Goal: Task Accomplishment & Management: Complete application form

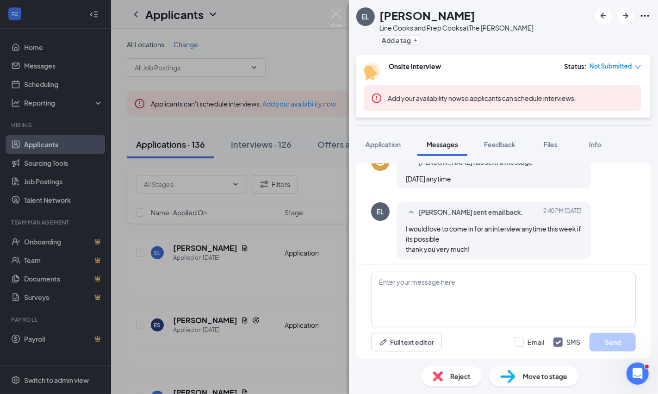
scroll to position [199, 0]
click at [407, 279] on textarea at bounding box center [503, 300] width 265 height 56
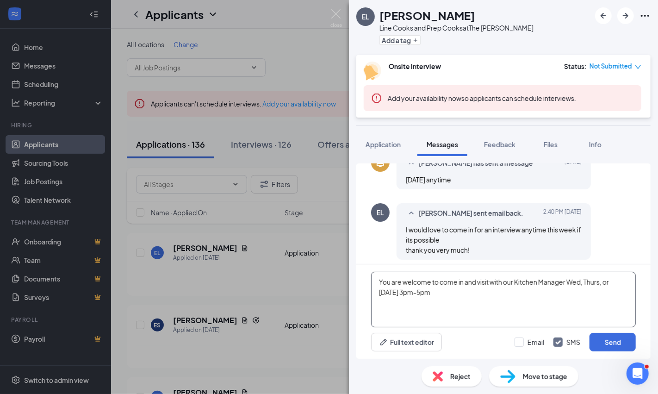
click at [572, 282] on textarea "You are welcome to come in and visit with our Kitchen Manager Wed, Thurs, or Fr…" at bounding box center [503, 300] width 265 height 56
type textarea "You are welcome to come in and visit with our Kitchen Manager anytime Wed, Thur…"
click at [611, 340] on button "Send" at bounding box center [612, 342] width 46 height 19
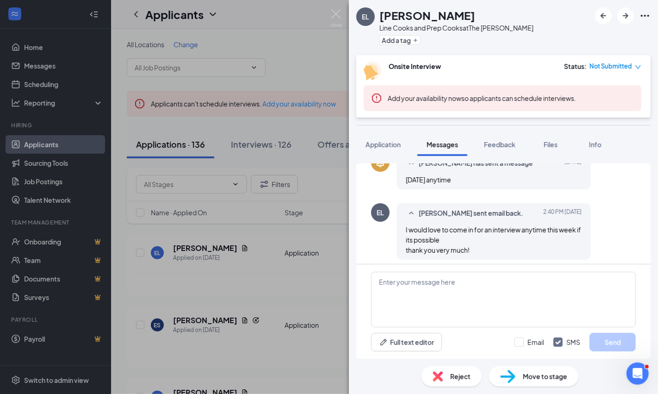
scroll to position [267, 0]
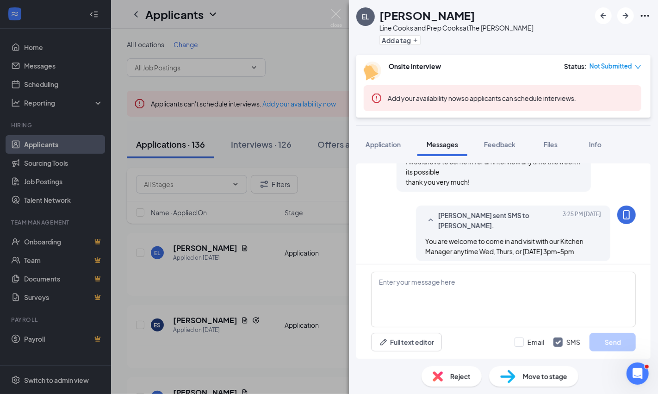
click at [264, 286] on div "EL Estevan Lopez Line Cooks and Prep Cooks at The Porch Gilbert Add a tag Onsit…" at bounding box center [329, 197] width 658 height 394
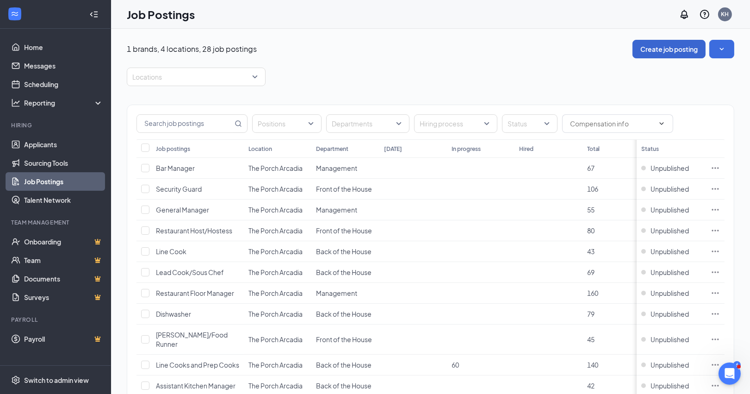
click at [650, 44] on button "Create job posting" at bounding box center [668, 49] width 73 height 19
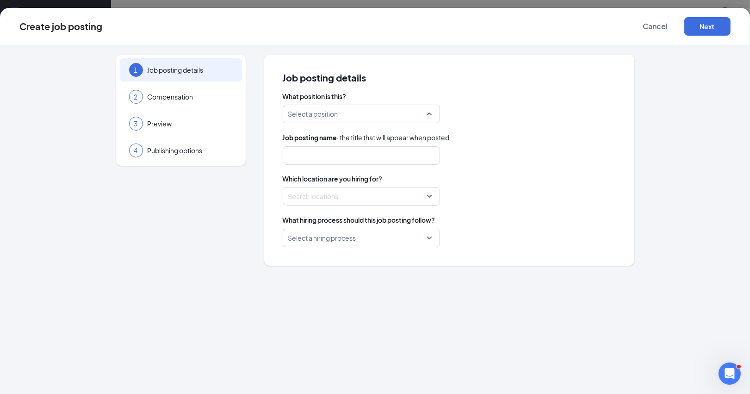
click at [429, 112] on div "Select a position" at bounding box center [361, 114] width 157 height 19
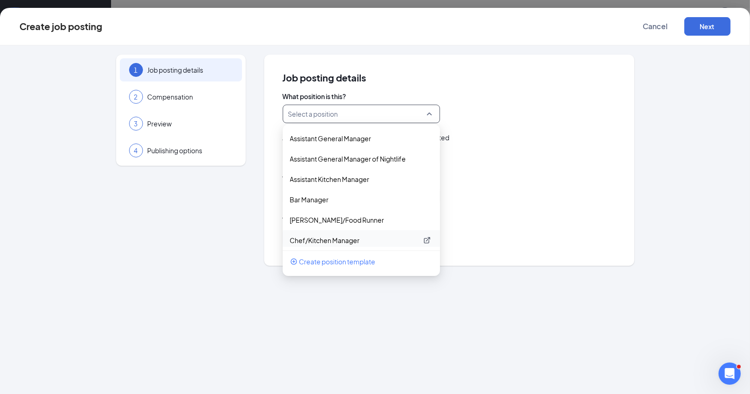
click at [320, 238] on p "Chef/Kitchen Manager" at bounding box center [354, 240] width 128 height 9
type input "Chef/Kitchen Manager"
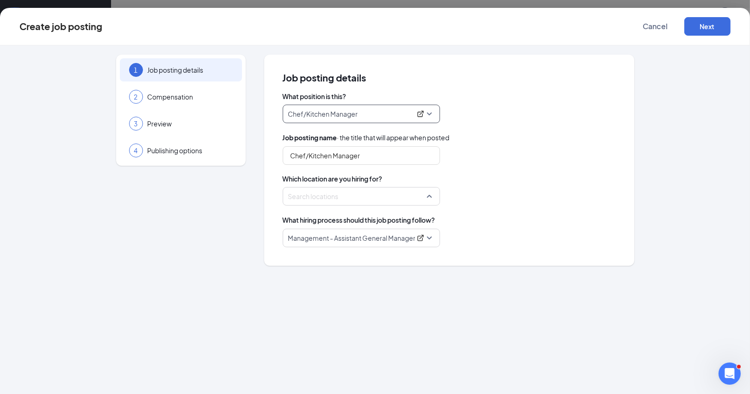
click at [344, 197] on div at bounding box center [359, 196] width 140 height 15
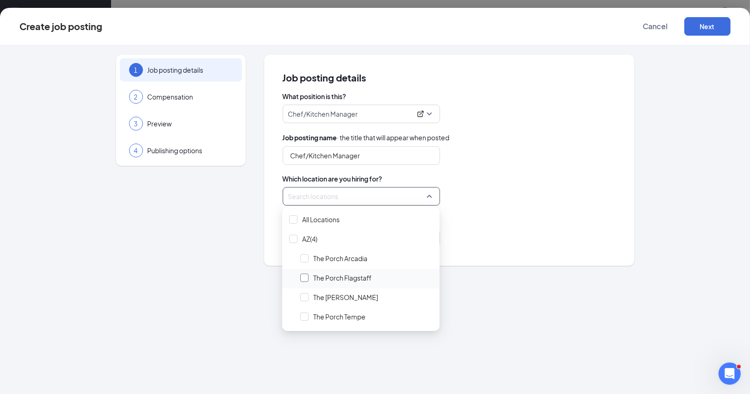
click at [303, 276] on div at bounding box center [304, 277] width 8 height 8
click at [496, 174] on span "Which location are you hiring for?" at bounding box center [449, 178] width 333 height 9
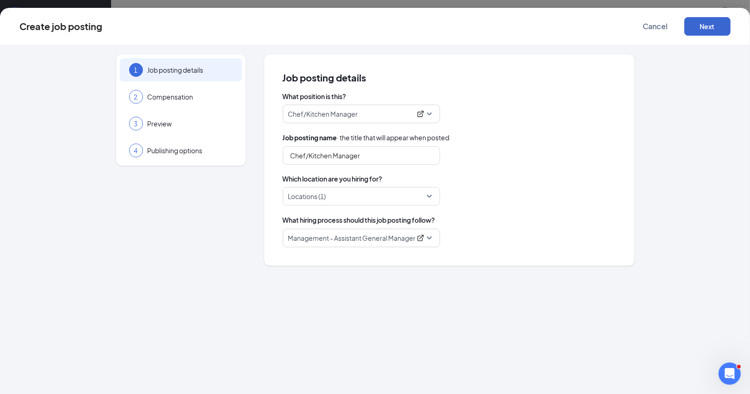
click at [716, 25] on button "Next" at bounding box center [707, 26] width 46 height 19
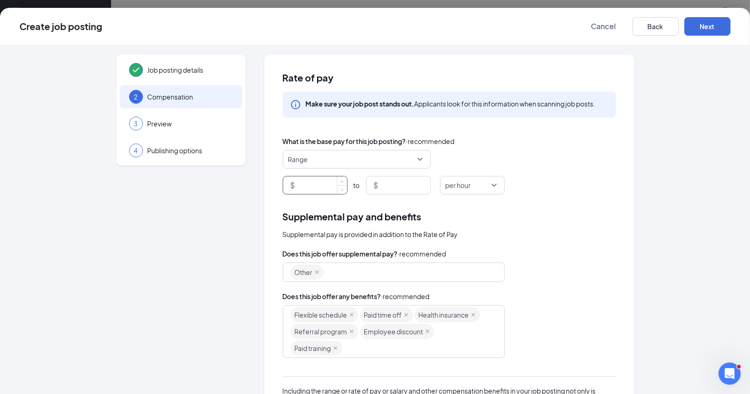
click at [312, 184] on input at bounding box center [322, 185] width 50 height 18
click at [309, 183] on input at bounding box center [322, 185] width 50 height 18
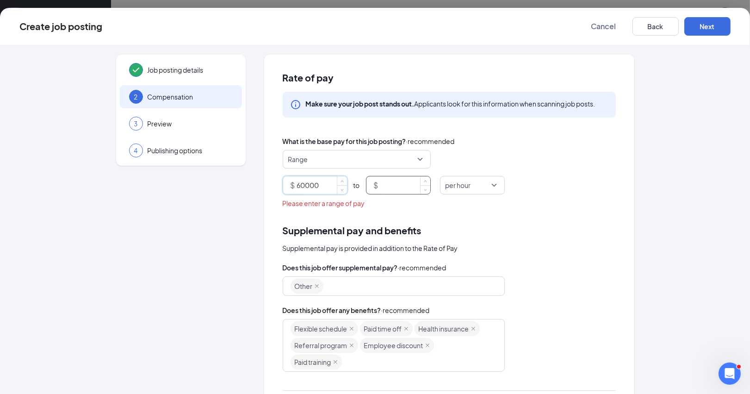
type input "60000"
click at [399, 186] on input at bounding box center [405, 185] width 50 height 18
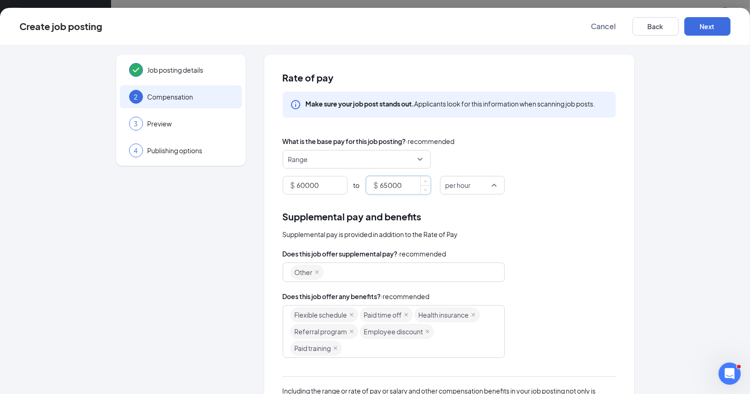
click at [493, 184] on span "per hour" at bounding box center [473, 185] width 54 height 18
type input "65000"
click at [457, 292] on span "per year" at bounding box center [459, 296] width 25 height 10
click at [305, 186] on input "60000" at bounding box center [322, 185] width 50 height 18
type input "63000"
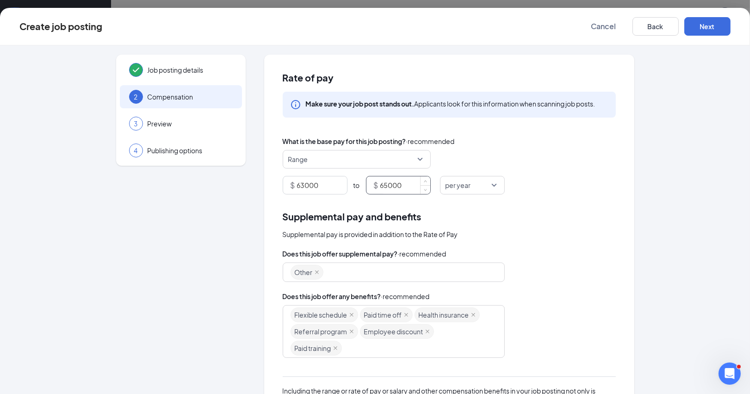
click at [389, 183] on input "65000" at bounding box center [405, 185] width 50 height 18
click at [548, 199] on div "Rate of pay Make sure your job post stands out. Applicants look for this inform…" at bounding box center [449, 281] width 370 height 452
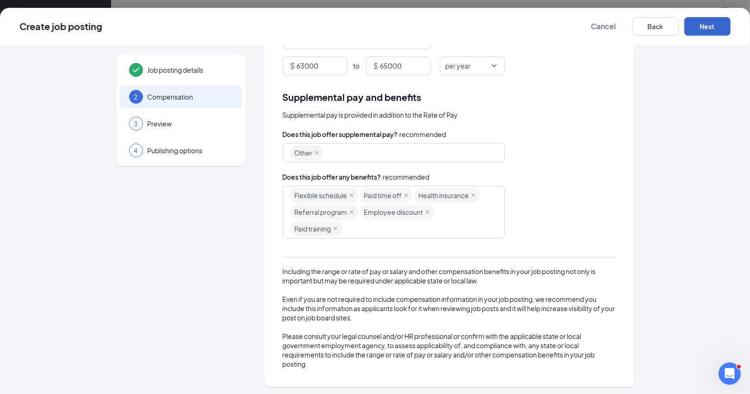
scroll to position [34, 0]
click at [711, 26] on button "Next" at bounding box center [707, 26] width 46 height 19
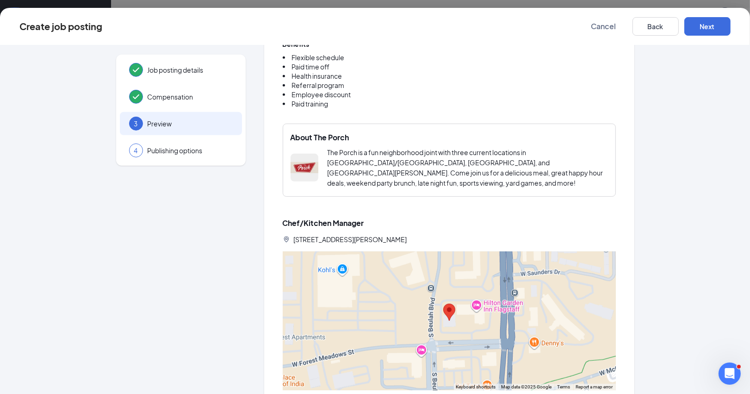
scroll to position [77, 0]
click at [707, 25] on button "Next" at bounding box center [707, 26] width 46 height 19
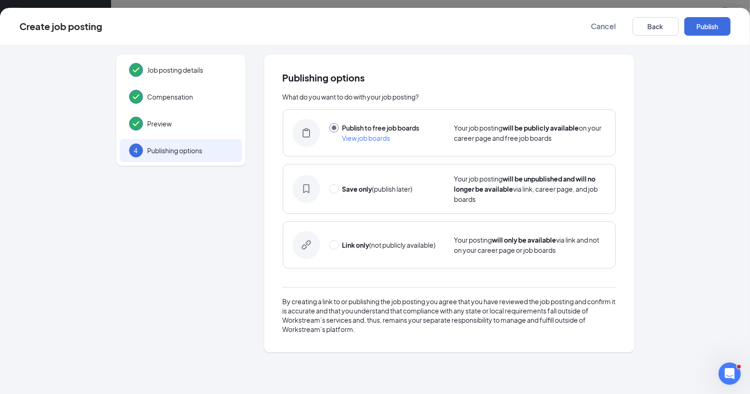
scroll to position [0, 0]
click at [714, 24] on button "Publish" at bounding box center [707, 26] width 46 height 19
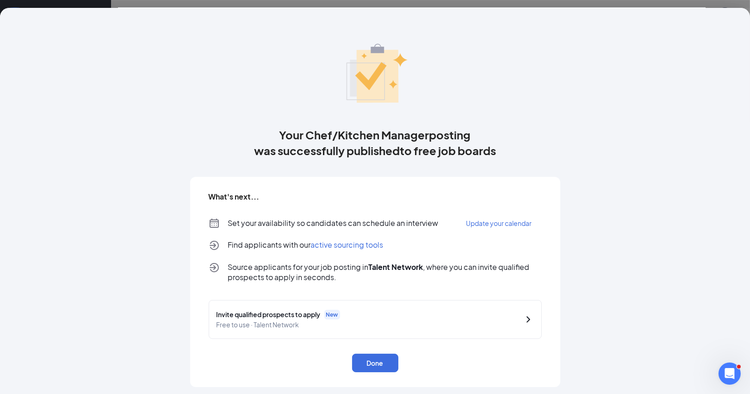
scroll to position [3, 0]
click at [371, 356] on button "Done" at bounding box center [375, 363] width 46 height 19
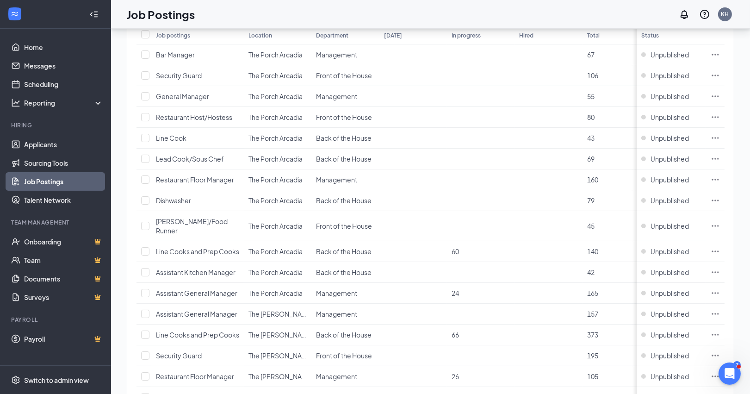
scroll to position [115, 0]
click at [36, 376] on div "Switch to admin view" at bounding box center [56, 379] width 65 height 9
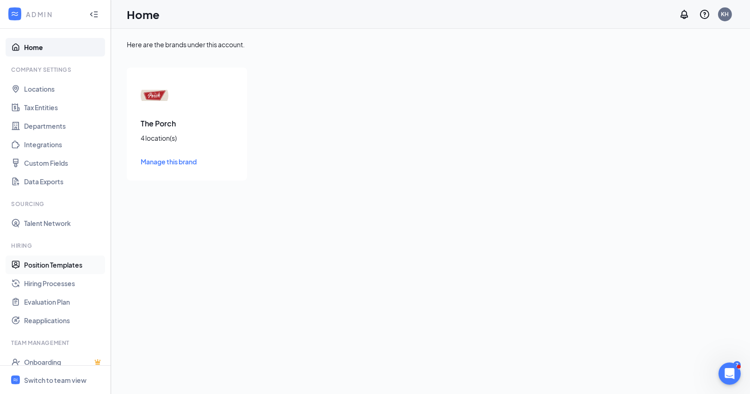
click at [72, 261] on link "Position Templates" at bounding box center [63, 264] width 79 height 19
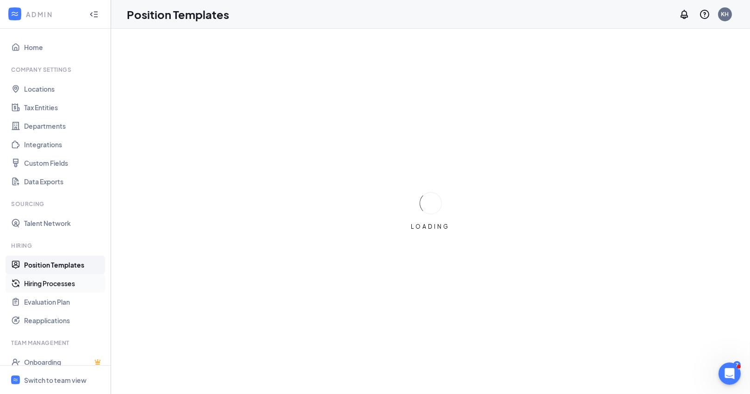
click at [64, 282] on link "Hiring Processes" at bounding box center [63, 283] width 79 height 19
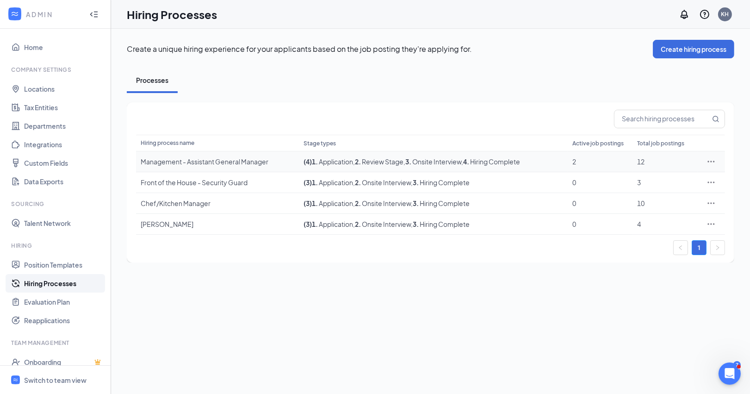
click at [712, 161] on icon "Ellipses" at bounding box center [711, 161] width 7 height 1
click at [638, 178] on span "Edit" at bounding box center [635, 179] width 12 height 8
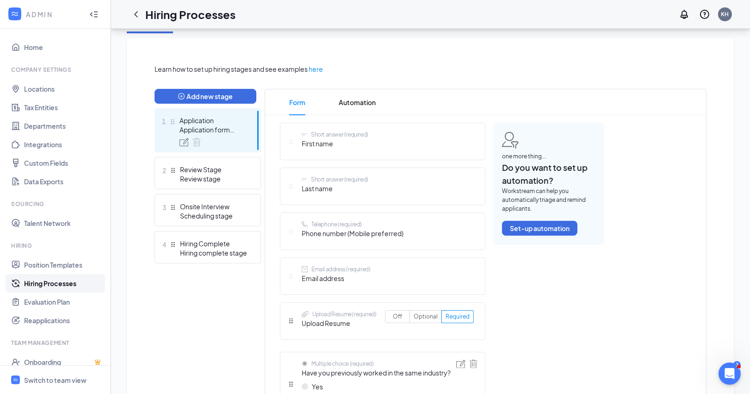
scroll to position [186, 0]
click at [371, 98] on span "Automation" at bounding box center [357, 102] width 37 height 26
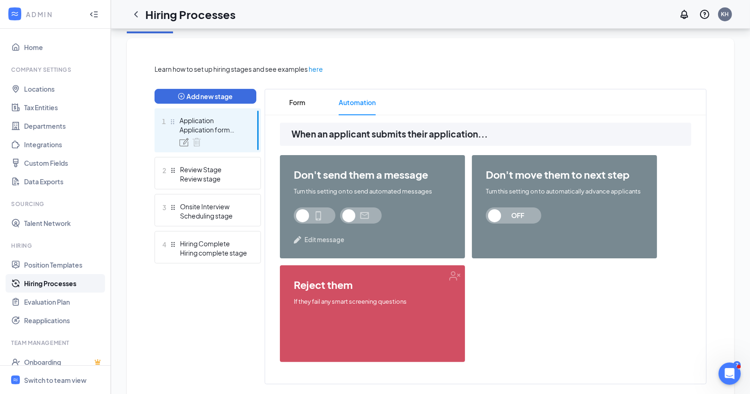
click at [303, 210] on span at bounding box center [315, 215] width 42 height 16
click at [308, 211] on span at bounding box center [315, 215] width 42 height 16
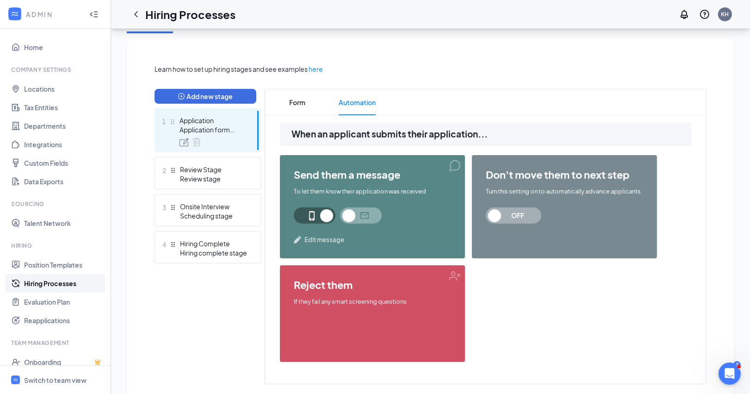
click at [324, 210] on span at bounding box center [315, 215] width 42 height 16
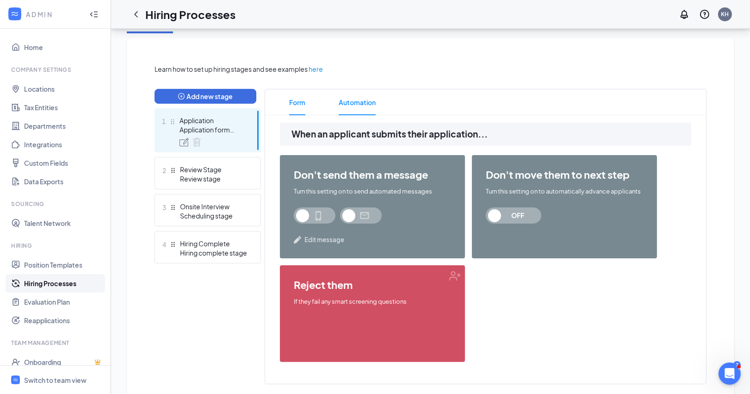
click at [295, 97] on span "Form" at bounding box center [297, 102] width 16 height 26
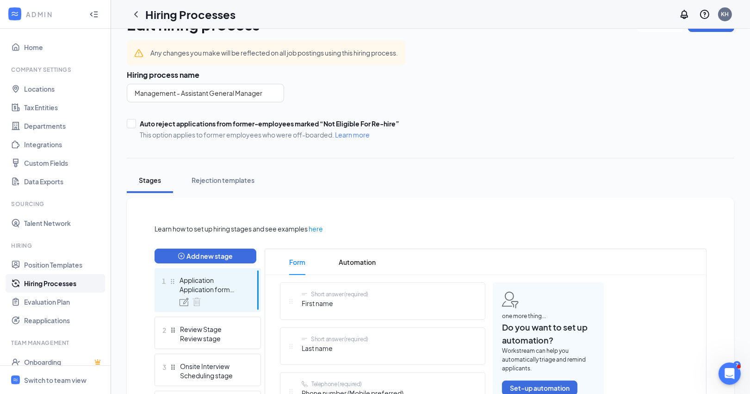
scroll to position [21, 0]
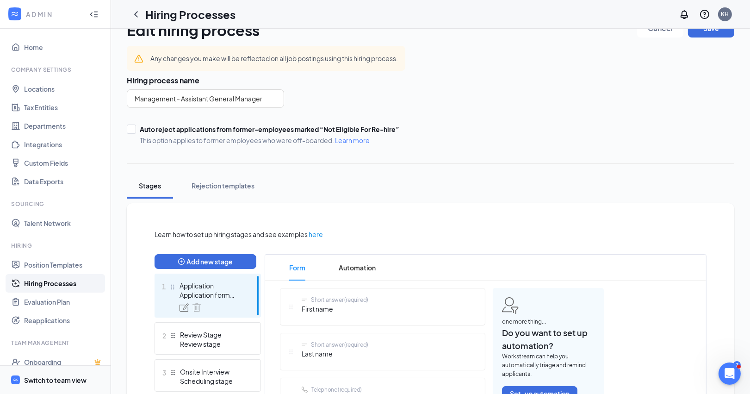
click at [43, 380] on div "Switch to team view" at bounding box center [55, 379] width 62 height 9
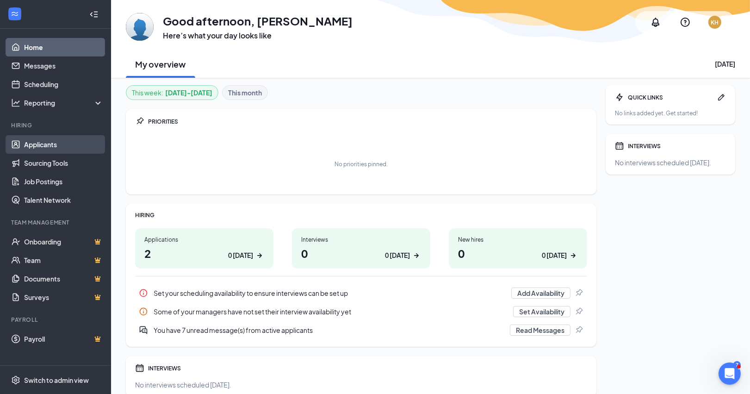
click at [36, 140] on link "Applicants" at bounding box center [63, 144] width 79 height 19
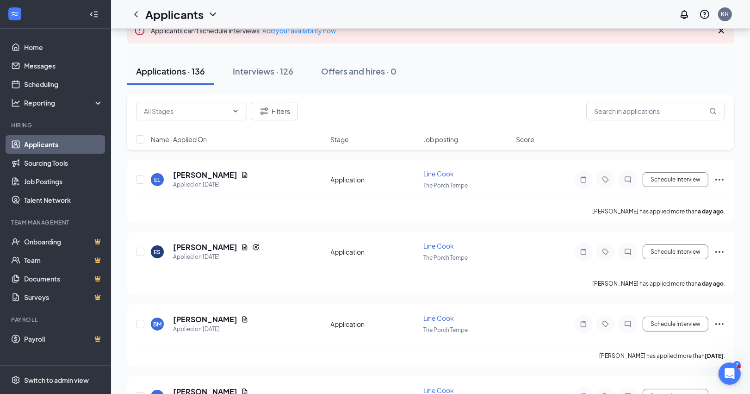
scroll to position [75, 0]
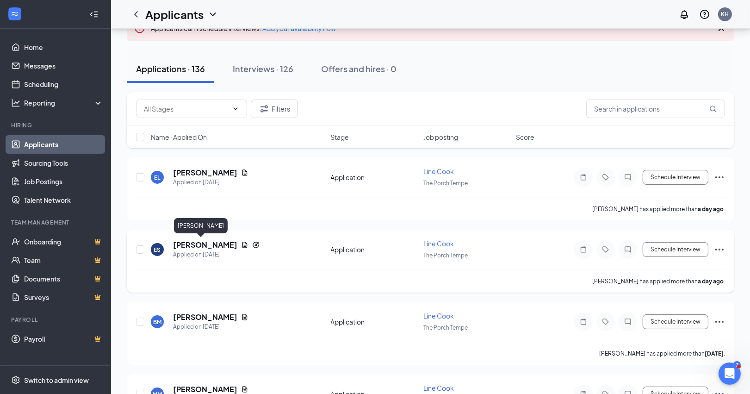
click at [198, 242] on h5 "Elise Stack" at bounding box center [205, 245] width 64 height 10
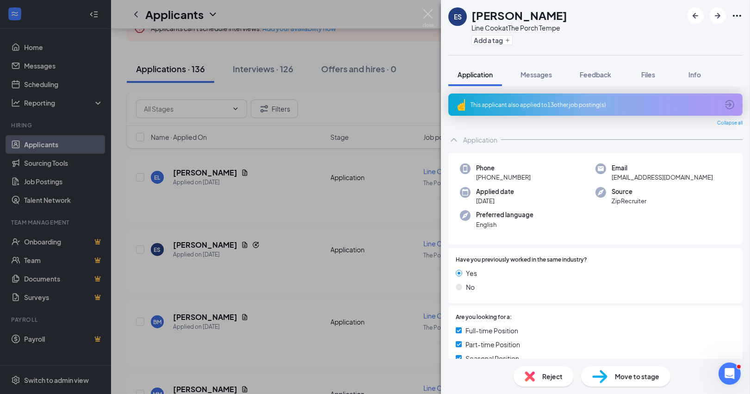
click at [298, 223] on div "ES Elise Stack Line Cook at The Porch Tempe Add a tag Application Messages Feed…" at bounding box center [375, 197] width 750 height 394
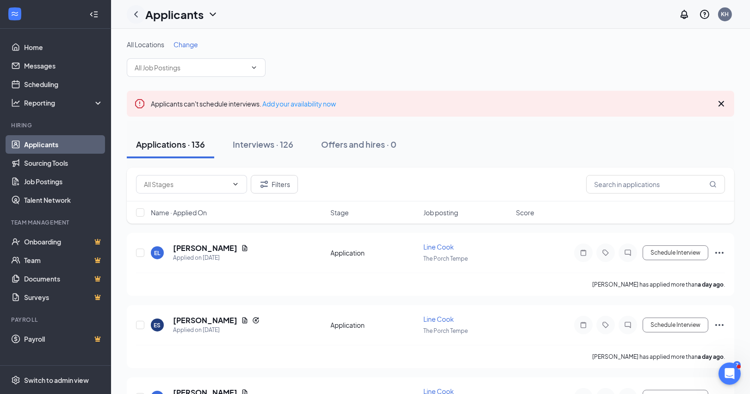
click at [135, 12] on icon "ChevronLeft" at bounding box center [135, 14] width 11 height 11
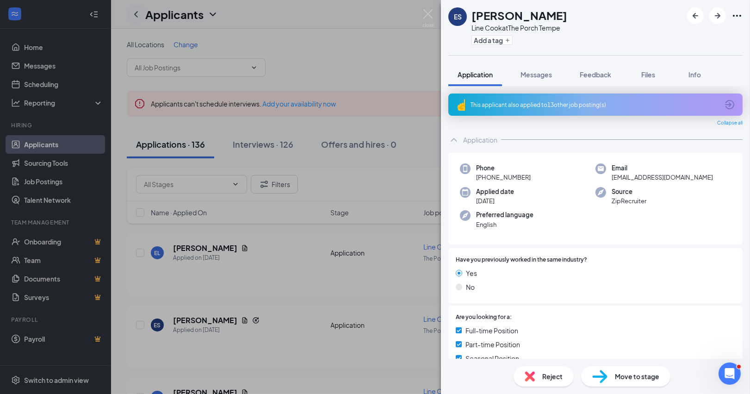
click at [384, 61] on div "ES Elise Stack Line Cook at The Porch Tempe Add a tag Application Messages Feed…" at bounding box center [375, 197] width 750 height 394
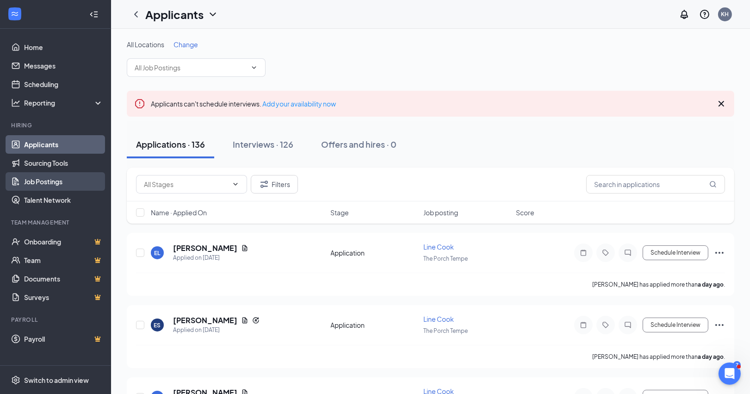
click at [43, 180] on link "Job Postings" at bounding box center [63, 181] width 79 height 19
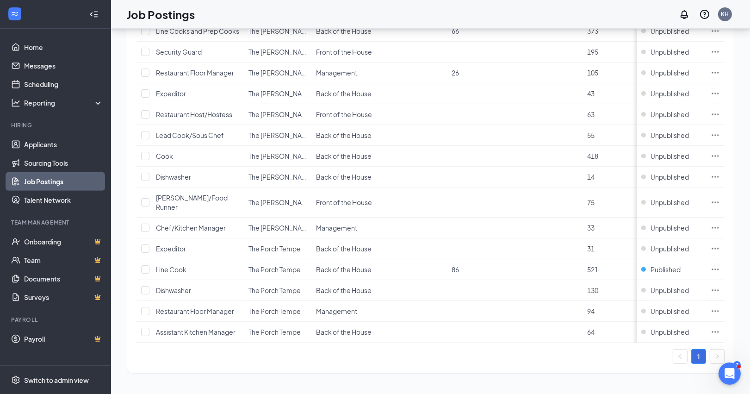
scroll to position [439, 0]
click at [715, 267] on icon "Ellipses" at bounding box center [715, 269] width 9 height 9
click at [663, 270] on span "Published" at bounding box center [666, 269] width 30 height 9
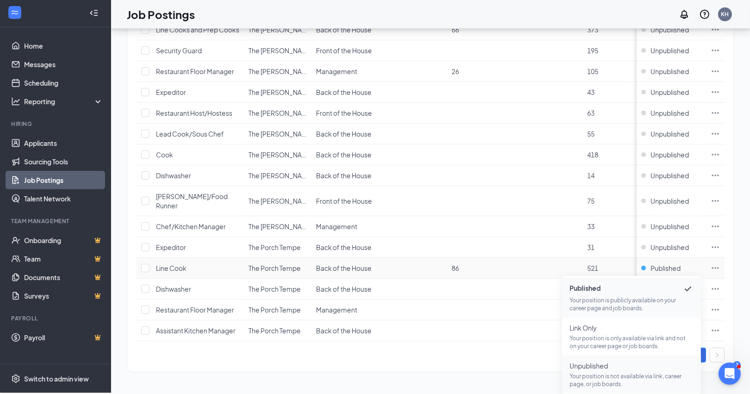
click at [616, 374] on p "Your position is not available via link, career page, or job boards." at bounding box center [632, 380] width 124 height 16
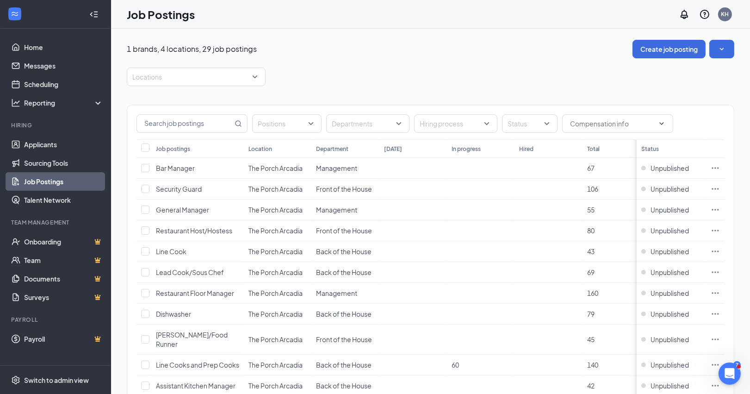
scroll to position [0, 0]
click at [663, 47] on button "Create job posting" at bounding box center [668, 49] width 73 height 19
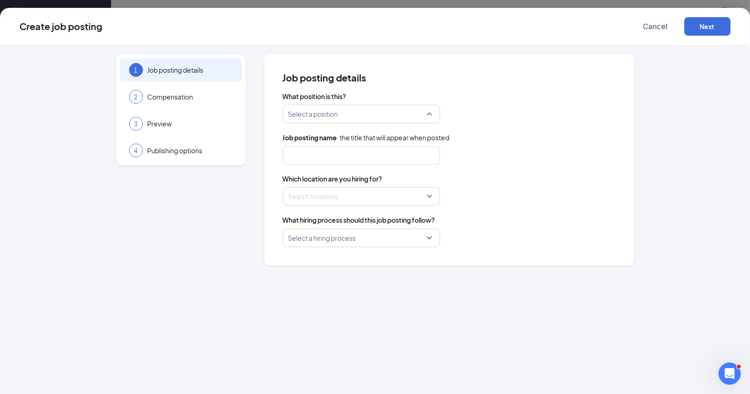
click at [430, 115] on div "Select a position" at bounding box center [361, 114] width 157 height 19
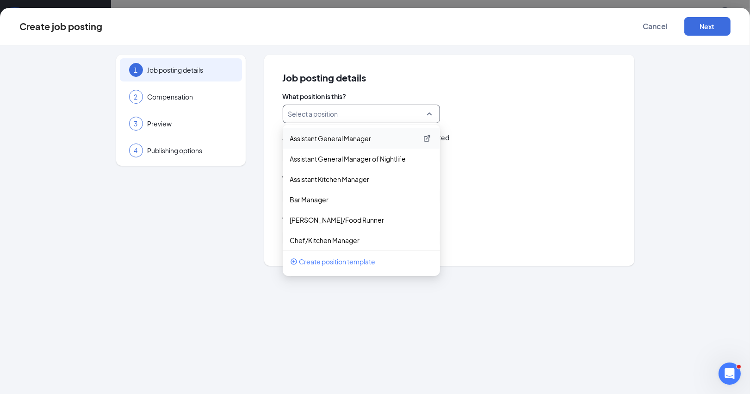
click at [357, 134] on p "Assistant General Manager" at bounding box center [354, 138] width 128 height 9
type input "Assistant General Manager"
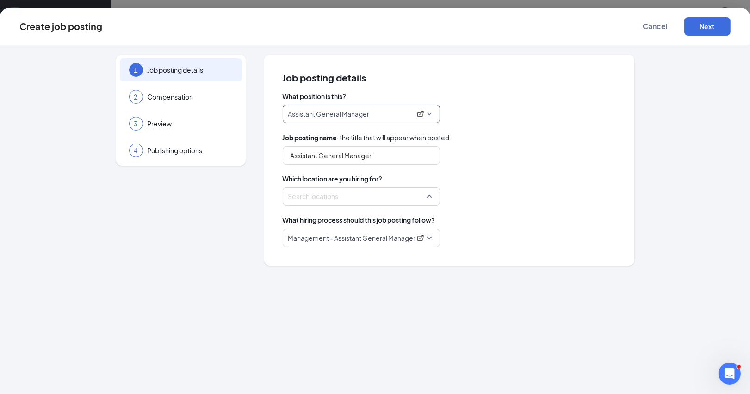
click at [336, 201] on div at bounding box center [359, 196] width 140 height 15
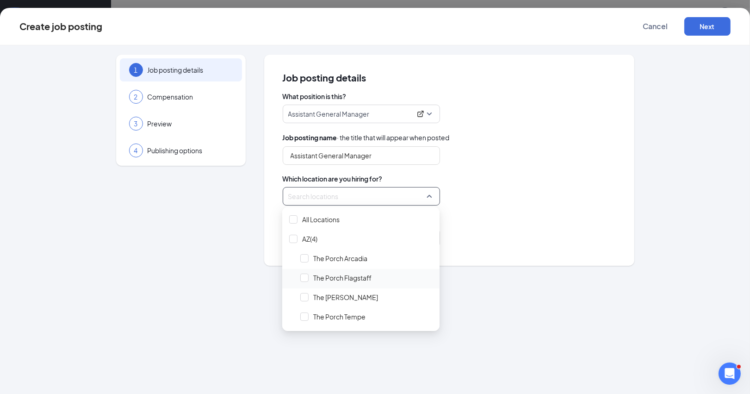
click at [353, 274] on span "The Porch Flagstaff" at bounding box center [342, 277] width 58 height 9
click at [478, 285] on div "1 Job posting details 2 Compensation 3 Preview 4 Publishing options Job posting…" at bounding box center [375, 219] width 750 height 348
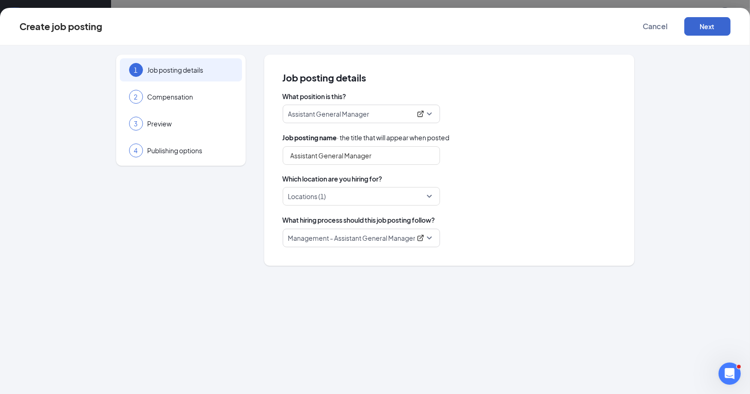
click at [702, 25] on button "Next" at bounding box center [707, 26] width 46 height 19
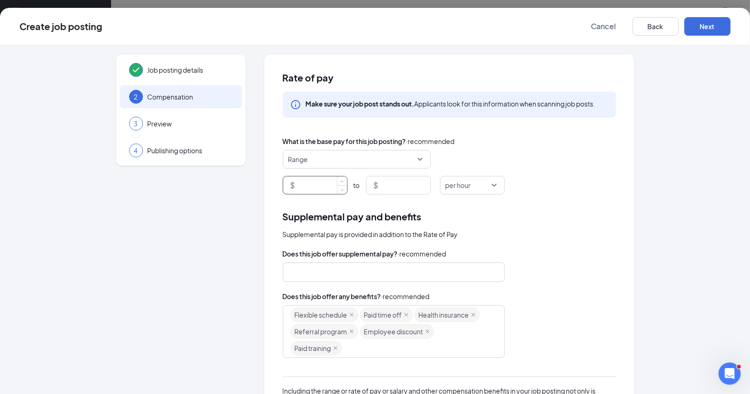
click at [319, 183] on input at bounding box center [322, 185] width 50 height 18
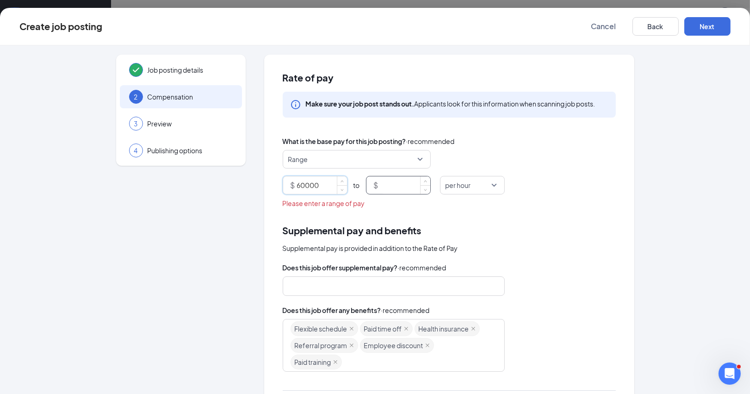
type input "60000"
click at [396, 183] on input at bounding box center [405, 185] width 50 height 18
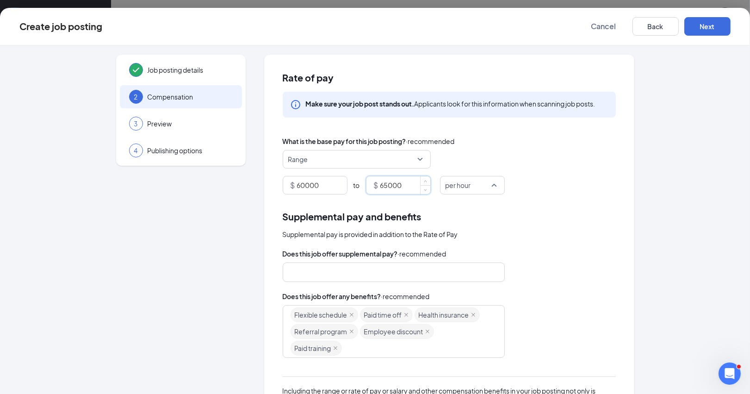
click at [494, 181] on span "per hour" at bounding box center [473, 185] width 54 height 18
type input "65000"
click at [467, 297] on span "per year" at bounding box center [459, 296] width 25 height 10
click at [305, 184] on input "60000" at bounding box center [322, 185] width 50 height 18
type input "58000"
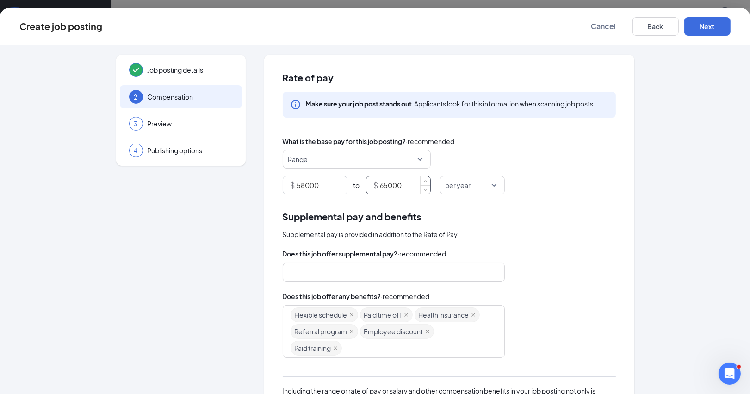
click at [390, 184] on input "65000" at bounding box center [405, 185] width 50 height 18
type input "62000"
click at [508, 218] on div "Supplemental pay and benefits" at bounding box center [449, 216] width 333 height 14
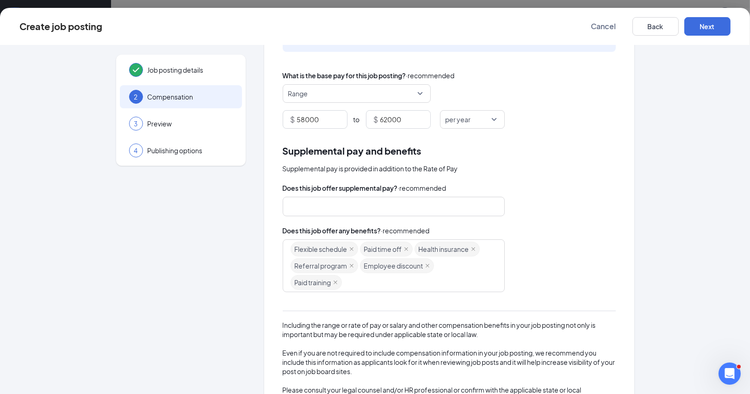
scroll to position [70, 0]
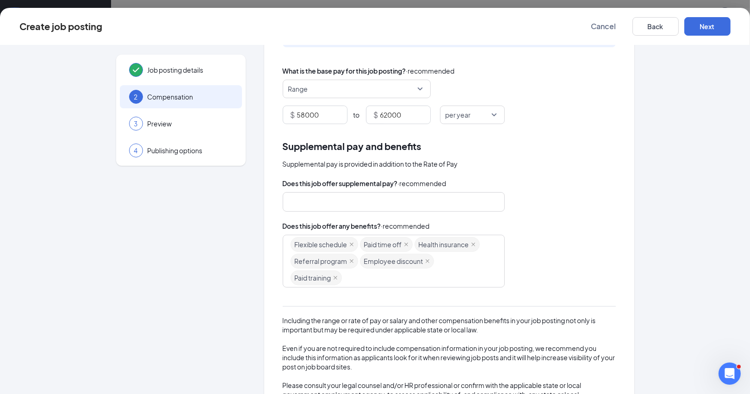
click at [349, 199] on div at bounding box center [390, 201] width 198 height 15
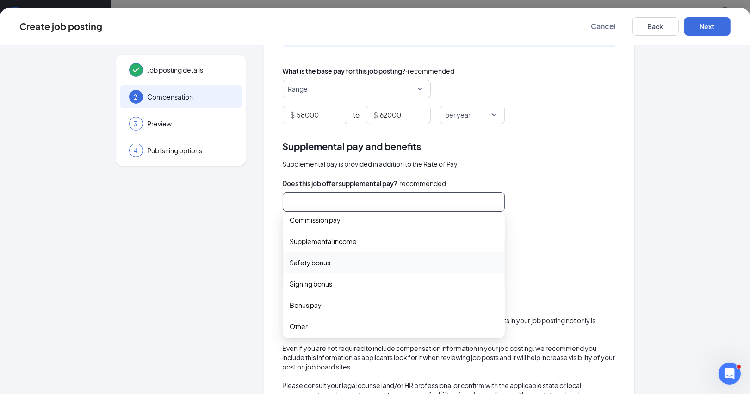
scroll to position [28, 0]
click at [308, 322] on span "Other" at bounding box center [393, 326] width 207 height 10
click at [545, 211] on div "Does this job offer supplemental pay? · recommended Other tips commission_pay s…" at bounding box center [449, 297] width 333 height 239
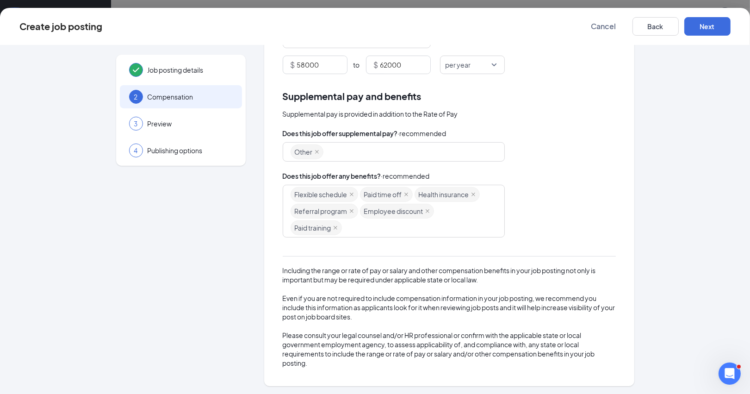
scroll to position [119, 0]
click at [717, 22] on button "Next" at bounding box center [707, 26] width 46 height 19
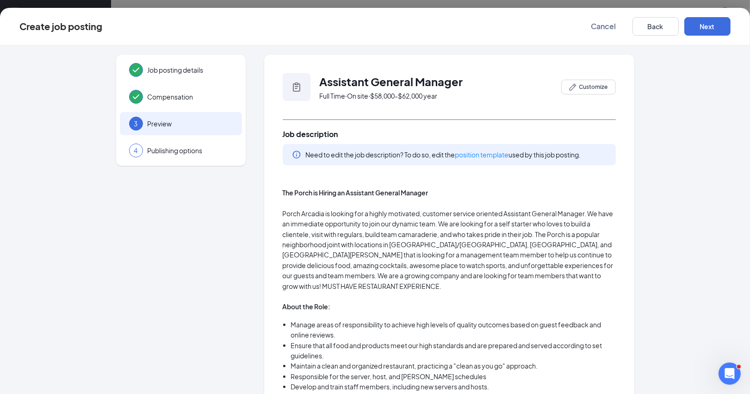
scroll to position [0, 0]
click at [597, 25] on span "Cancel" at bounding box center [603, 26] width 25 height 9
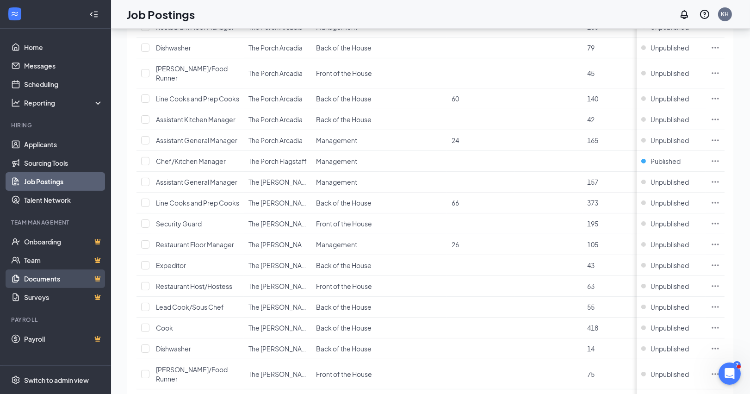
scroll to position [334, 0]
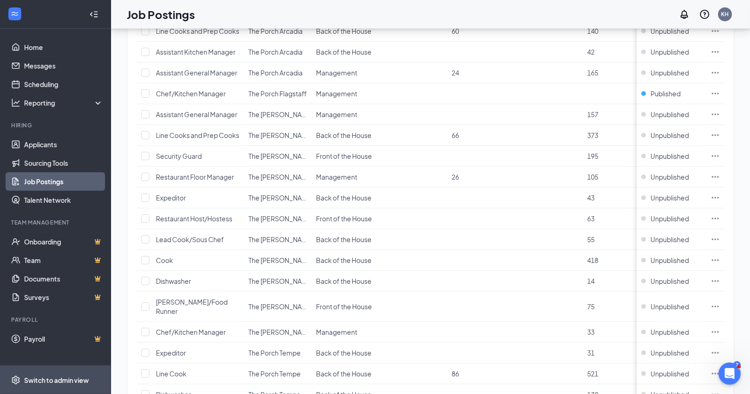
click at [54, 378] on div "Switch to admin view" at bounding box center [56, 379] width 65 height 9
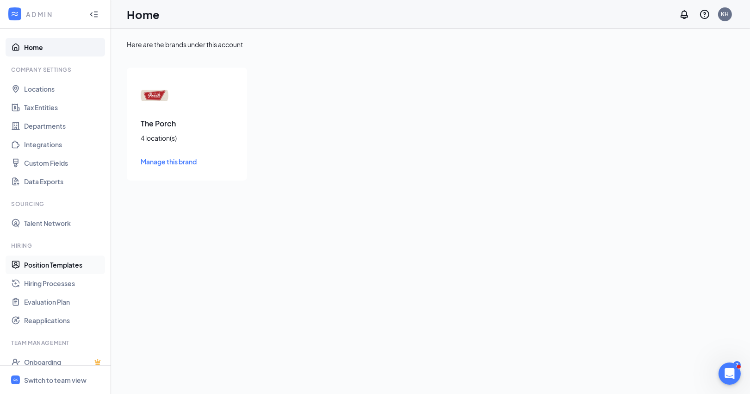
click at [54, 264] on link "Position Templates" at bounding box center [63, 264] width 79 height 19
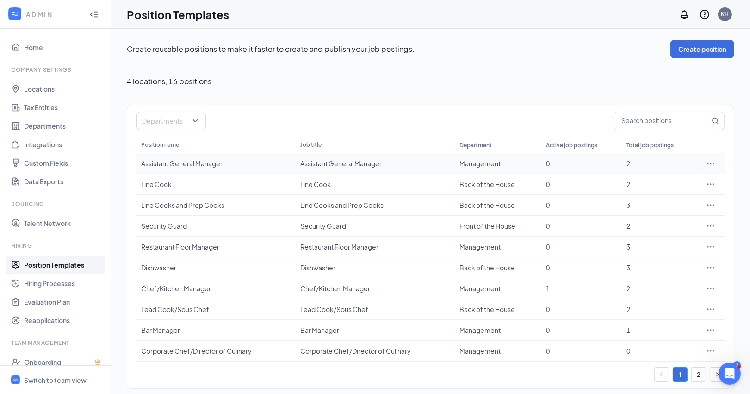
click at [201, 162] on div "Assistant General Manager" at bounding box center [216, 163] width 150 height 9
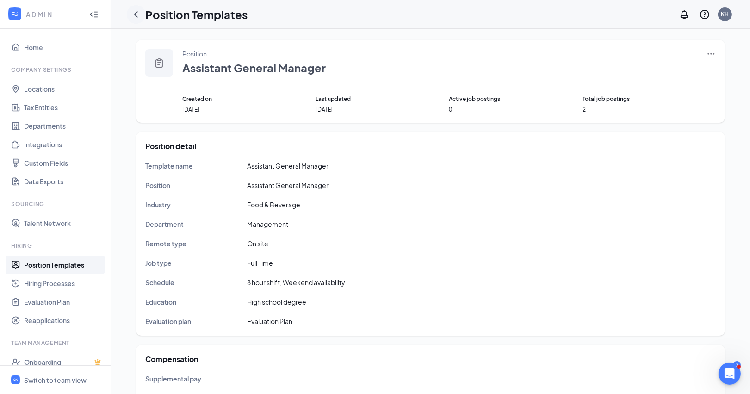
click at [136, 12] on icon "ChevronLeft" at bounding box center [136, 14] width 4 height 6
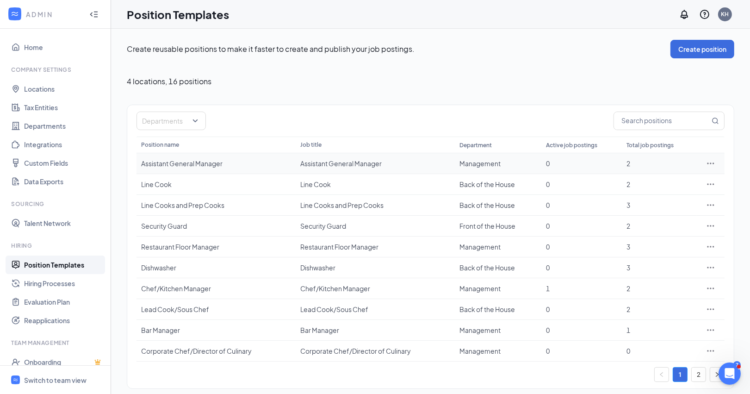
click at [713, 164] on icon "Ellipses" at bounding box center [710, 163] width 9 height 9
click at [637, 181] on span "Edit" at bounding box center [634, 182] width 12 height 8
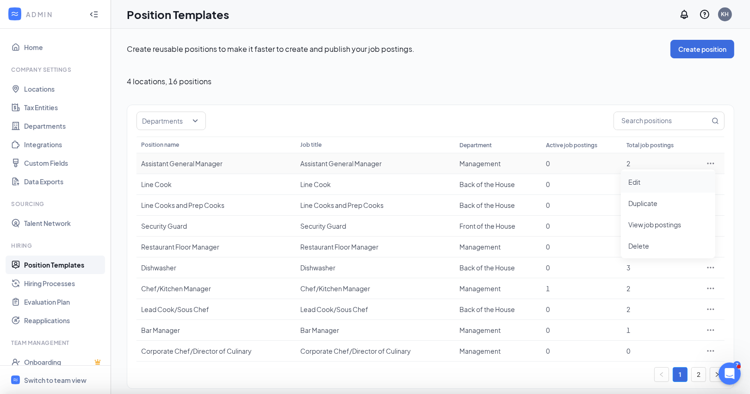
type input "Assistant General Manager"
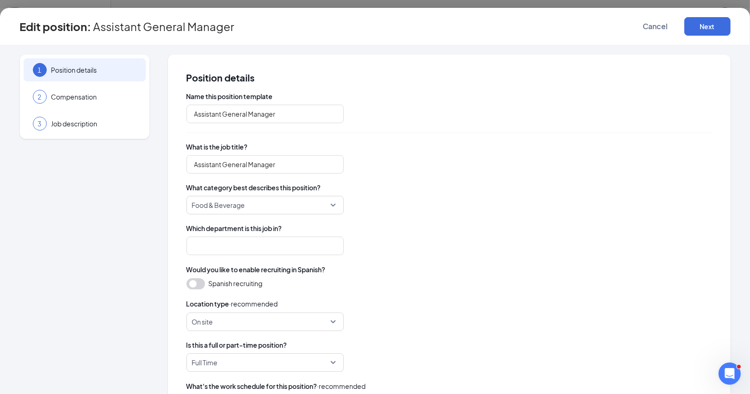
type input "Management"
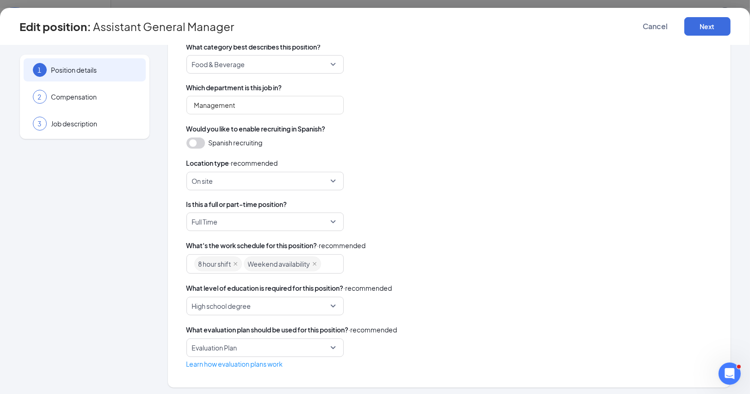
scroll to position [6, 0]
click at [703, 25] on button "Next" at bounding box center [707, 26] width 46 height 19
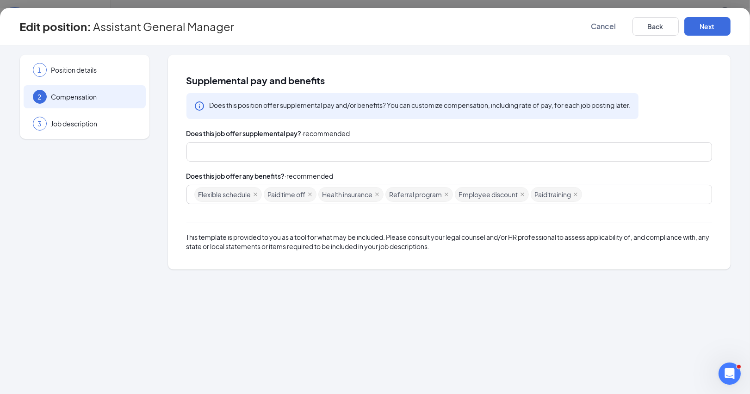
scroll to position [0, 0]
click at [346, 141] on div "Does this job offer supplemental pay? · recommended" at bounding box center [449, 144] width 526 height 33
click at [342, 150] on div at bounding box center [444, 151] width 501 height 15
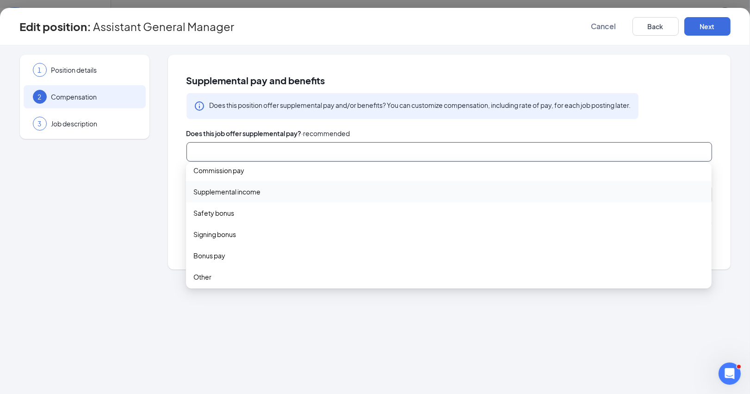
scroll to position [28, 0]
click at [213, 272] on span "Other" at bounding box center [448, 277] width 511 height 10
click at [311, 319] on div "1 Position details 2 Compensation 3 Job description Supplemental pay and benefi…" at bounding box center [375, 219] width 750 height 348
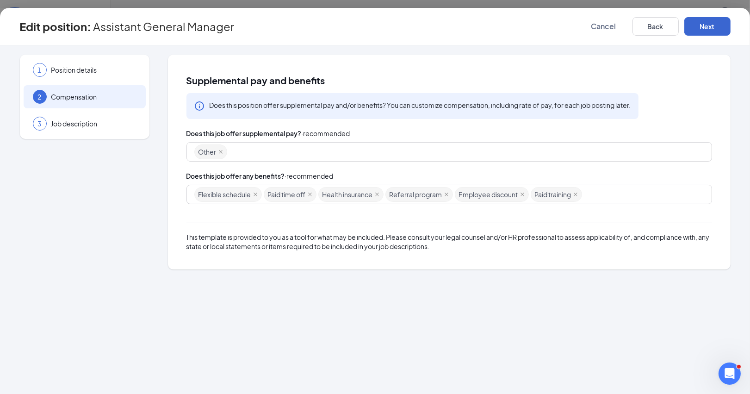
click at [715, 23] on button "Next" at bounding box center [707, 26] width 46 height 19
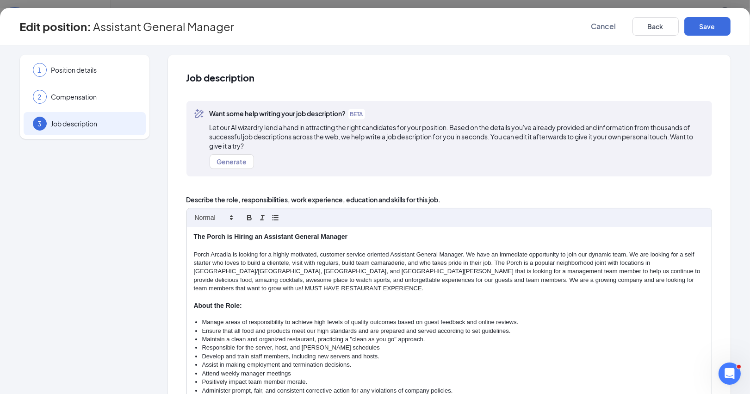
click at [235, 252] on p "Porch Arcadia is looking for a highly motivated, customer service oriented Assi…" at bounding box center [449, 271] width 511 height 43
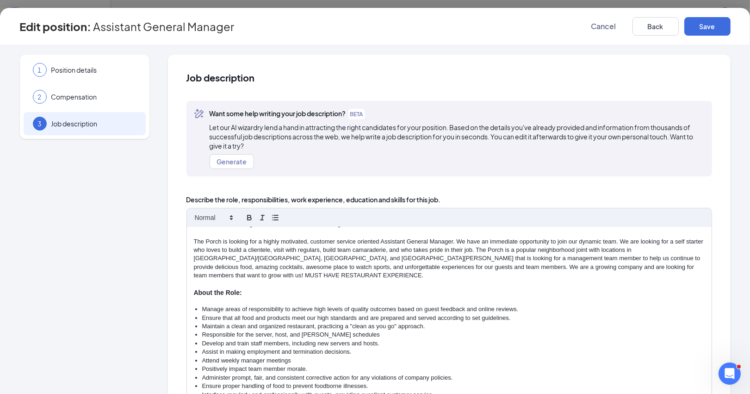
scroll to position [14, 0]
drag, startPoint x: 620, startPoint y: 239, endPoint x: 457, endPoint y: 236, distance: 163.8
click at [456, 238] on p "The Porch is looking for a highly motivated, customer service oriented Assistan…" at bounding box center [449, 257] width 511 height 43
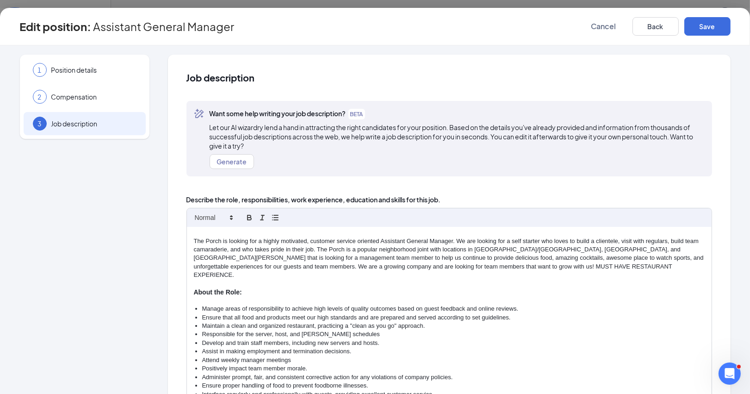
click at [554, 246] on p "The Porch is looking for a highly motivated, customer service oriented Assistan…" at bounding box center [449, 258] width 511 height 43
click at [591, 246] on p "The Porch is looking for a highly motivated, customer service oriented Assistan…" at bounding box center [449, 258] width 511 height 43
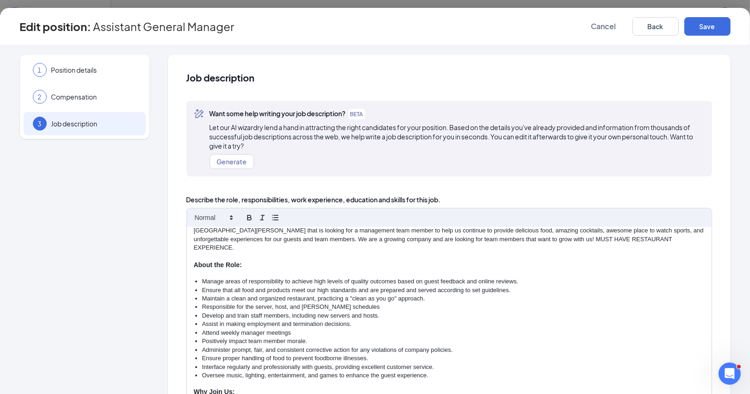
scroll to position [0, 0]
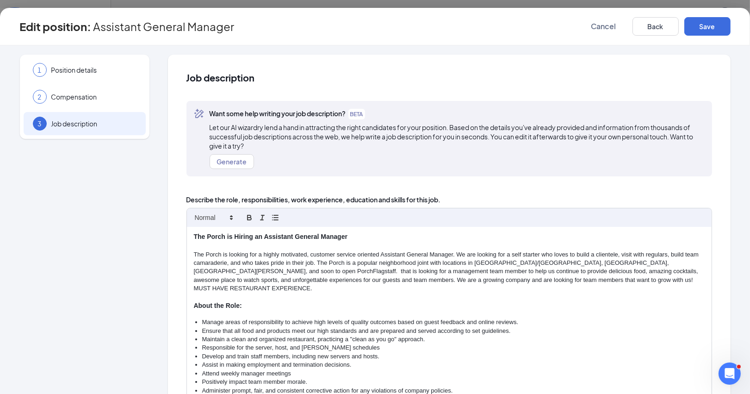
click at [701, 260] on p "The Porch is looking for a highly motivated, customer service oriented Assistan…" at bounding box center [449, 271] width 511 height 43
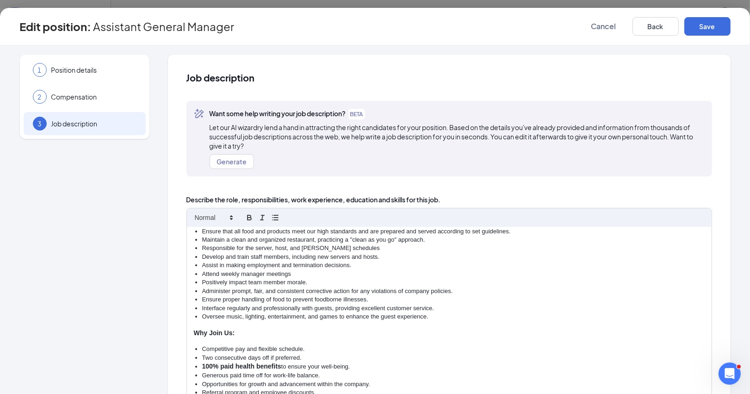
scroll to position [98, 0]
click at [322, 246] on li "Responsible for the server, host, and busser schedules" at bounding box center [453, 250] width 502 height 8
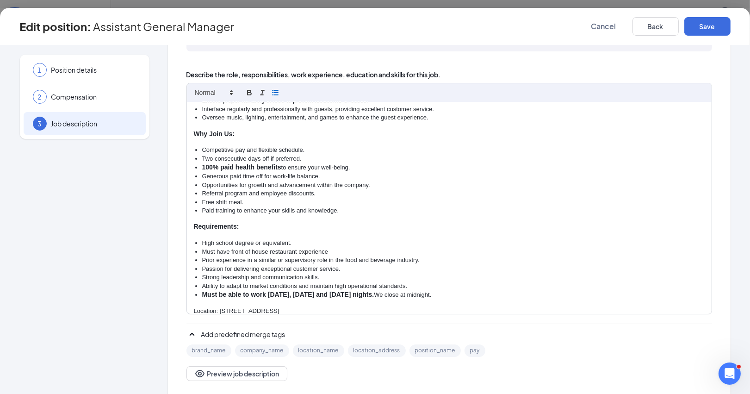
scroll to position [125, 0]
drag, startPoint x: 342, startPoint y: 285, endPoint x: 242, endPoint y: 288, distance: 99.5
click at [242, 306] on p "Location: 4017 E Indian School Rd Phoenix, AZ 85018" at bounding box center [449, 310] width 511 height 8
drag, startPoint x: 193, startPoint y: 283, endPoint x: 403, endPoint y: 289, distance: 209.7
click at [403, 289] on div "The Porch is Hiring an Assistant General Manager The Porch is looking for a hig…" at bounding box center [449, 207] width 525 height 212
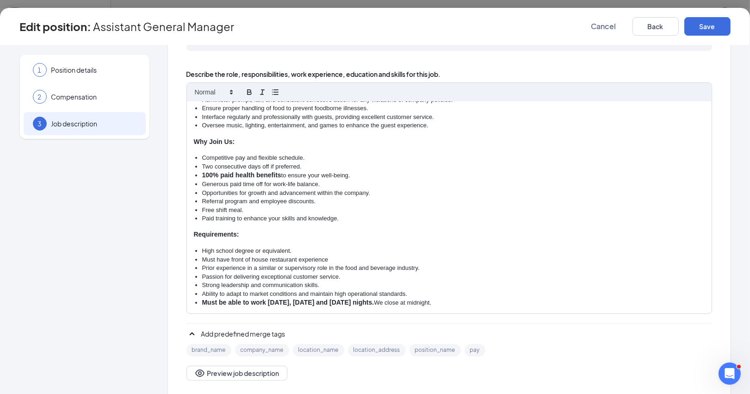
scroll to position [157, 0]
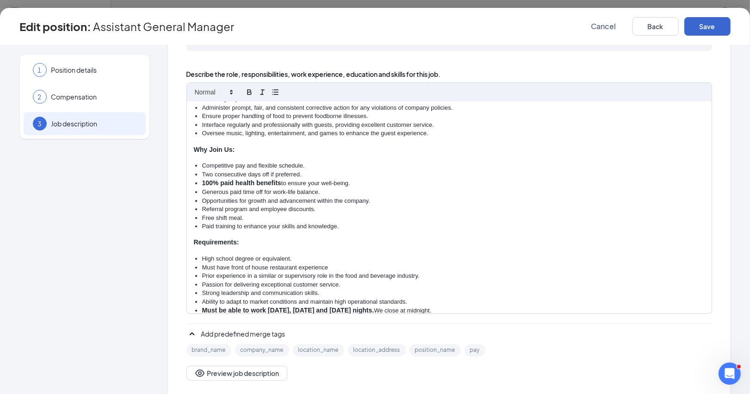
click at [701, 23] on button "Save" at bounding box center [707, 26] width 46 height 19
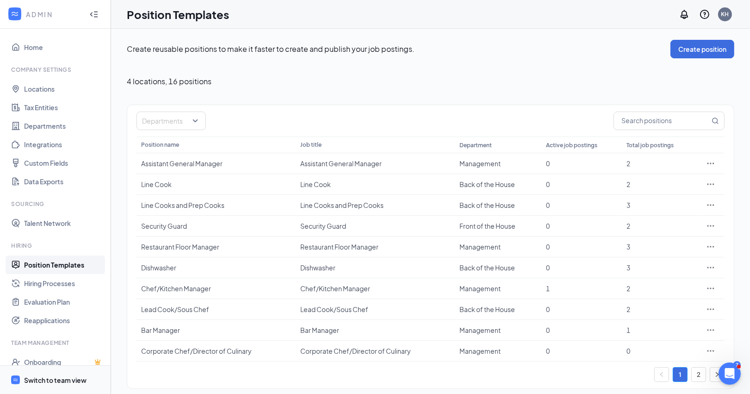
click at [60, 380] on div "Switch to team view" at bounding box center [55, 379] width 62 height 9
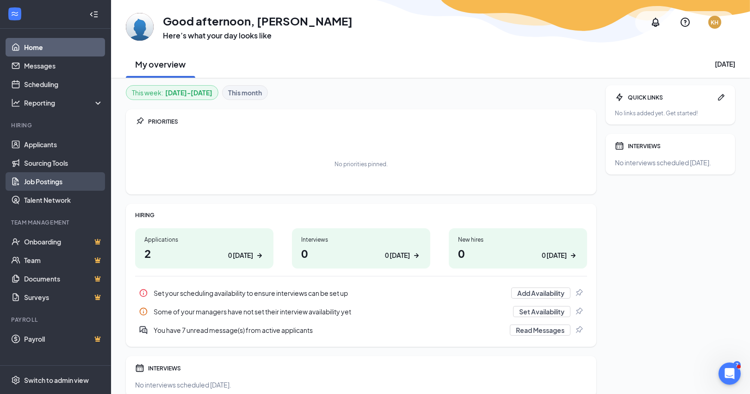
click at [51, 179] on link "Job Postings" at bounding box center [63, 181] width 79 height 19
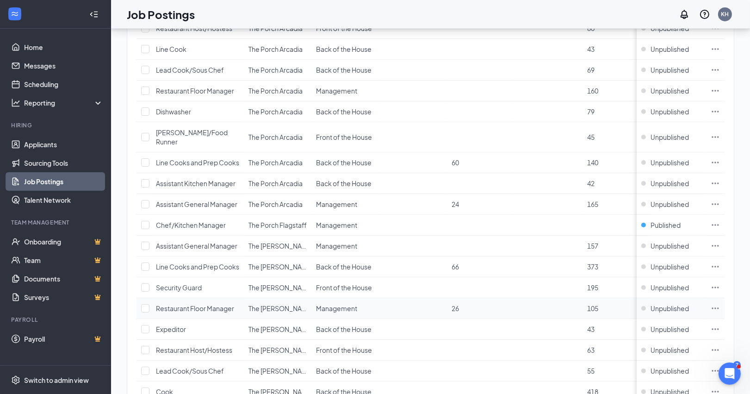
scroll to position [202, 0]
click at [715, 205] on icon "Ellipses" at bounding box center [715, 204] width 7 height 1
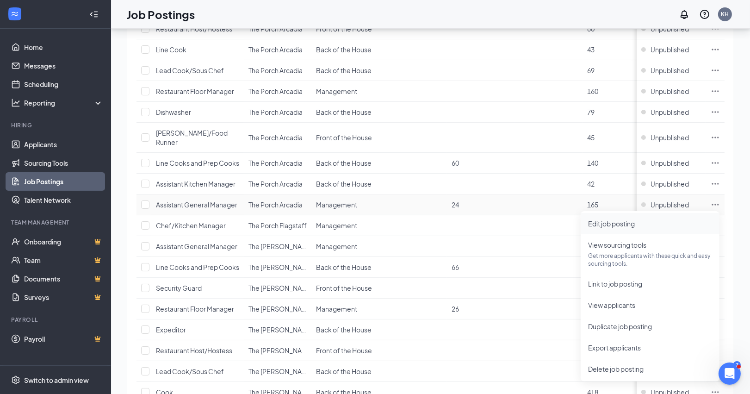
click at [621, 221] on span "Edit job posting" at bounding box center [611, 223] width 47 height 8
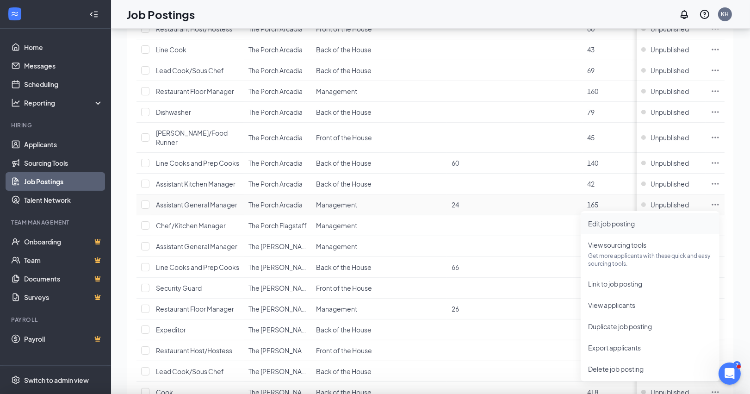
type input "Assistant General Manager"
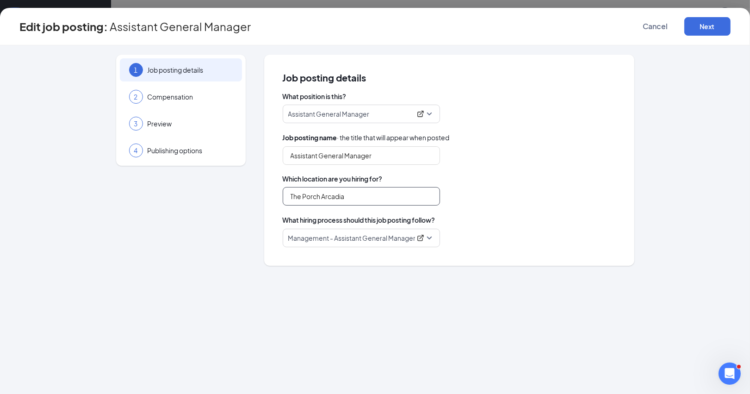
click at [355, 193] on input "The Porch Arcadia" at bounding box center [361, 196] width 157 height 19
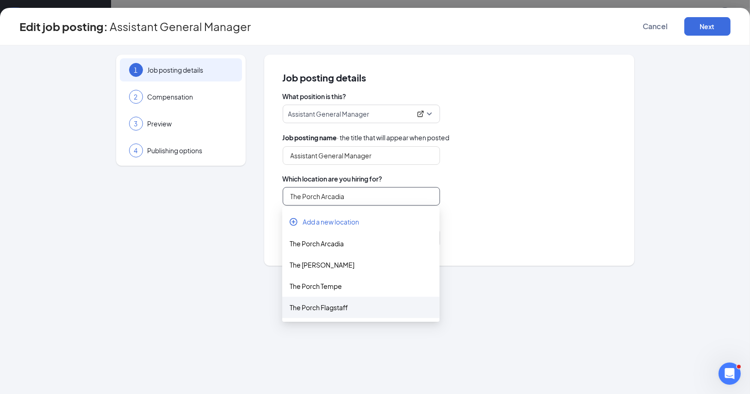
click at [326, 304] on div "The Porch Flagstaff" at bounding box center [361, 307] width 143 height 10
type input "The Porch Flagstaff"
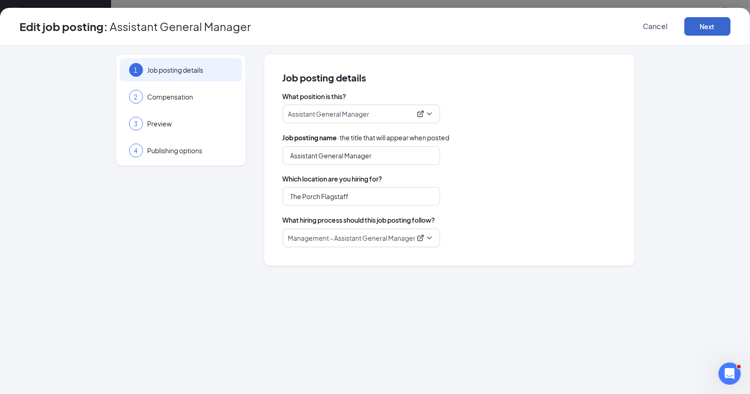
click at [716, 22] on button "Next" at bounding box center [707, 26] width 46 height 19
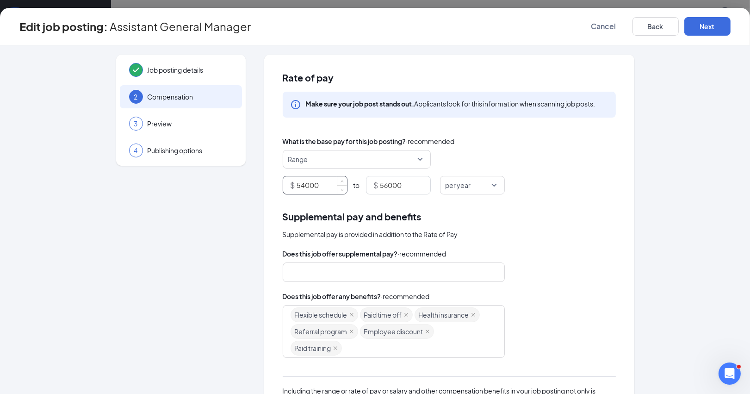
drag, startPoint x: 322, startPoint y: 183, endPoint x: 292, endPoint y: 181, distance: 30.6
click at [292, 181] on div "$ 54000" at bounding box center [315, 185] width 65 height 19
type input "55000"
click at [388, 186] on input "56000" at bounding box center [405, 185] width 50 height 18
type input "58000"
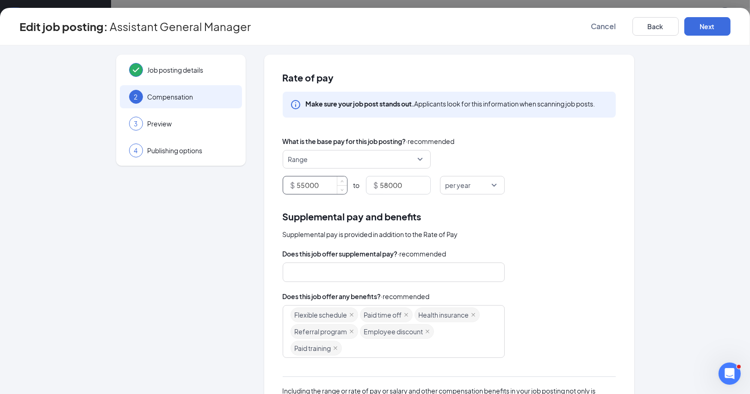
click at [304, 182] on input "55000" at bounding box center [322, 185] width 50 height 18
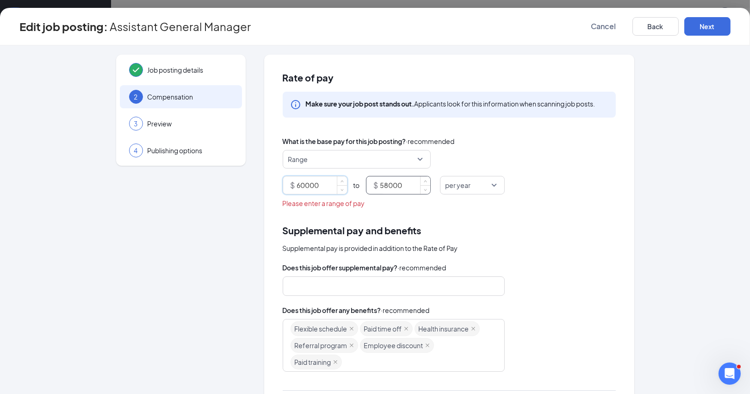
type input "60000"
click at [387, 183] on input "58000" at bounding box center [405, 185] width 50 height 18
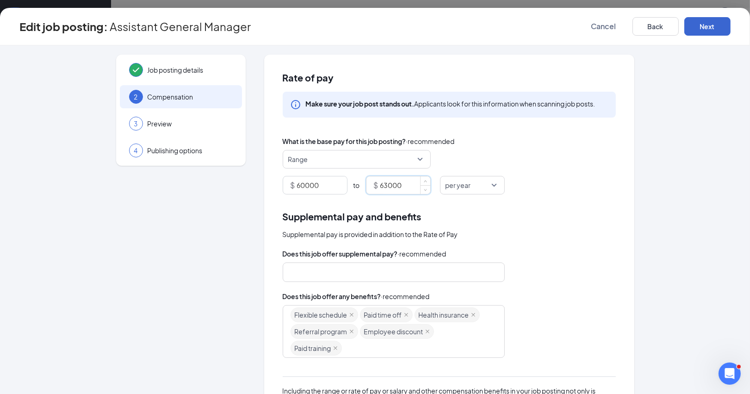
type input "63000"
click at [710, 22] on button "Next" at bounding box center [707, 26] width 46 height 19
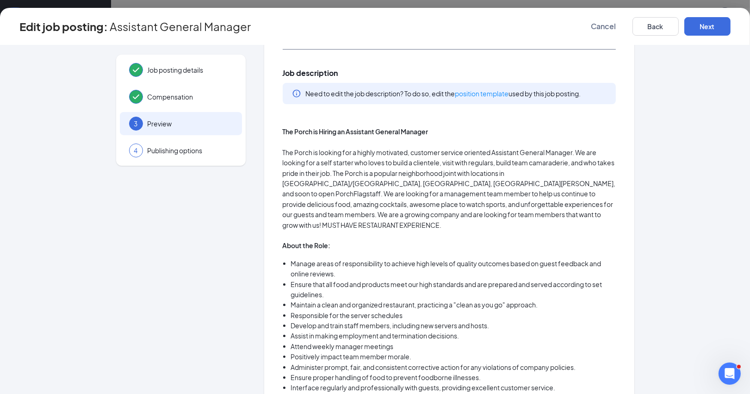
scroll to position [73, 0]
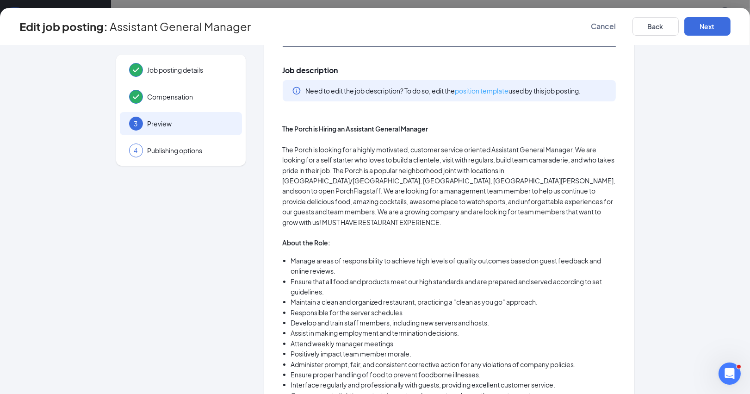
click at [489, 89] on link "position template" at bounding box center [482, 91] width 54 height 8
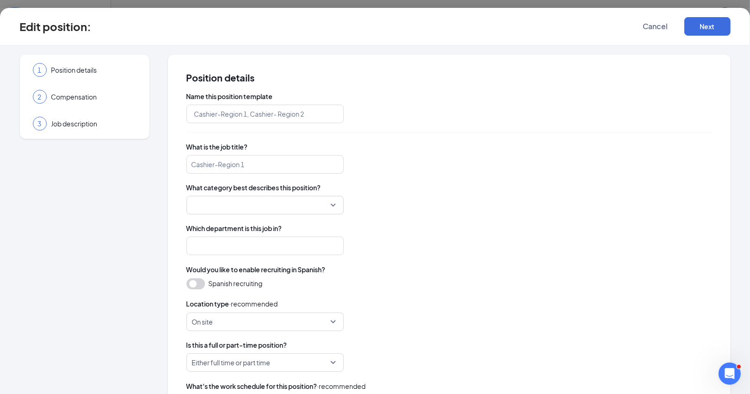
type input "Assistant General Manager"
type input "Management"
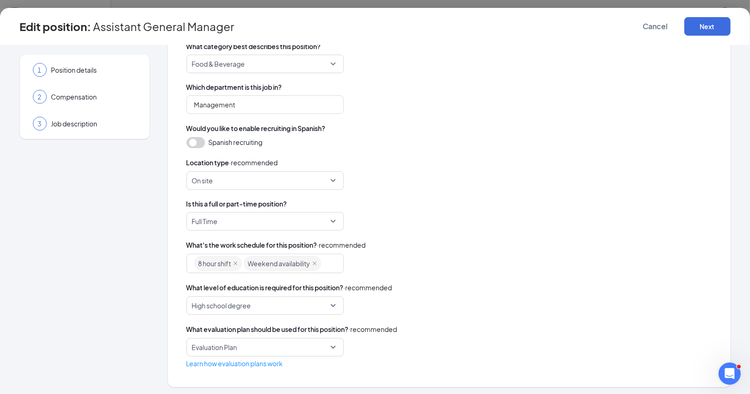
scroll to position [141, 0]
click at [708, 24] on button "Next" at bounding box center [707, 26] width 46 height 19
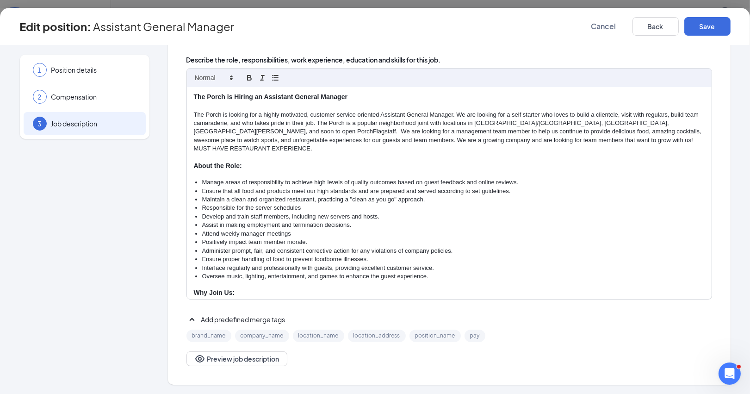
scroll to position [138, 0]
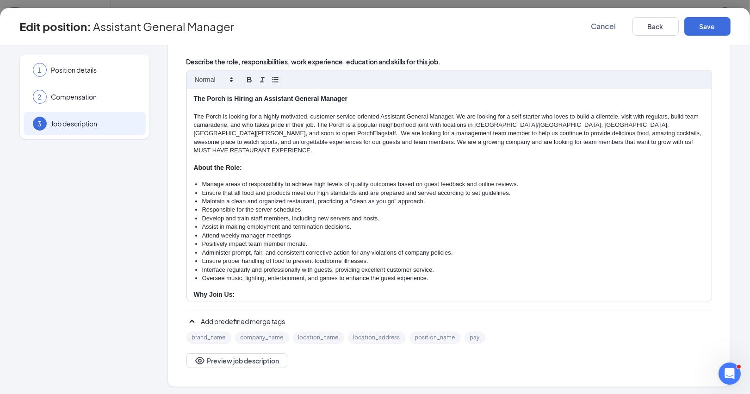
click at [656, 120] on p "The Porch is looking for a highly motivated, customer service oriented Assistan…" at bounding box center [449, 133] width 511 height 43
click at [230, 122] on p "The Porch is looking for a highly motivated, customer service oriented Assistan…" at bounding box center [449, 133] width 511 height 43
click at [271, 120] on p "The Porch is looking for a highly motivated, customer service oriented Assistan…" at bounding box center [449, 133] width 511 height 43
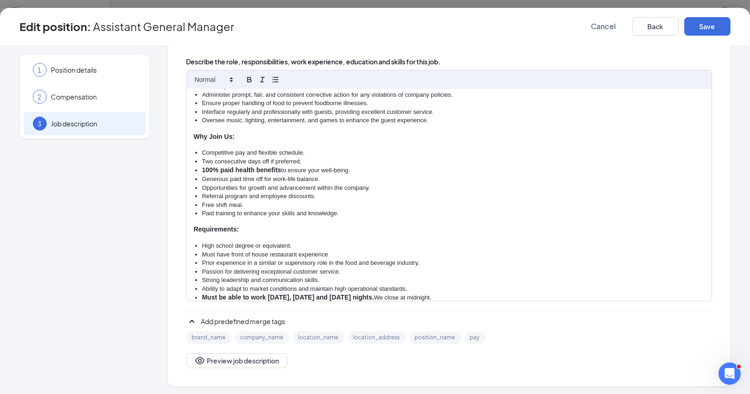
scroll to position [157, 0]
click at [712, 24] on button "Save" at bounding box center [707, 26] width 46 height 19
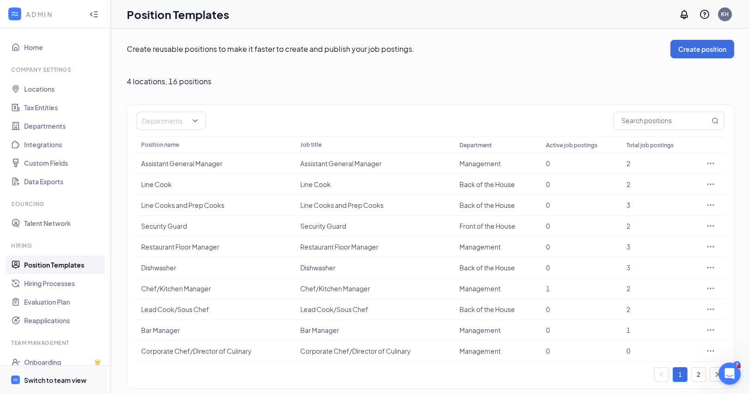
click at [59, 377] on div "Switch to team view" at bounding box center [55, 379] width 62 height 9
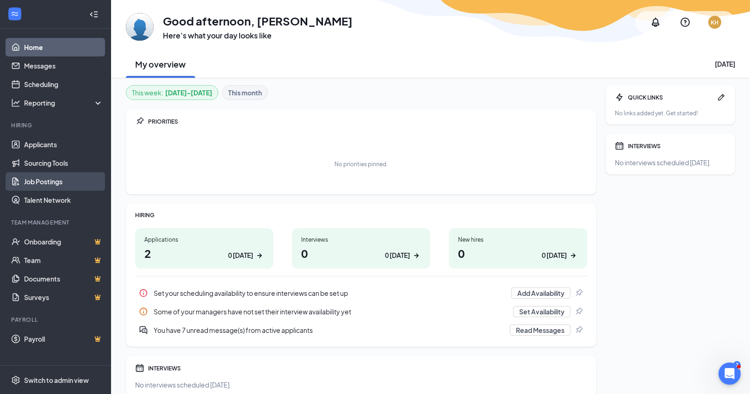
click at [40, 184] on link "Job Postings" at bounding box center [63, 181] width 79 height 19
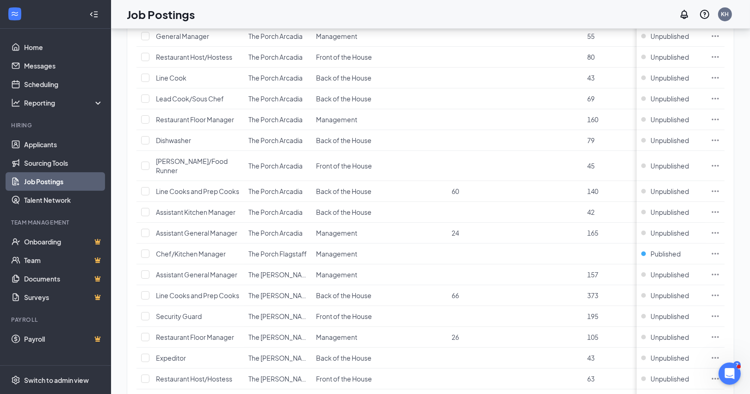
scroll to position [173, 0]
click at [713, 232] on icon "Ellipses" at bounding box center [715, 233] width 9 height 9
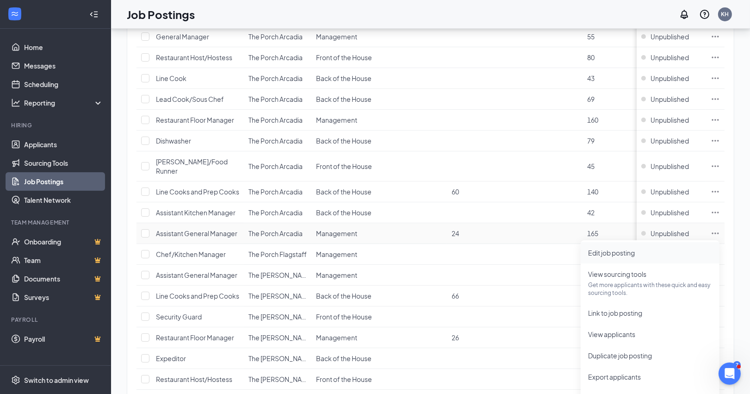
click at [622, 249] on span "Edit job posting" at bounding box center [611, 252] width 47 height 8
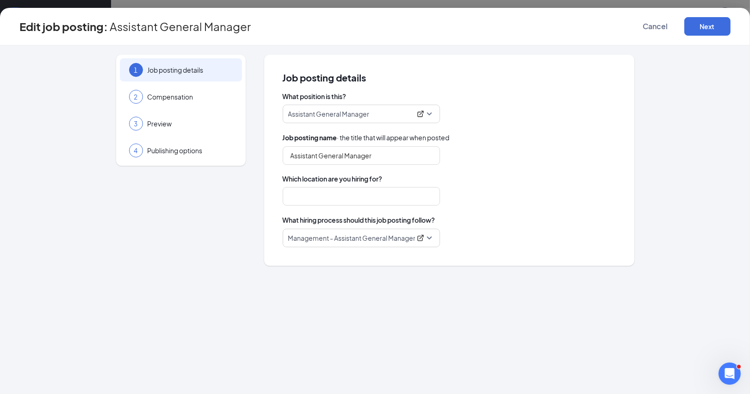
type input "Assistant General Manager"
click at [416, 193] on input "The Porch Arcadia" at bounding box center [361, 196] width 157 height 19
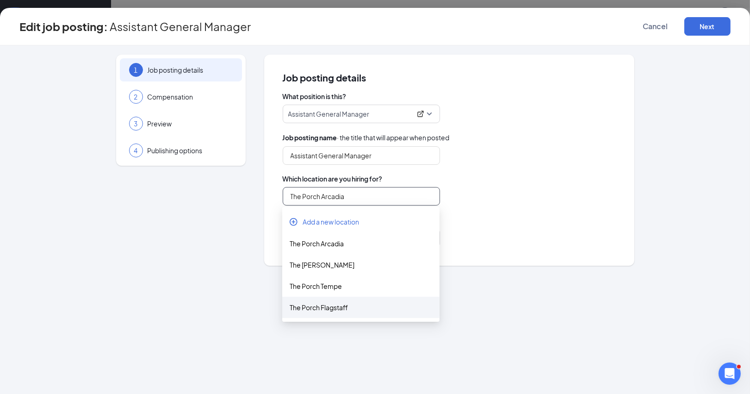
click at [320, 304] on div "The Porch Flagstaff" at bounding box center [361, 307] width 143 height 10
type input "The Porch Flagstaff"
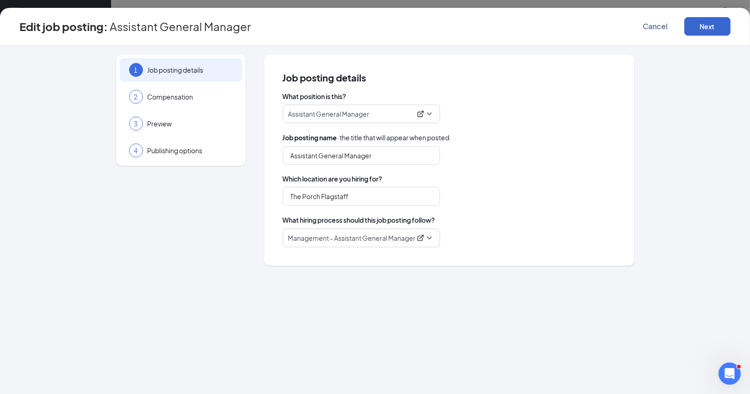
click at [704, 23] on button "Next" at bounding box center [707, 26] width 46 height 19
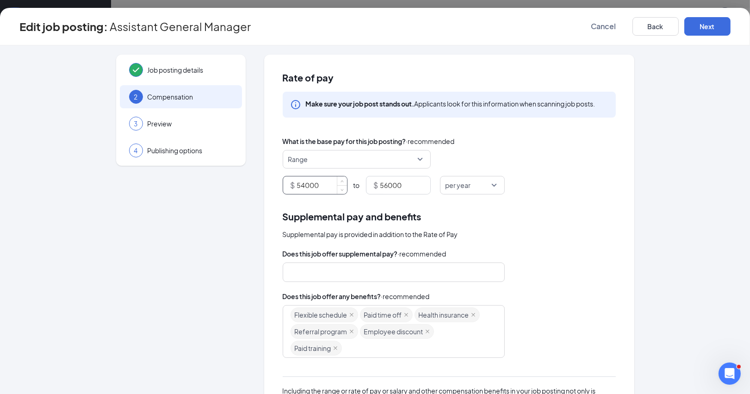
click at [305, 183] on input "54000" at bounding box center [322, 185] width 50 height 18
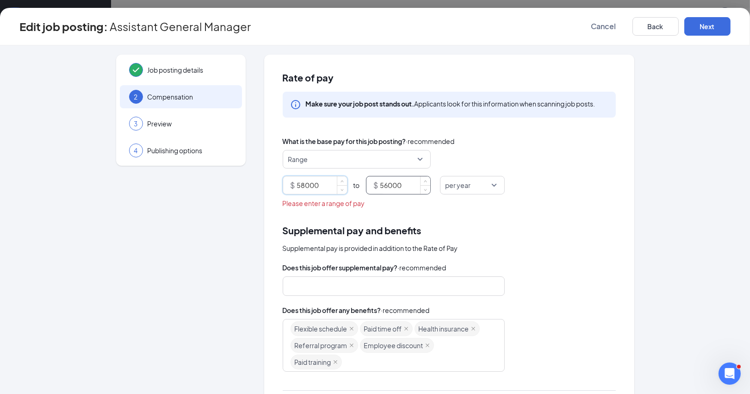
type input "58000"
click at [387, 186] on input "56000" at bounding box center [405, 185] width 50 height 18
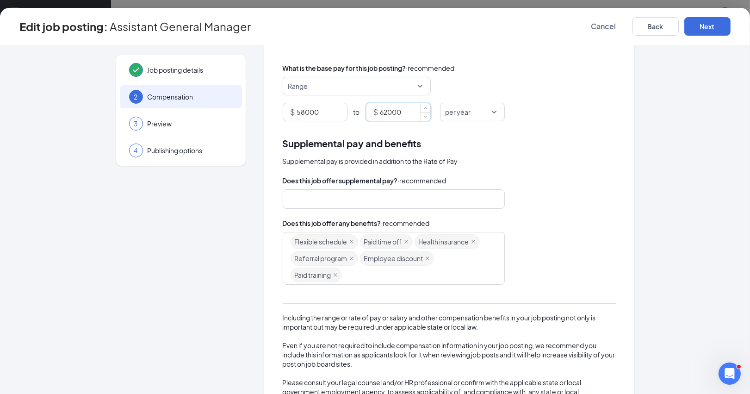
scroll to position [84, 0]
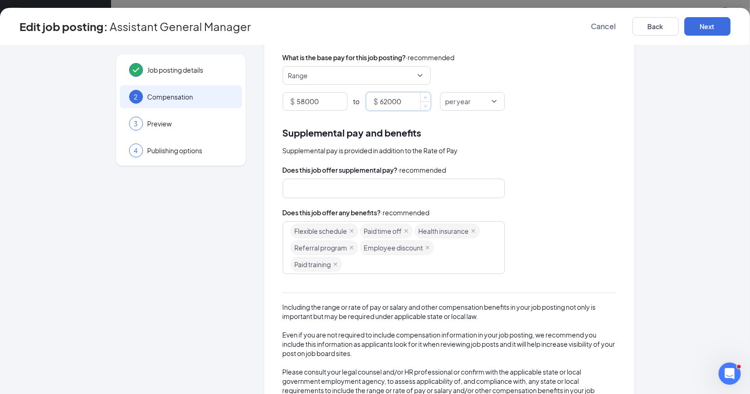
click at [394, 188] on div at bounding box center [390, 188] width 198 height 15
type input "62000"
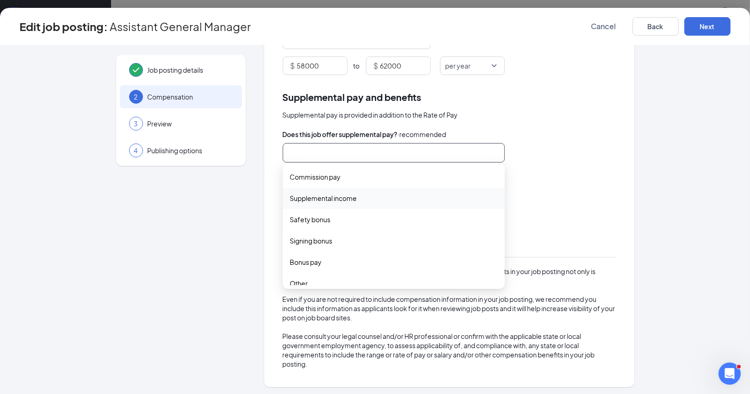
scroll to position [28, 0]
click at [291, 273] on span "Other" at bounding box center [299, 277] width 18 height 10
click at [571, 143] on div "Other tips commission_pay supplemental_income Tips Commission pay Supplemental …" at bounding box center [449, 152] width 333 height 19
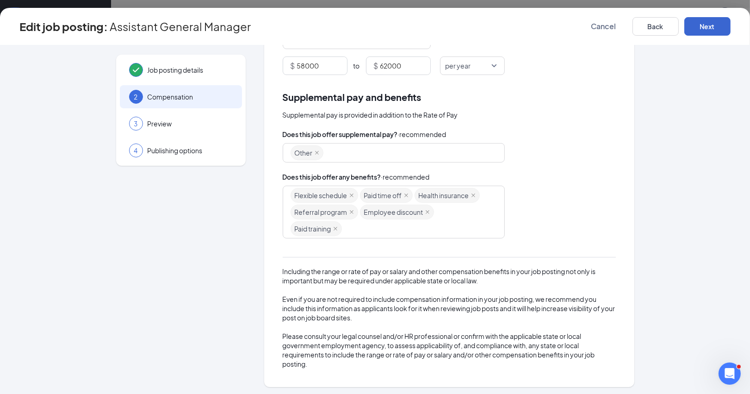
click at [712, 23] on button "Next" at bounding box center [707, 26] width 46 height 19
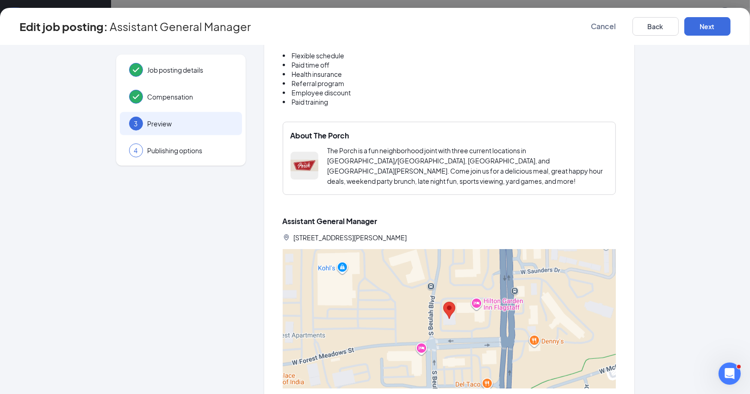
scroll to position [696, 0]
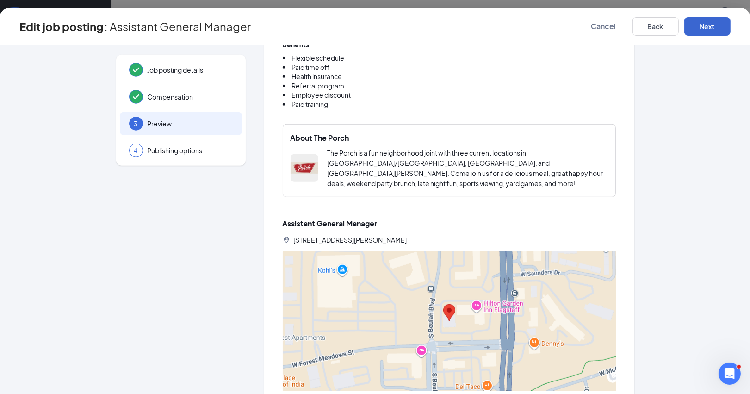
click at [714, 28] on button "Next" at bounding box center [707, 26] width 46 height 19
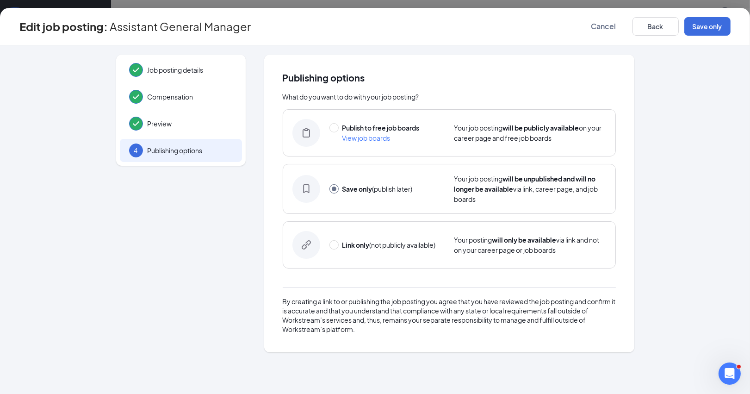
scroll to position [0, 0]
click at [334, 124] on input "radio" at bounding box center [333, 127] width 9 height 9
radio input "true"
radio input "false"
click at [696, 23] on button "Publish" at bounding box center [707, 26] width 46 height 19
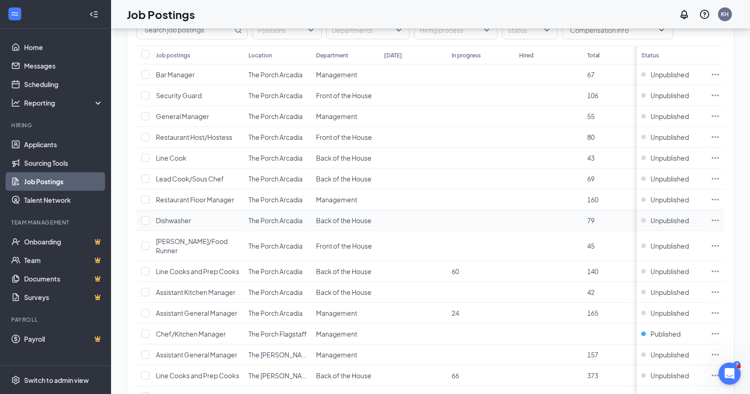
scroll to position [87, 0]
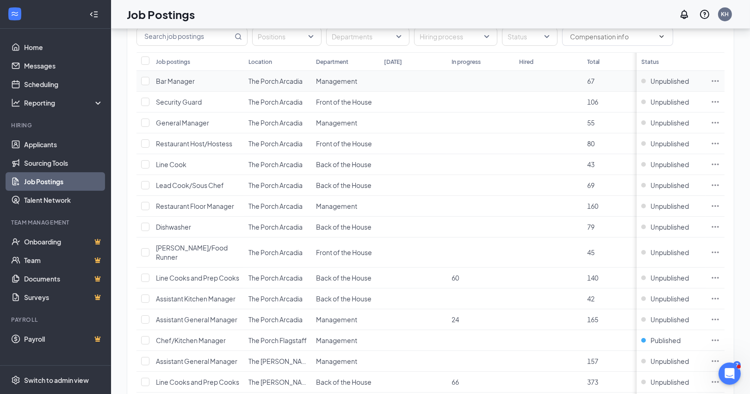
click at [714, 79] on icon "Ellipses" at bounding box center [715, 80] width 9 height 9
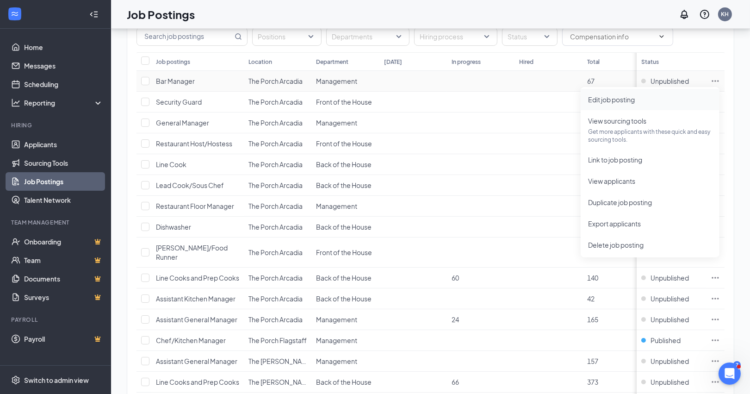
click at [628, 99] on span "Edit job posting" at bounding box center [611, 99] width 47 height 8
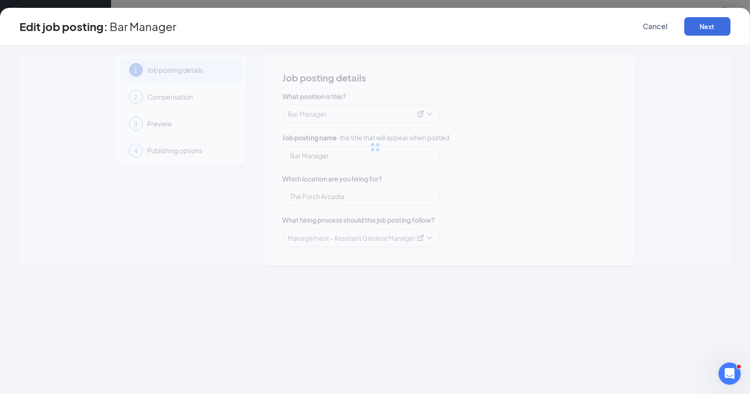
type input "Bar Manager"
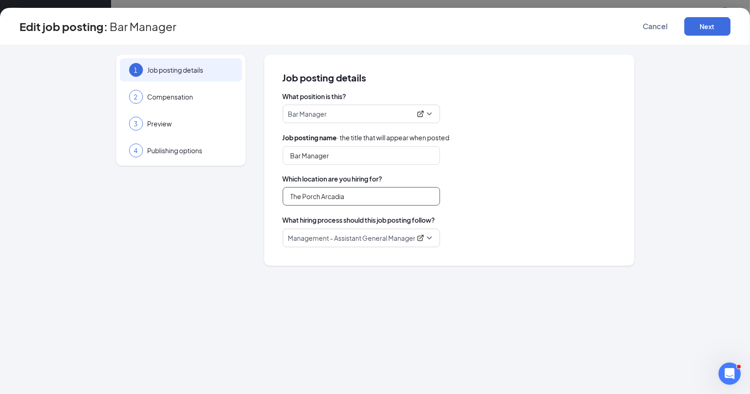
click at [361, 204] on input "The Porch Arcadia" at bounding box center [361, 196] width 157 height 19
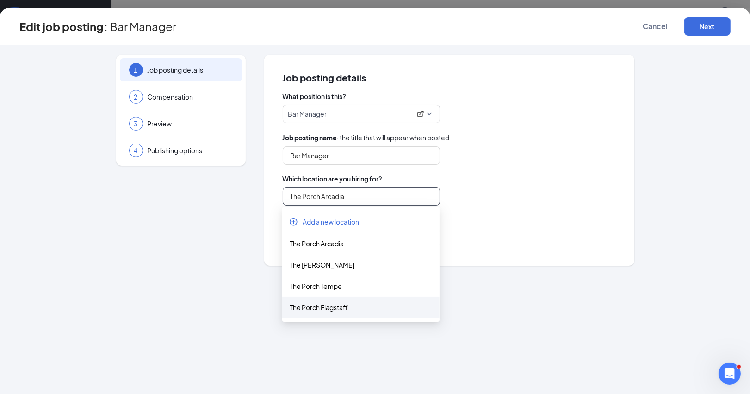
click at [335, 309] on div "The Porch Flagstaff" at bounding box center [361, 307] width 143 height 10
type input "The Porch Flagstaff"
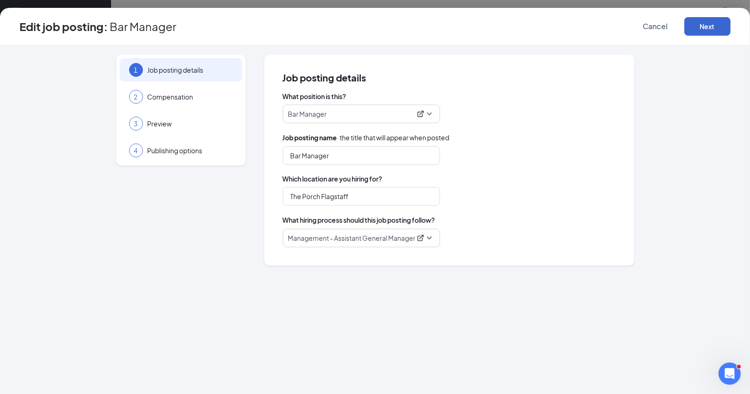
click at [711, 23] on button "Next" at bounding box center [707, 26] width 46 height 19
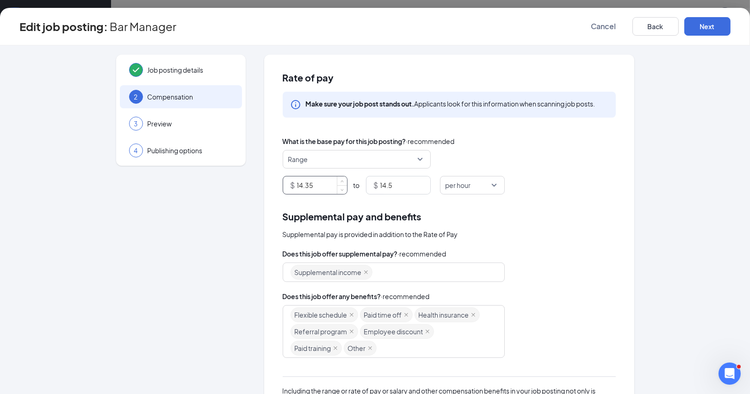
click at [320, 183] on input "14.35" at bounding box center [322, 185] width 50 height 18
type input "1"
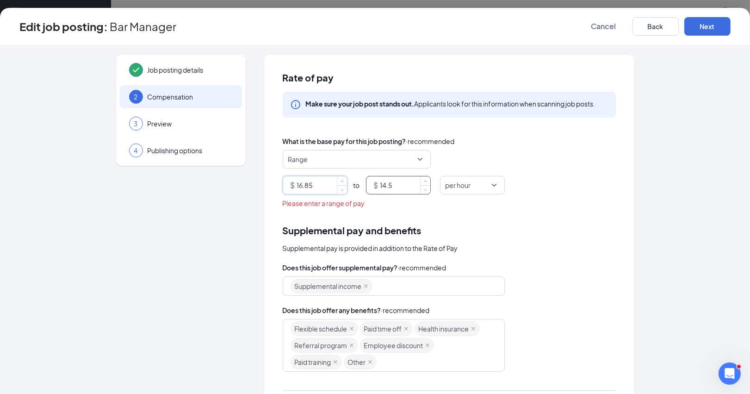
type input "16.85"
drag, startPoint x: 398, startPoint y: 185, endPoint x: 368, endPoint y: 182, distance: 30.2
click at [368, 182] on div "$ 14.5" at bounding box center [398, 185] width 65 height 19
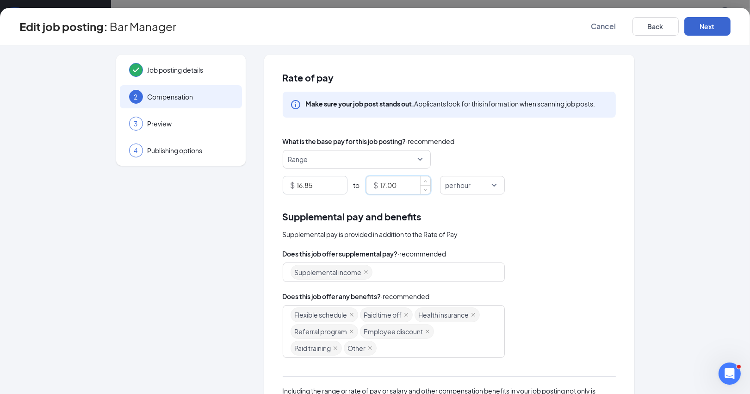
type input "17"
click at [719, 21] on button "Next" at bounding box center [707, 26] width 46 height 19
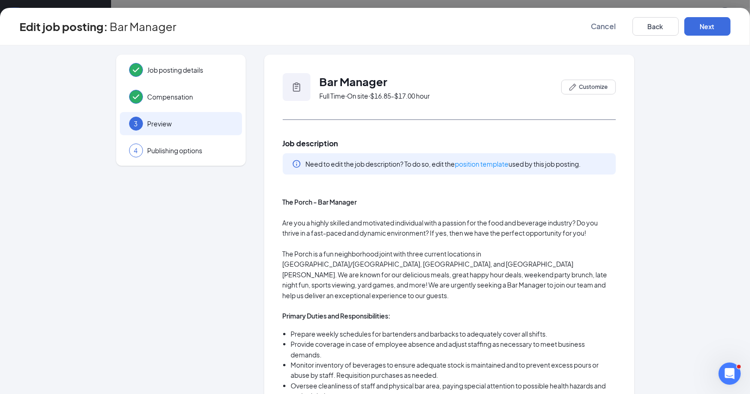
scroll to position [15, 0]
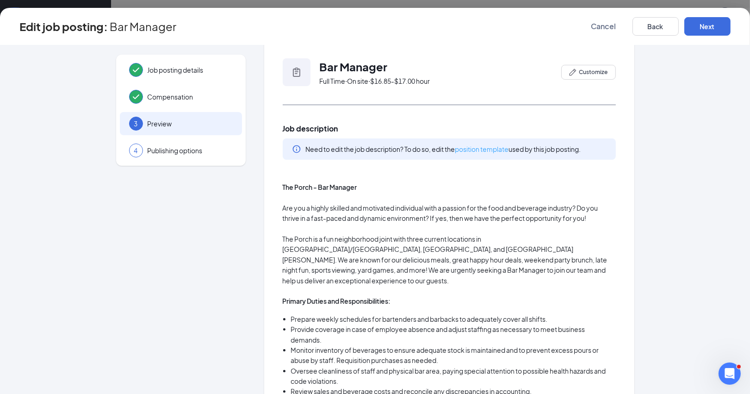
click at [497, 145] on link "position template" at bounding box center [482, 149] width 54 height 8
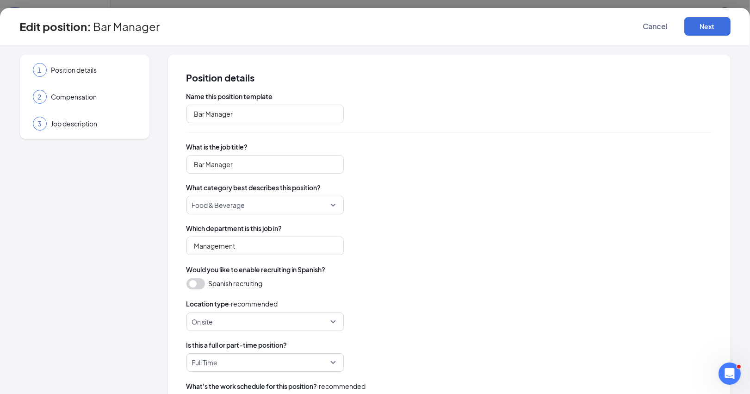
type input "Bar Manager"
type input "Management"
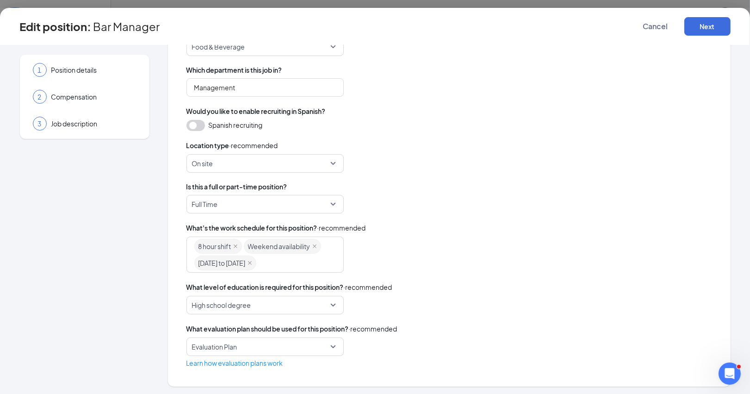
scroll to position [157, 0]
click at [708, 23] on button "Next" at bounding box center [707, 26] width 46 height 19
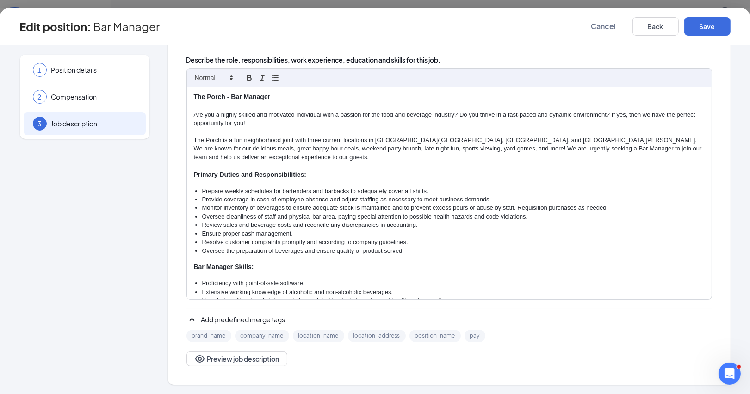
scroll to position [138, 0]
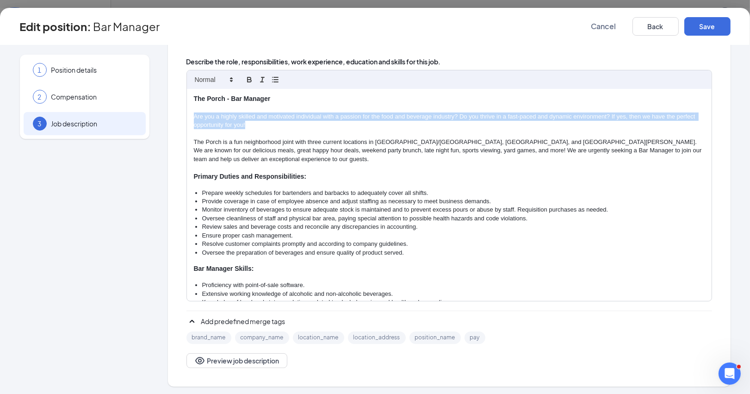
drag, startPoint x: 193, startPoint y: 112, endPoint x: 253, endPoint y: 118, distance: 60.0
click at [253, 118] on p "Are you a highly skilled and motivated individual with a passion for the food a…" at bounding box center [449, 120] width 511 height 17
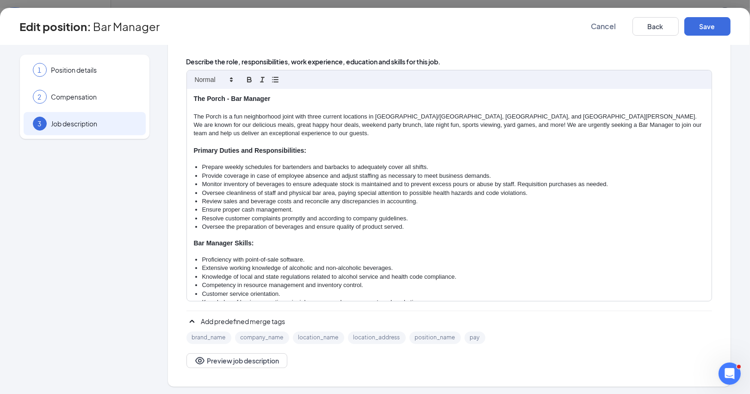
click at [454, 112] on p "The Porch is a fun neighborhood joint with three current locations in Phoenix/A…" at bounding box center [449, 124] width 511 height 25
click at [494, 113] on p "The Porch is a fun neighborhood joint with three current locations in Phoenix/A…" at bounding box center [449, 124] width 511 height 25
click at [614, 113] on p "The Porch is a fun neighborhood joint with three current locations in Phoenix/A…" at bounding box center [449, 124] width 511 height 25
click at [467, 119] on p "The Porch is a fun neighborhood joint with three current locations in Phoenix/A…" at bounding box center [449, 124] width 511 height 25
click at [544, 121] on p "The Porch is a fun neighborhood joint with three current locations in Phoenix/A…" at bounding box center [449, 124] width 511 height 25
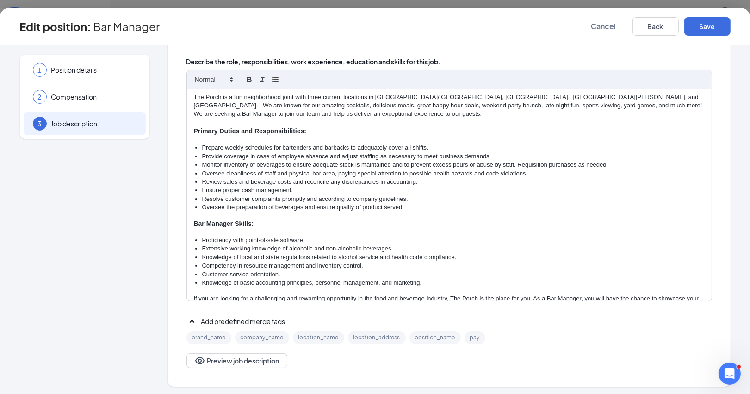
scroll to position [19, 0]
click at [434, 144] on li "Prepare weekly schedules for bartenders and barbacks to adequately cover all sh…" at bounding box center [453, 148] width 502 height 8
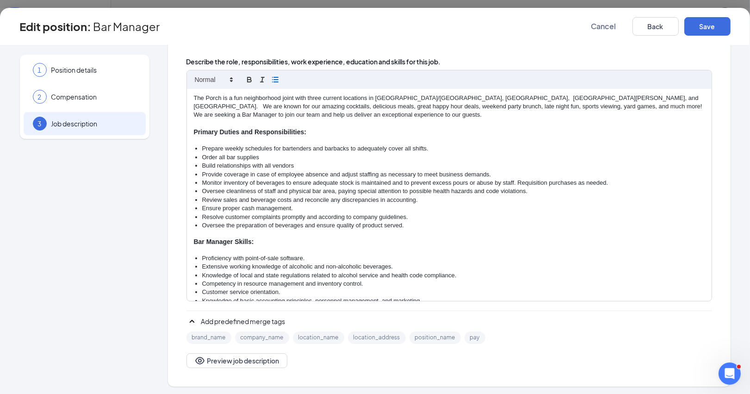
click at [217, 161] on li "Build relationships with all vendors" at bounding box center [453, 165] width 502 height 8
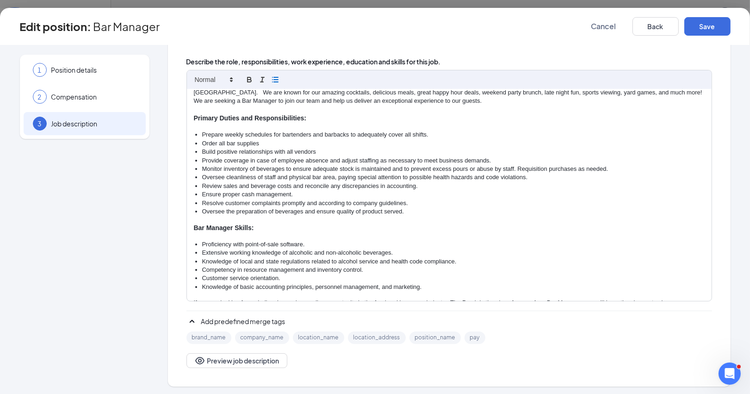
scroll to position [36, 0]
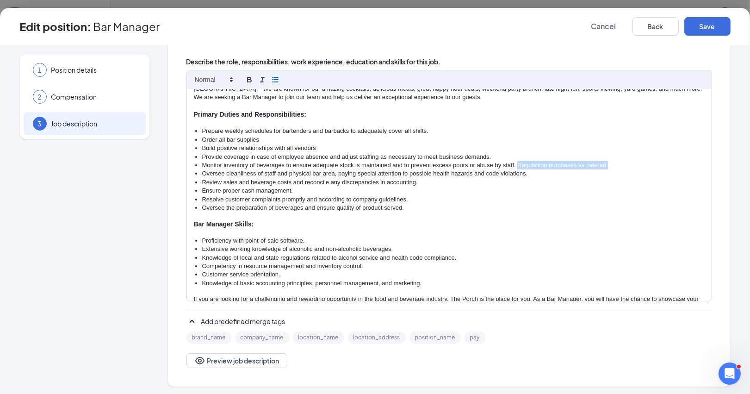
drag, startPoint x: 615, startPoint y: 158, endPoint x: 519, endPoint y: 155, distance: 96.8
click at [518, 161] on li "Monitor inventory of beverages to ensure adequate stock is maintained and to pr…" at bounding box center [453, 165] width 502 height 8
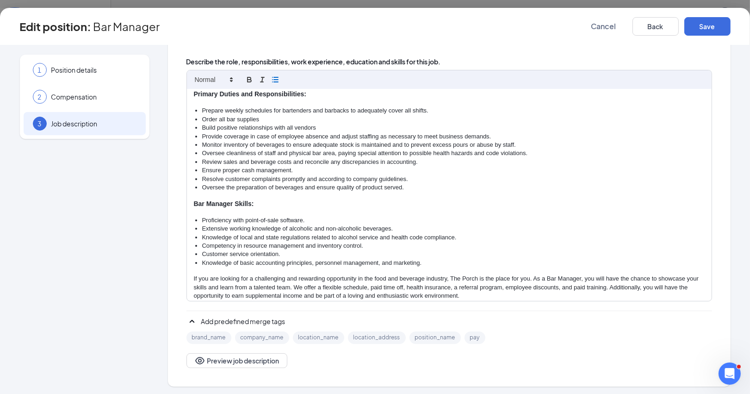
scroll to position [61, 0]
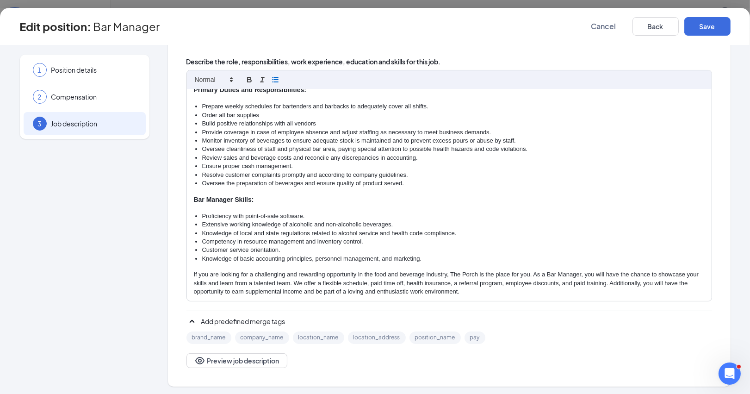
click at [238, 154] on li "Review sales and beverage costs and reconcile any discrepancies in accounting." at bounding box center [453, 158] width 502 height 8
click at [281, 154] on li "Review sales, inventory, and beverage costs and reconcile any discrepancies in …" at bounding box center [453, 158] width 502 height 8
click at [310, 154] on li "Review sales, inventory, beverage costs and reconcile any discrepancies in acco…" at bounding box center [453, 158] width 502 height 8
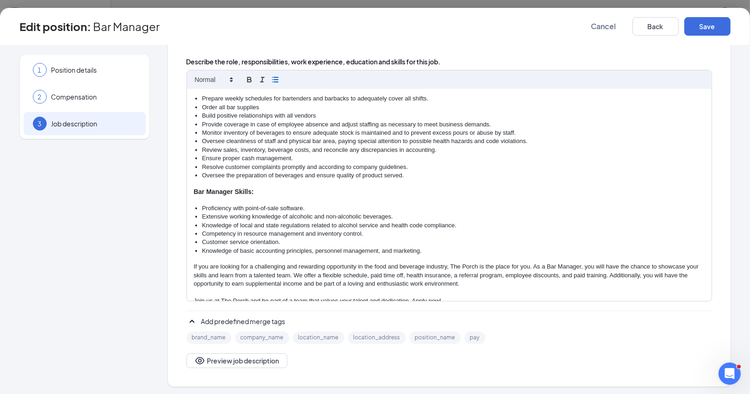
scroll to position [67, 0]
click at [291, 264] on p "If you are looking for a challenging and rewarding opportunity in the food and …" at bounding box center [449, 276] width 511 height 25
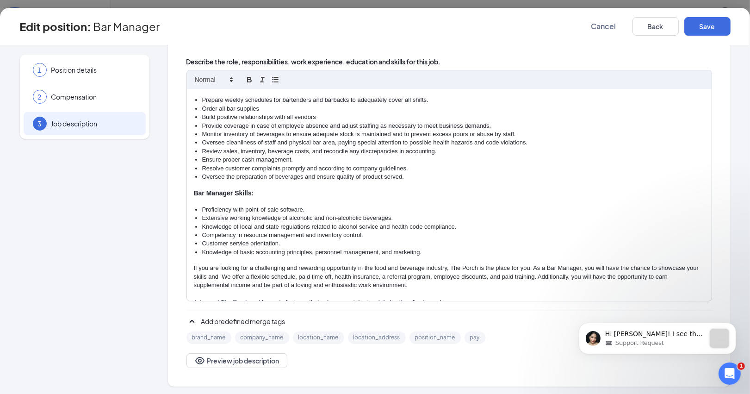
scroll to position [0, 0]
click at [298, 264] on p "If you are looking for a challenging and rewarding opportunity in the food and …" at bounding box center [449, 276] width 511 height 25
click at [683, 264] on p "If you are looking for a rewarding opportunity in the food and beverage industr…" at bounding box center [449, 276] width 511 height 25
click at [285, 264] on p "If you are looking for a rewarding opportunity in the food and beverage industr…" at bounding box center [449, 276] width 511 height 25
click at [262, 264] on p "If you are looking for a rewarding opportunity in the food and beverage industr…" at bounding box center [449, 276] width 511 height 25
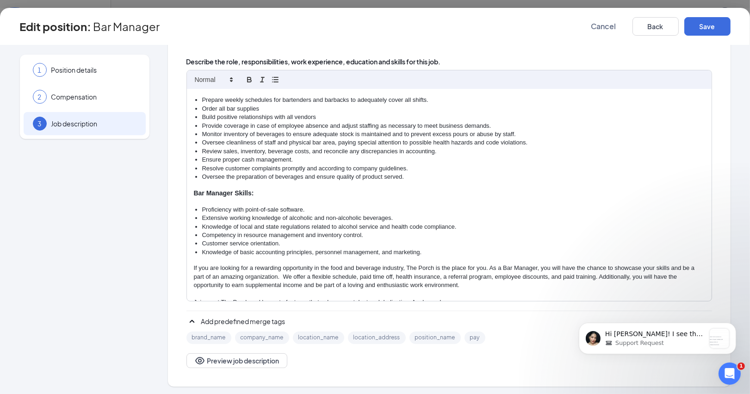
click at [397, 264] on p "If you are looking for a rewarding opportunity in the food and beverage industr…" at bounding box center [449, 276] width 511 height 25
drag, startPoint x: 396, startPoint y: 264, endPoint x: 476, endPoint y: 266, distance: 80.5
click at [476, 266] on p "If you are looking for a rewarding opportunity in the food and beverage industr…" at bounding box center [449, 276] width 511 height 25
click at [250, 75] on icon "button" at bounding box center [249, 79] width 8 height 8
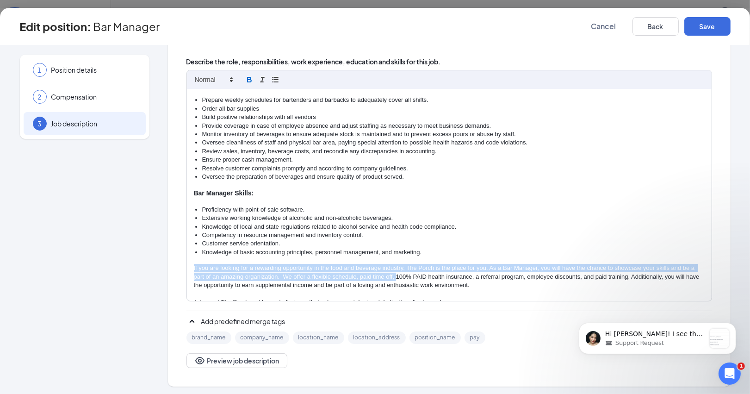
scroll to position [66, 0]
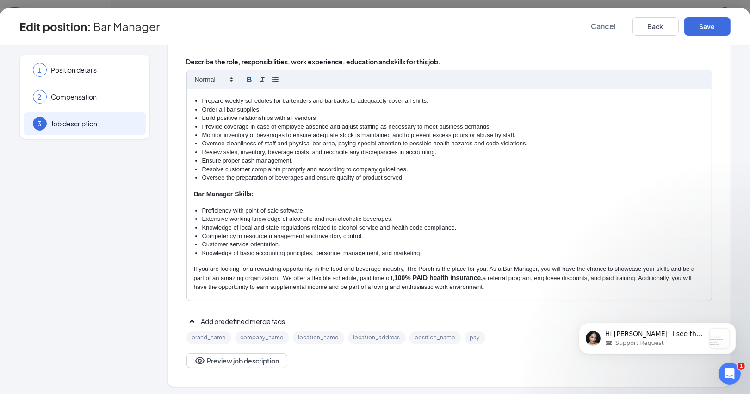
click at [490, 291] on p at bounding box center [449, 295] width 511 height 8
click at [670, 265] on p "If you are looking for a rewarding opportunity in the food and beverage industr…" at bounding box center [449, 278] width 511 height 26
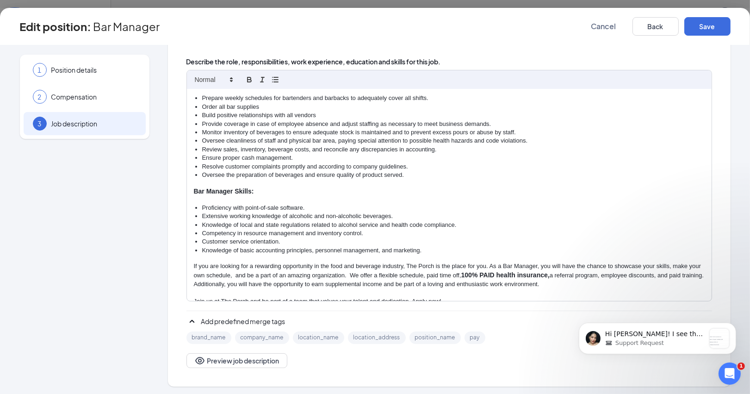
scroll to position [68, 0]
click at [707, 19] on button "Save" at bounding box center [707, 26] width 46 height 19
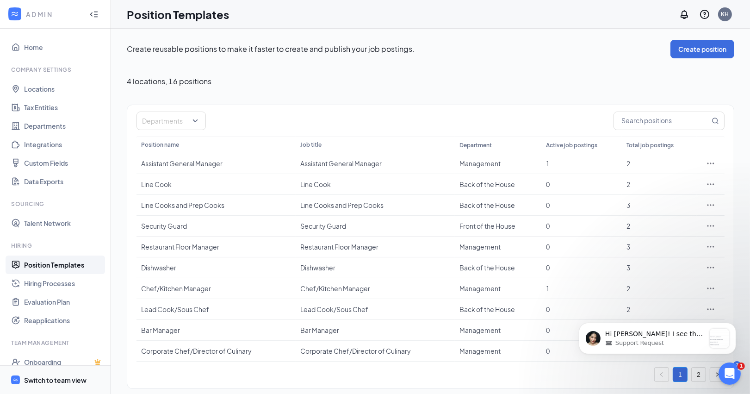
click at [44, 378] on div "Switch to team view" at bounding box center [55, 379] width 62 height 9
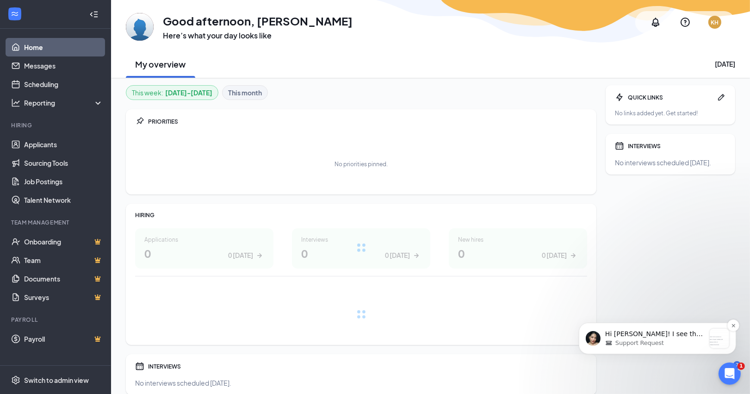
click at [669, 333] on p "Hi Kathy! I see that your new location has been successfully added to your acco…" at bounding box center [655, 333] width 100 height 9
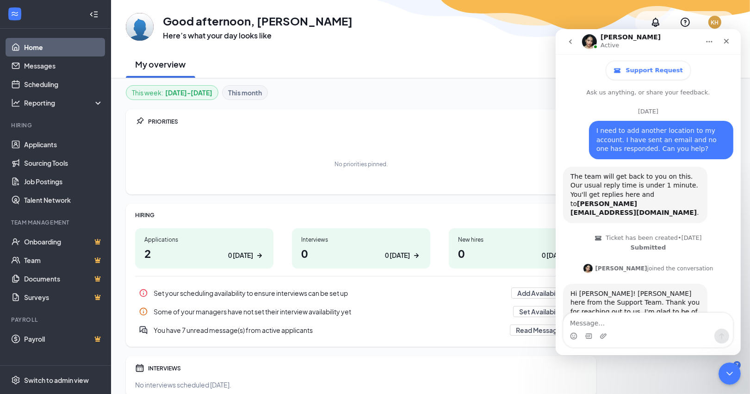
scroll to position [794, 0]
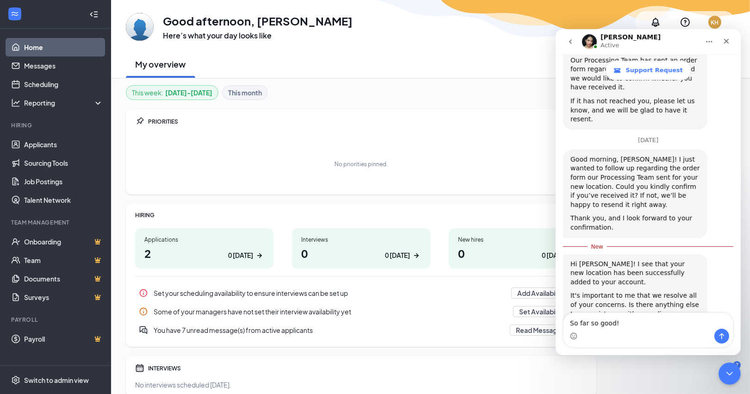
type textarea "So far so good!"
click at [716, 335] on button "Send a message…" at bounding box center [721, 335] width 15 height 15
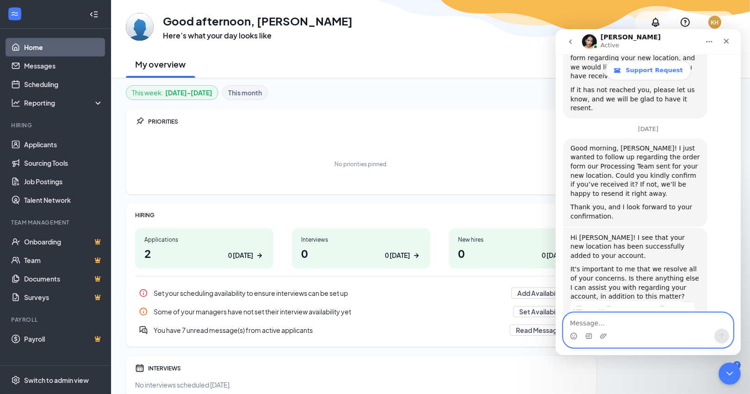
scroll to position [806, 0]
click at [468, 155] on div "No priorities pinned." at bounding box center [361, 164] width 452 height 46
click at [726, 37] on icon "Close" at bounding box center [725, 40] width 7 height 7
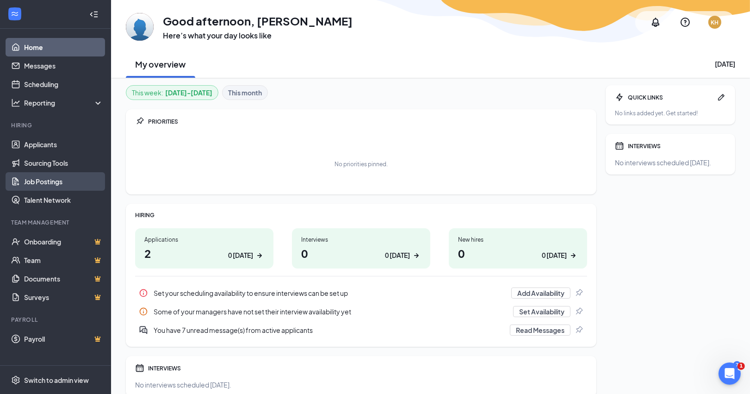
click at [47, 180] on link "Job Postings" at bounding box center [63, 181] width 79 height 19
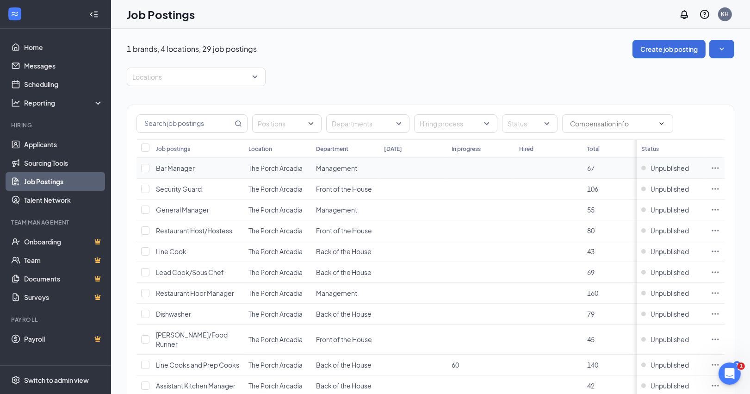
click at [712, 166] on icon "Ellipses" at bounding box center [715, 167] width 9 height 9
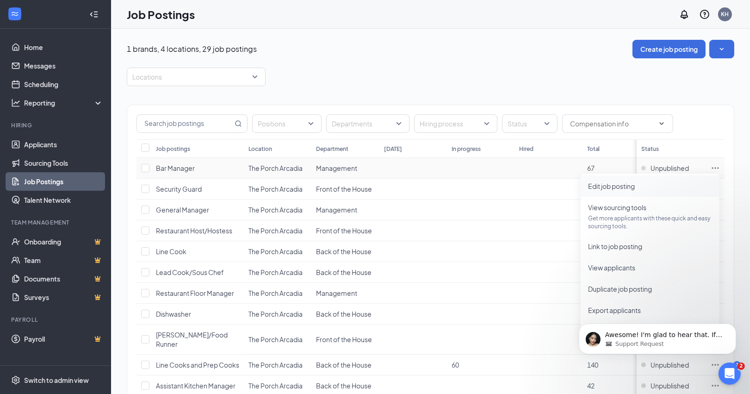
click at [618, 185] on span "Edit job posting" at bounding box center [611, 186] width 47 height 8
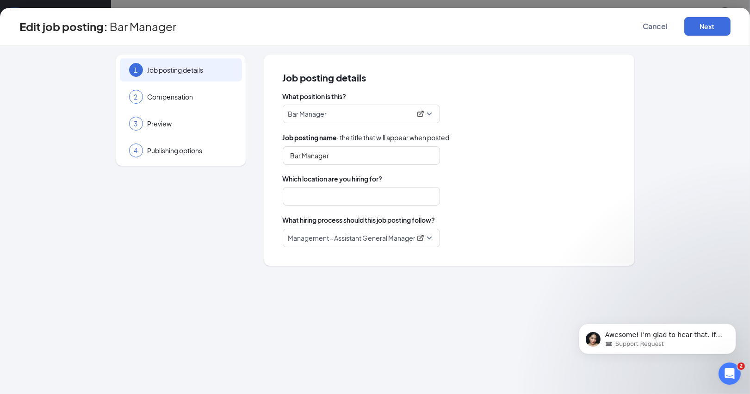
type input "Bar Manager"
type input "The Porch Arcadia"
click at [707, 27] on button "Next" at bounding box center [707, 26] width 46 height 19
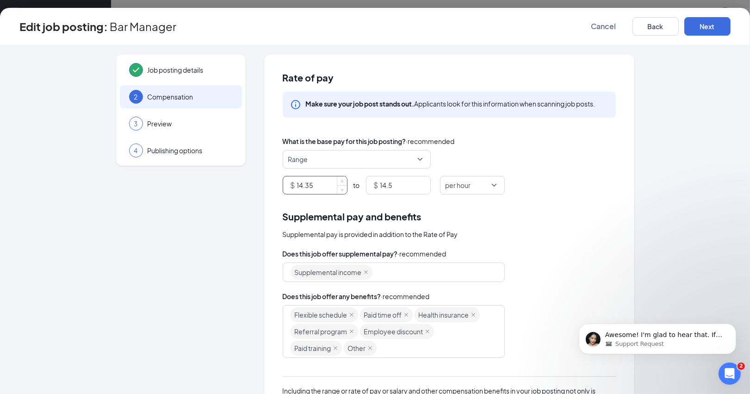
click at [335, 180] on input "14.35" at bounding box center [322, 185] width 50 height 18
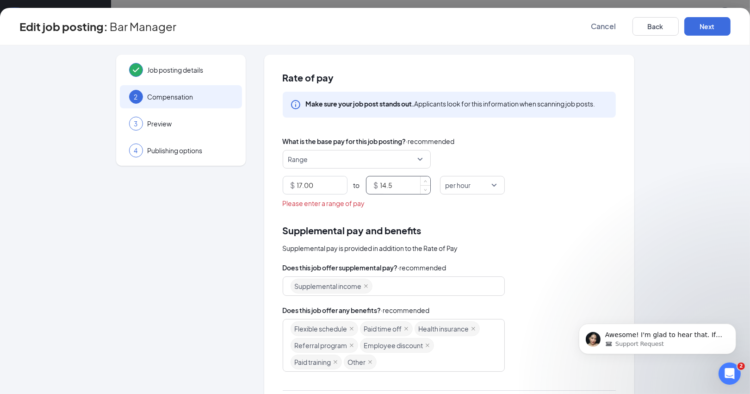
type input "17"
click at [399, 183] on input "14.5" at bounding box center [405, 185] width 50 height 18
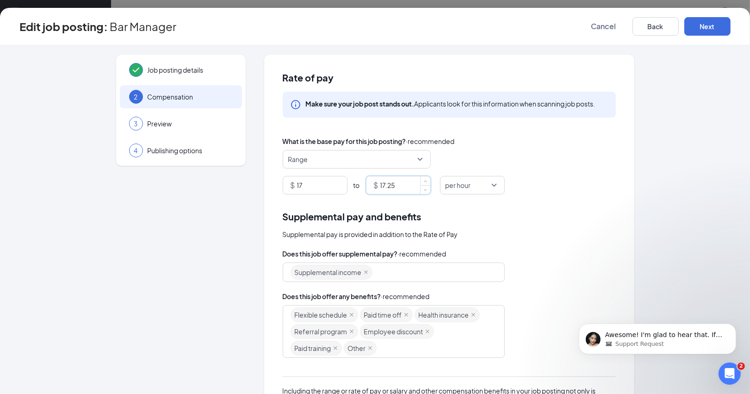
type input "17.25"
click at [508, 225] on div "Supplemental pay and benefits Supplemental pay is provided in addition to the R…" at bounding box center [449, 224] width 333 height 30
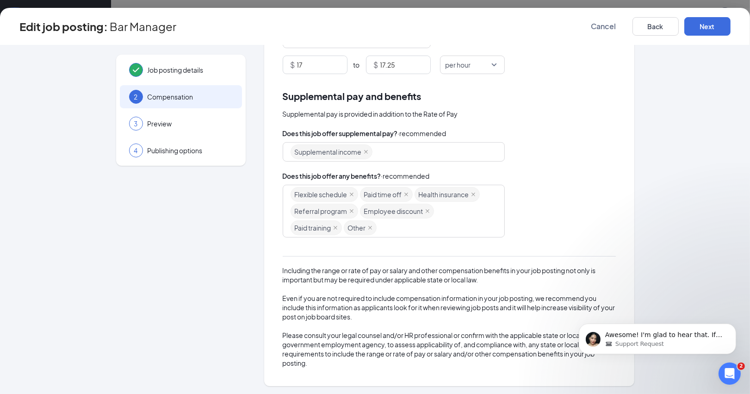
scroll to position [119, 0]
click at [705, 23] on button "Next" at bounding box center [707, 26] width 46 height 19
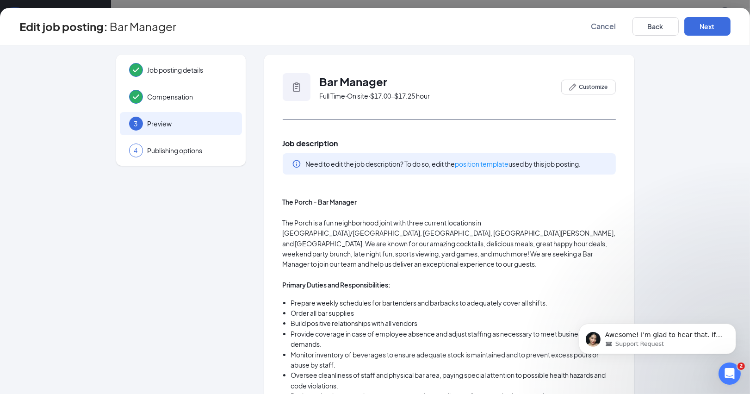
scroll to position [0, 0]
click at [702, 24] on button "Next" at bounding box center [707, 26] width 46 height 19
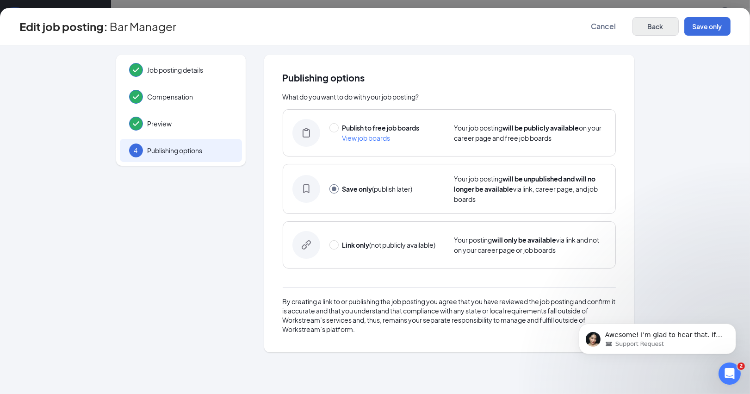
click at [663, 24] on button "Back" at bounding box center [655, 26] width 46 height 19
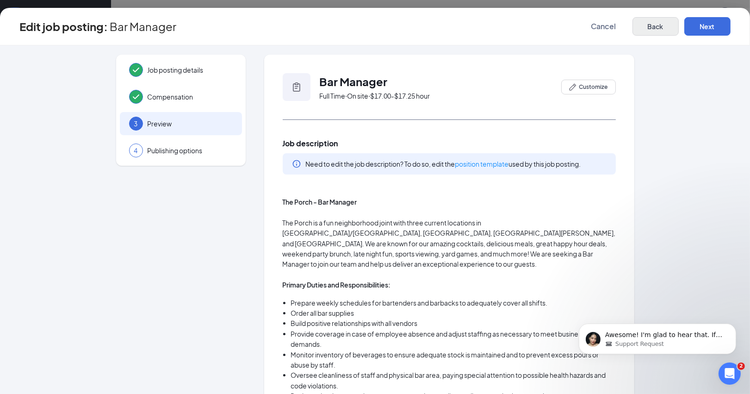
click at [650, 27] on button "Back" at bounding box center [655, 26] width 46 height 19
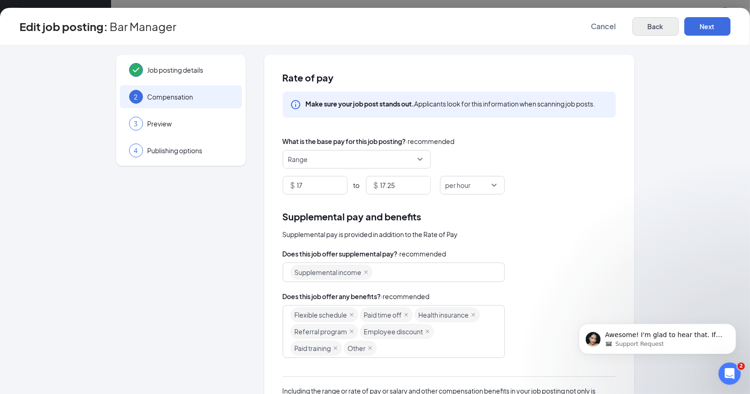
click at [649, 22] on button "Back" at bounding box center [655, 26] width 46 height 19
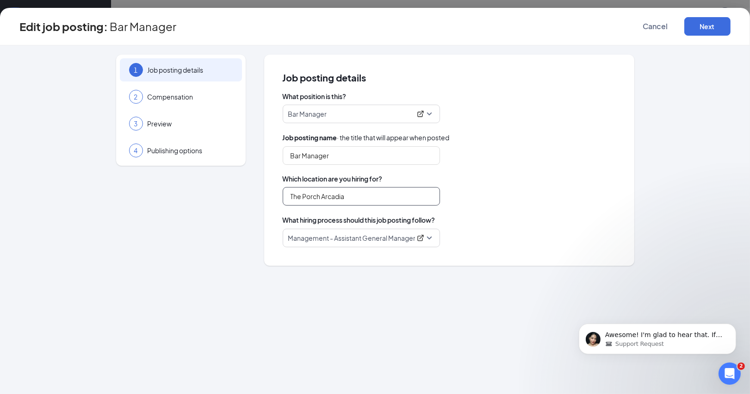
click at [394, 197] on input "The Porch Arcadia" at bounding box center [361, 196] width 157 height 19
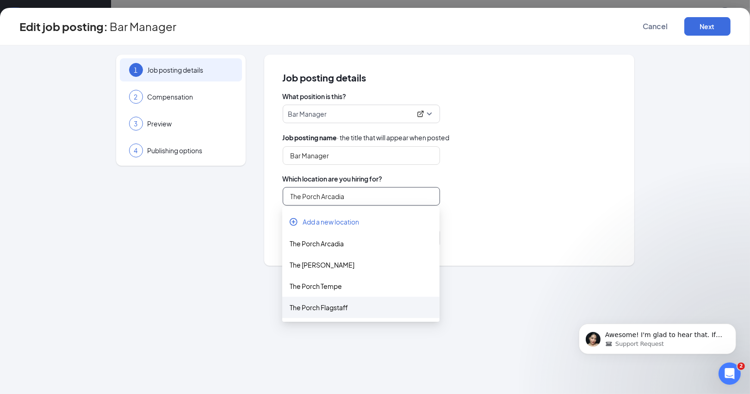
click at [335, 304] on div "The Porch Flagstaff" at bounding box center [361, 307] width 143 height 10
type input "The Porch Flagstaff"
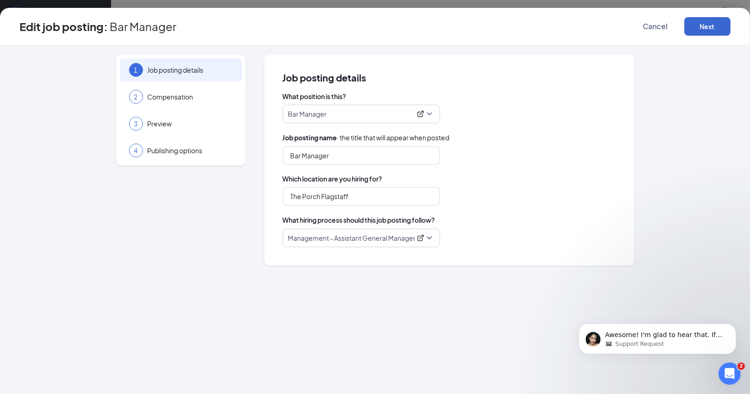
click at [705, 22] on button "Next" at bounding box center [707, 26] width 46 height 19
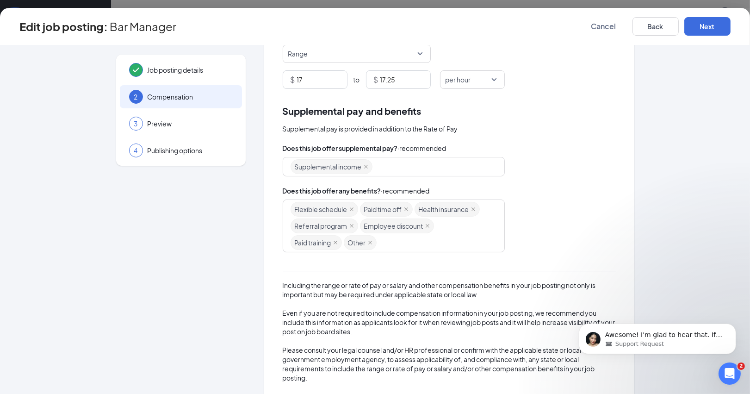
scroll to position [107, 0]
click at [716, 25] on button "Next" at bounding box center [707, 26] width 46 height 19
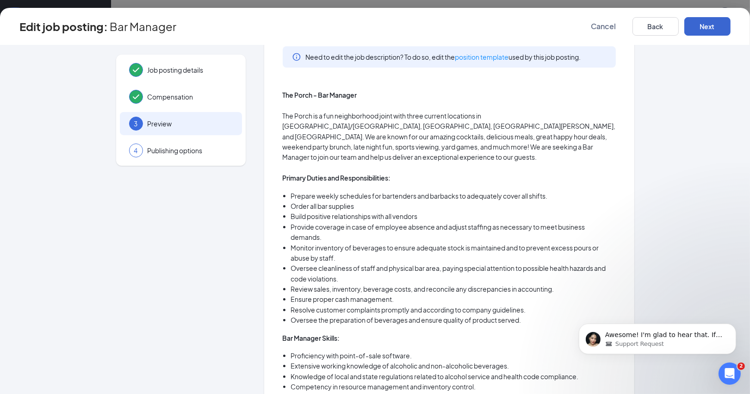
click at [716, 25] on button "Next" at bounding box center [707, 26] width 46 height 19
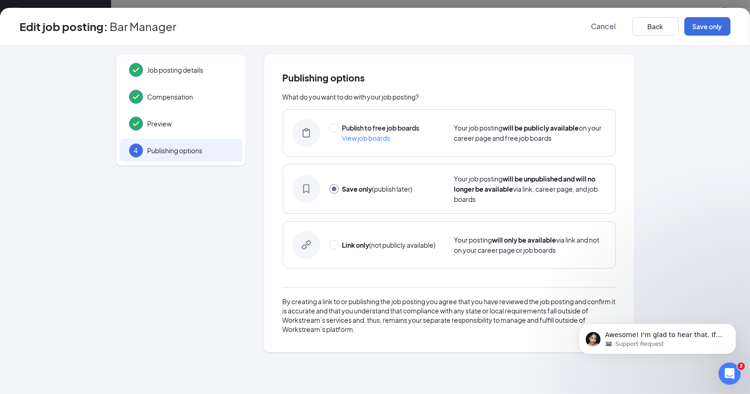
scroll to position [0, 0]
click at [334, 127] on input "radio" at bounding box center [333, 127] width 9 height 9
radio input "true"
radio input "false"
click at [707, 25] on button "Publish" at bounding box center [707, 26] width 46 height 19
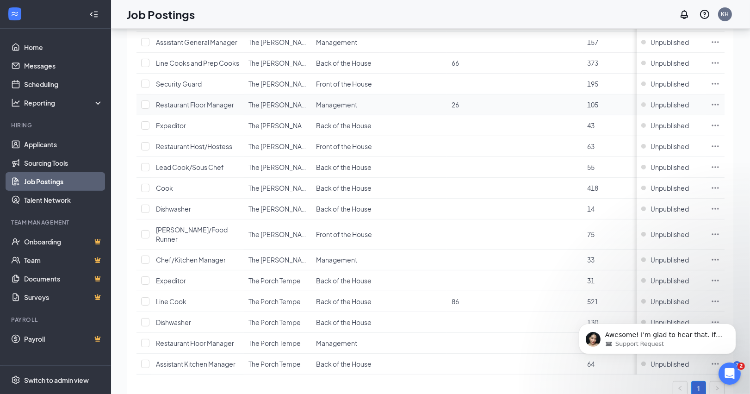
scroll to position [439, 0]
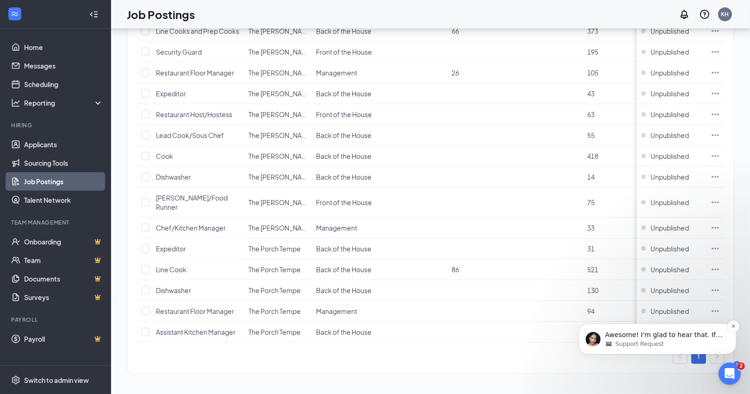
click at [680, 335] on p "Awesome! I'm glad to hear that. If everything is all set on your end, I'll clos…" at bounding box center [664, 334] width 119 height 9
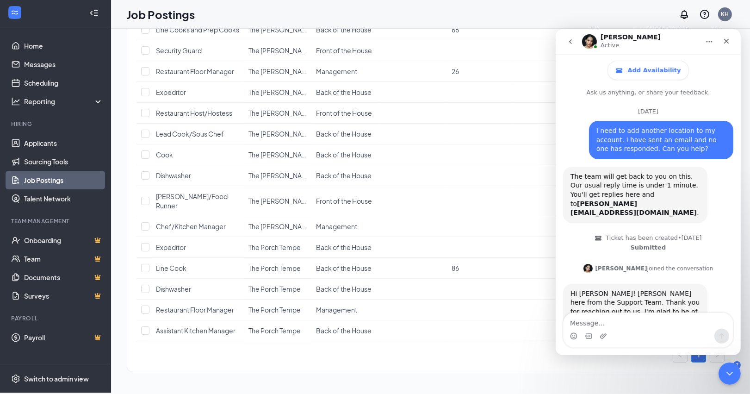
scroll to position [936, 0]
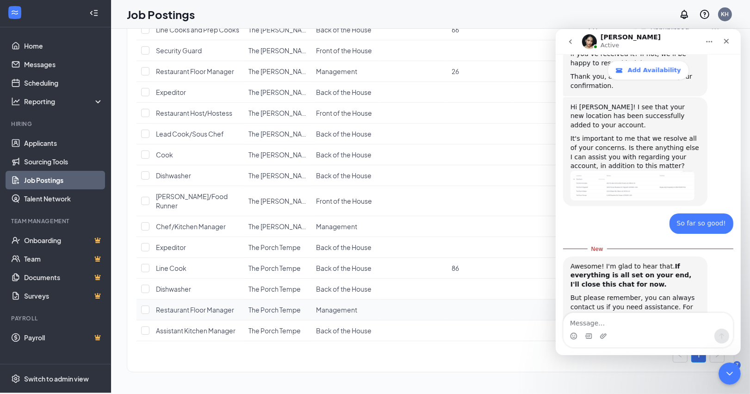
click at [501, 310] on td at bounding box center [481, 309] width 68 height 21
click at [727, 37] on icon "Close" at bounding box center [725, 40] width 7 height 7
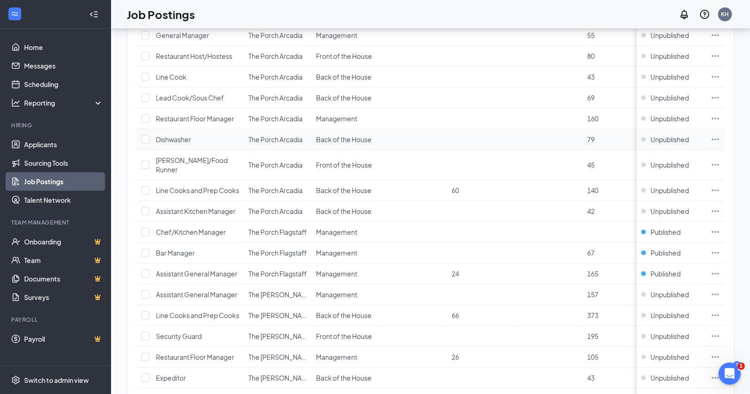
scroll to position [155, 0]
click at [717, 111] on td at bounding box center [715, 116] width 19 height 21
click at [716, 114] on icon "Ellipses" at bounding box center [715, 116] width 9 height 9
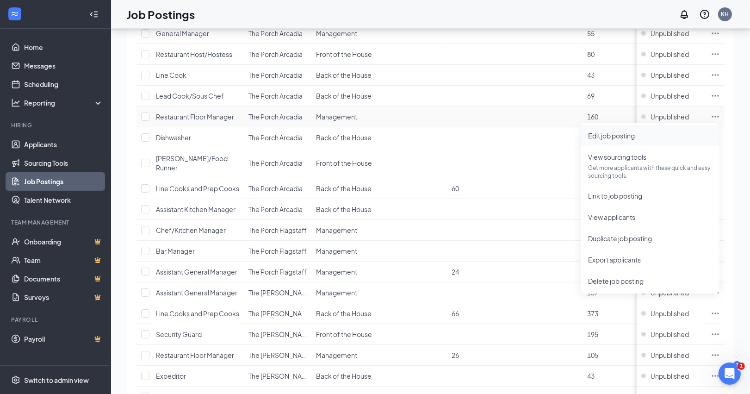
click at [605, 132] on span "Edit job posting" at bounding box center [611, 135] width 47 height 8
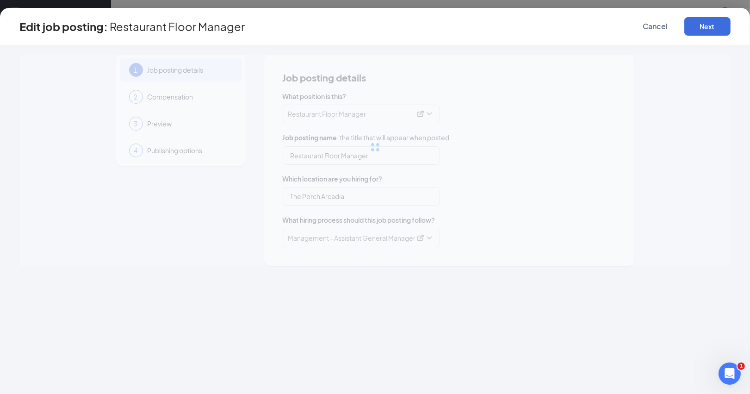
type input "Restaurant Floor Manager"
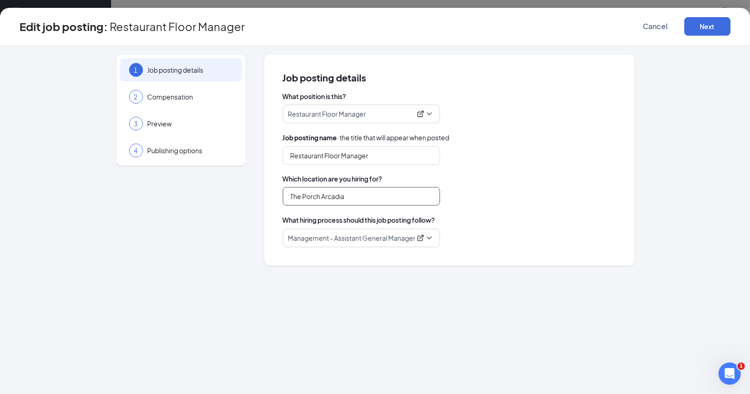
click at [386, 198] on input "The Porch Arcadia" at bounding box center [361, 196] width 157 height 19
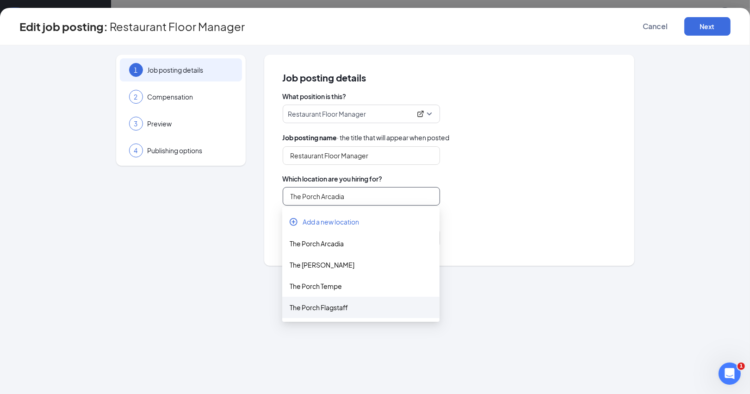
click at [347, 304] on div "The Porch Flagstaff" at bounding box center [361, 307] width 143 height 10
type input "The Porch Flagstaff"
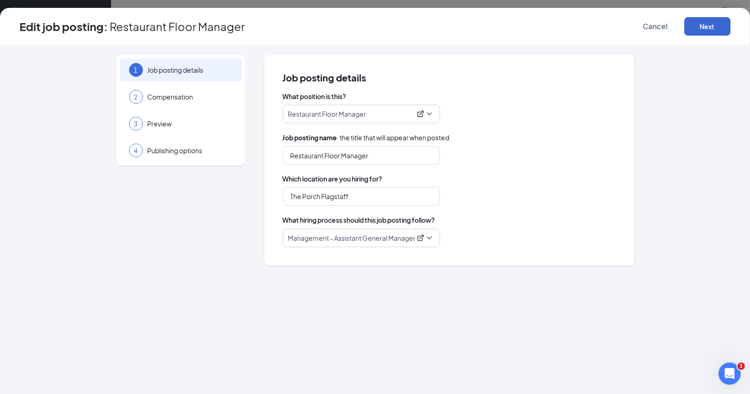
click at [714, 23] on button "Next" at bounding box center [707, 26] width 46 height 19
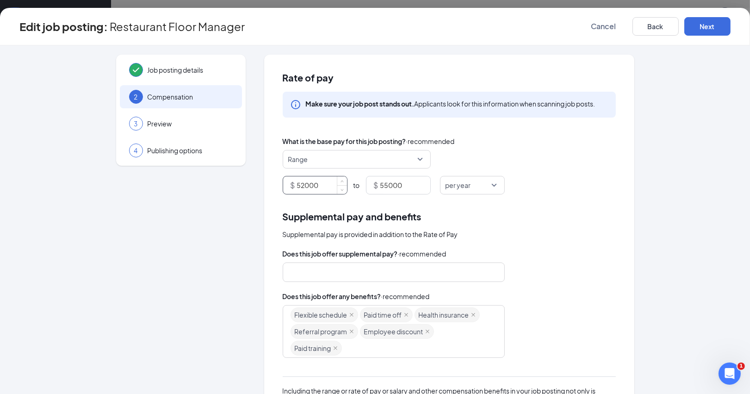
click at [304, 183] on input "52000" at bounding box center [322, 185] width 50 height 18
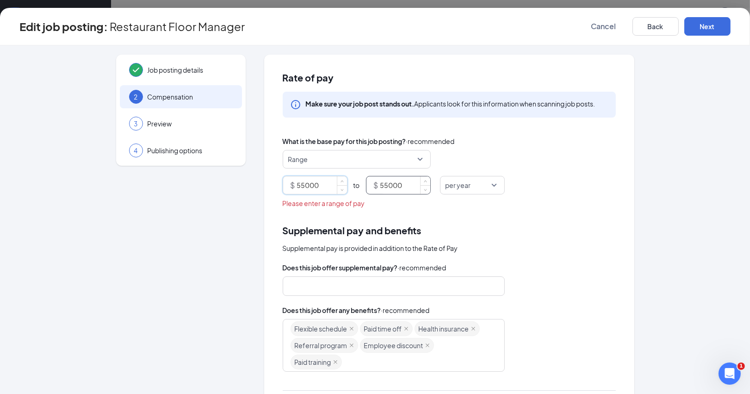
type input "55000"
click at [387, 184] on input "55000" at bounding box center [405, 185] width 50 height 18
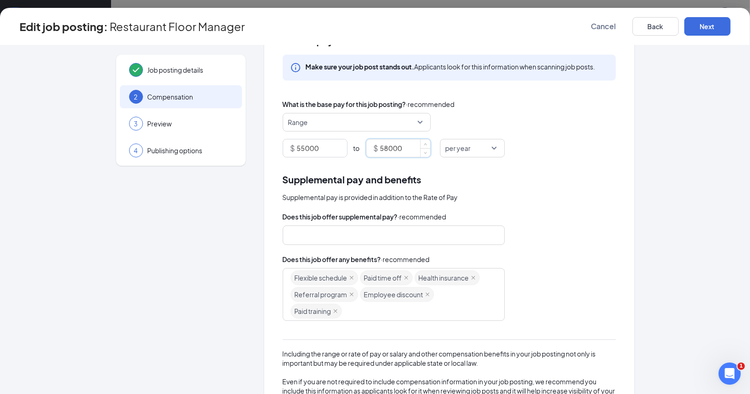
scroll to position [75, 0]
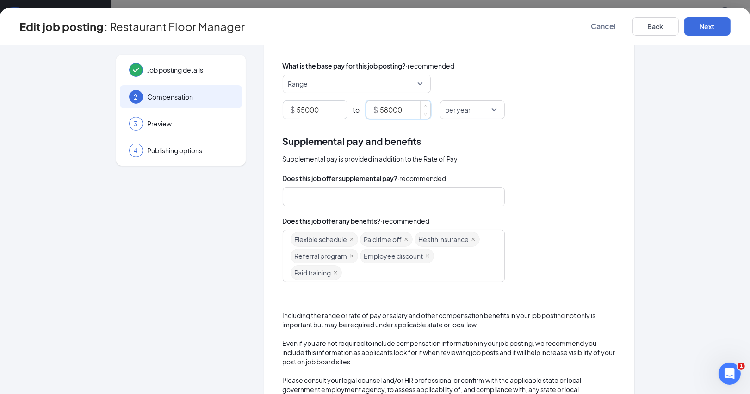
click at [412, 192] on div at bounding box center [390, 196] width 198 height 15
type input "58000"
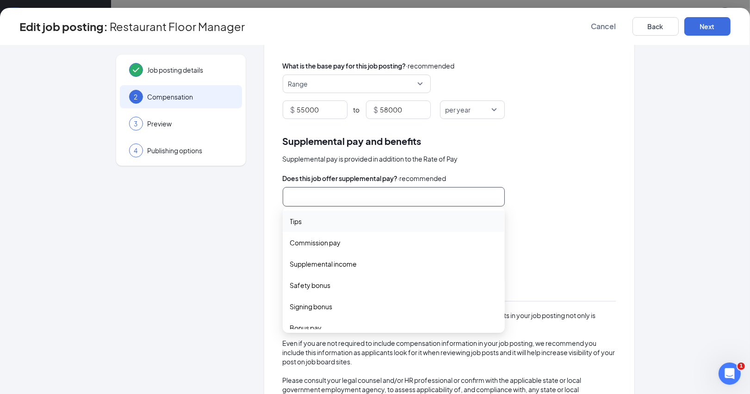
type input "o"
click at [308, 318] on div "Other" at bounding box center [394, 327] width 222 height 21
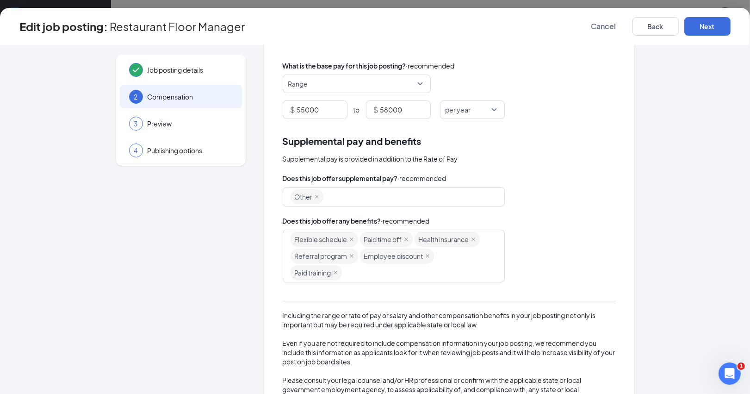
click at [552, 173] on div "Does this job offer supplemental pay? · recommended" at bounding box center [449, 178] width 333 height 10
click at [706, 25] on button "Next" at bounding box center [707, 26] width 46 height 19
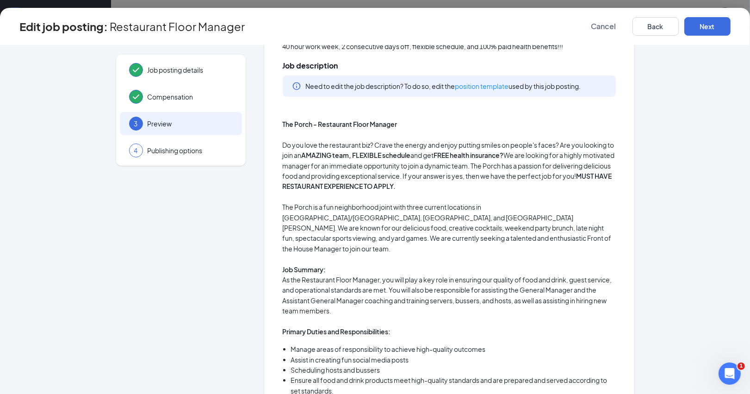
scroll to position [98, 0]
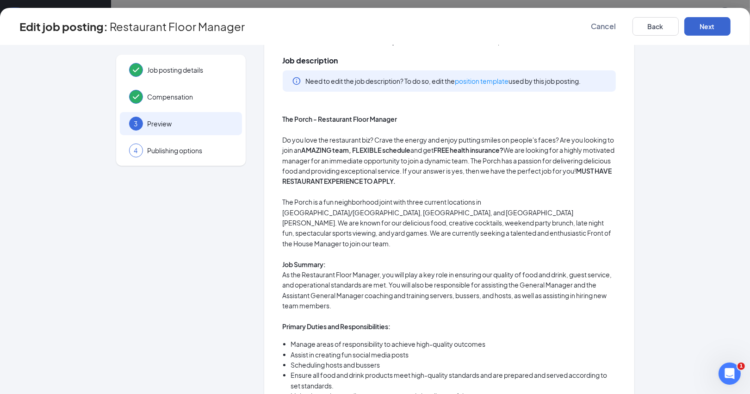
click at [707, 23] on button "Next" at bounding box center [707, 26] width 46 height 19
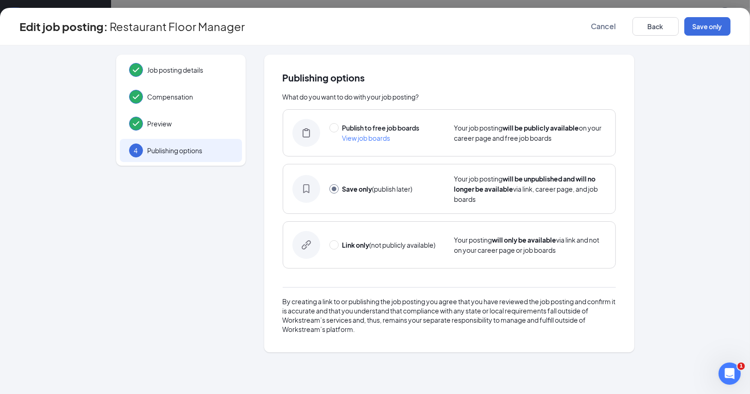
scroll to position [0, 0]
click at [656, 25] on button "Back" at bounding box center [655, 26] width 46 height 19
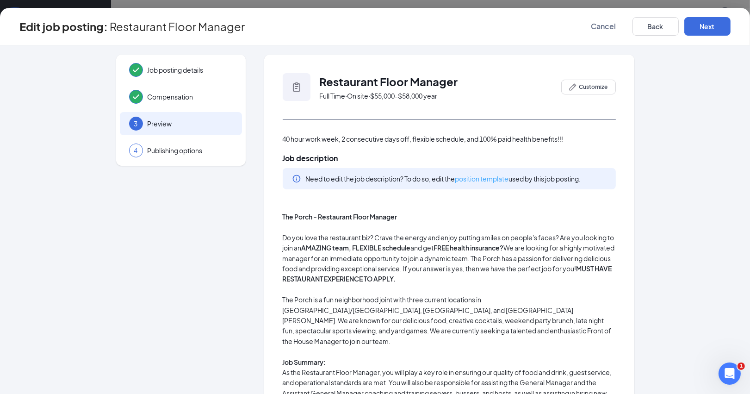
click at [483, 175] on link "position template" at bounding box center [482, 178] width 54 height 8
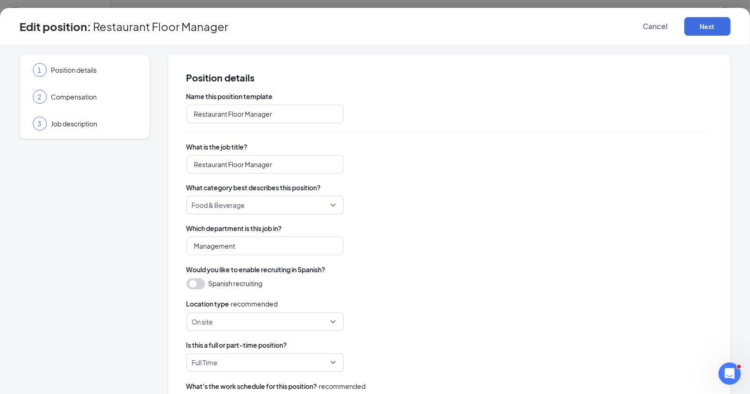
type input "Restaurant Floor Manager"
type input "Management"
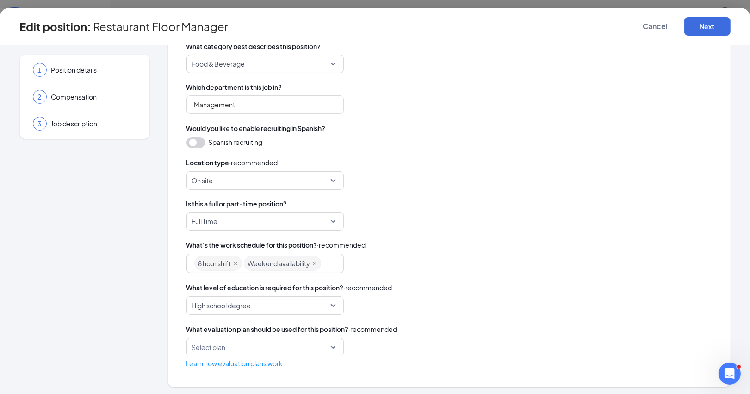
scroll to position [141, 0]
click at [334, 346] on div "Select plan" at bounding box center [264, 347] width 157 height 19
click at [500, 254] on div "8 hour shift Weekend availability" at bounding box center [449, 263] width 526 height 19
click at [707, 28] on button "Next" at bounding box center [707, 26] width 46 height 19
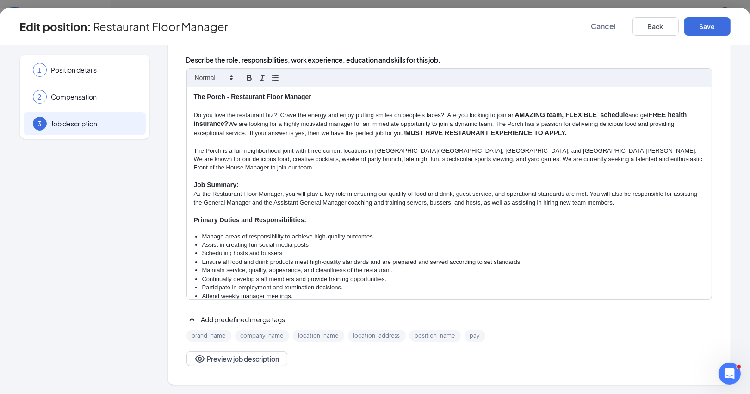
scroll to position [138, 0]
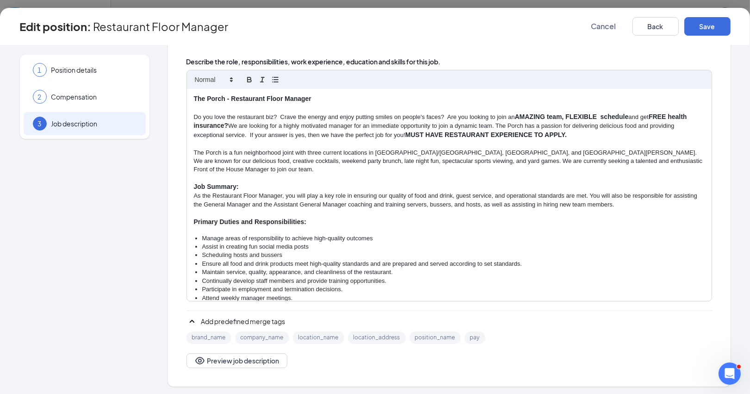
click at [454, 149] on p "The Porch is a fun neighborhood joint with three current locations in [GEOGRAPH…" at bounding box center [449, 161] width 511 height 25
click at [603, 113] on strong "AMAZING team, FLEXIBLE schedule" at bounding box center [572, 116] width 114 height 7
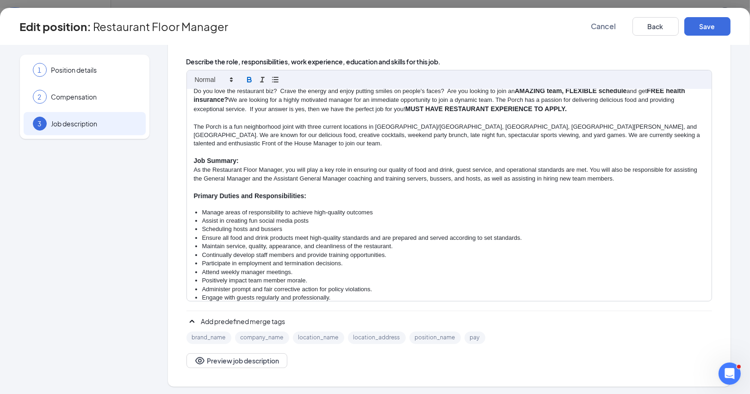
scroll to position [28, 0]
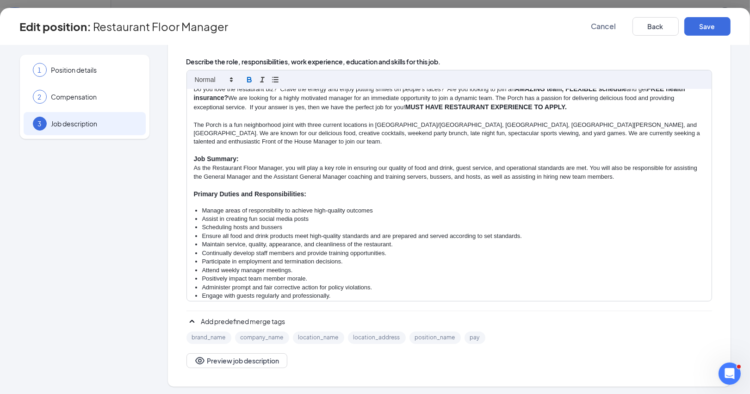
click at [320, 121] on p "The Porch is a fun neighborhood joint with three current locations in [GEOGRAPH…" at bounding box center [449, 133] width 511 height 25
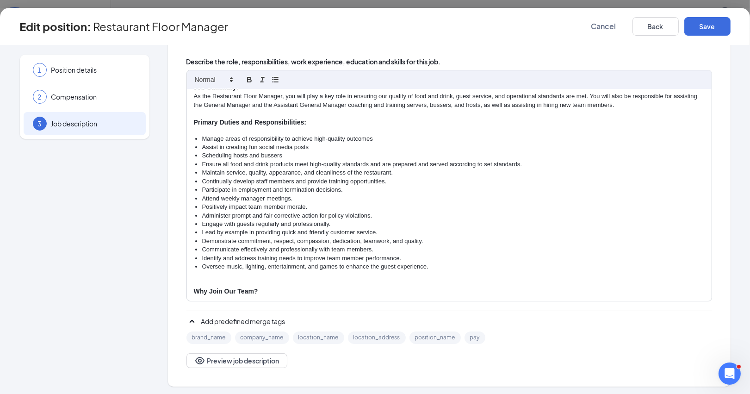
scroll to position [6, 0]
click at [710, 24] on button "Save" at bounding box center [707, 26] width 46 height 19
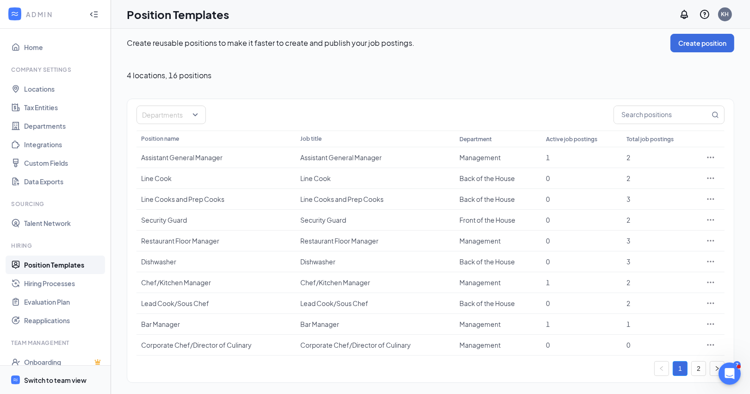
click at [59, 379] on div "Switch to team view" at bounding box center [55, 379] width 62 height 9
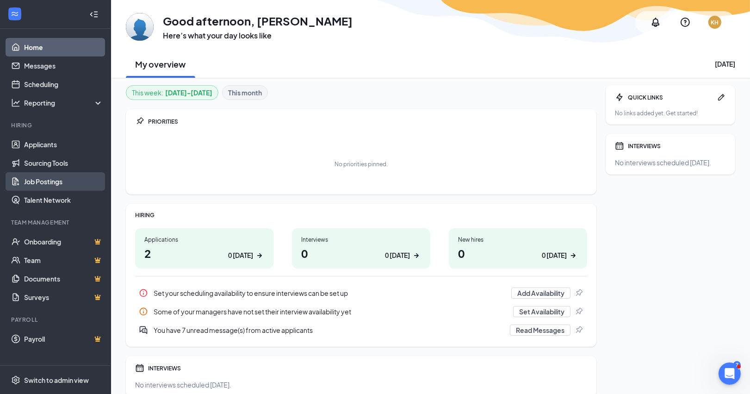
click at [60, 181] on link "Job Postings" at bounding box center [63, 181] width 79 height 19
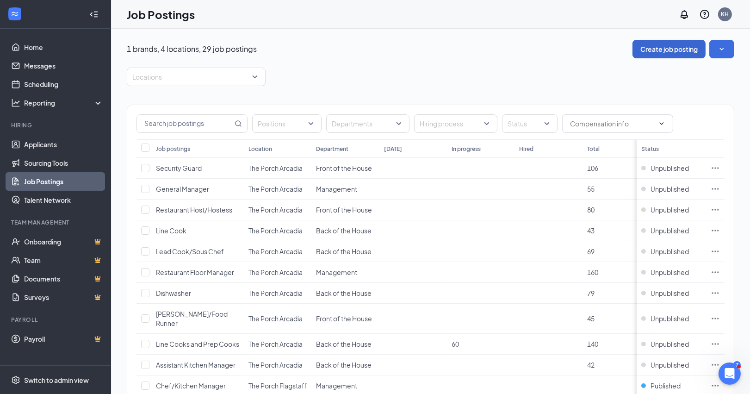
click at [674, 48] on button "Create job posting" at bounding box center [668, 49] width 73 height 19
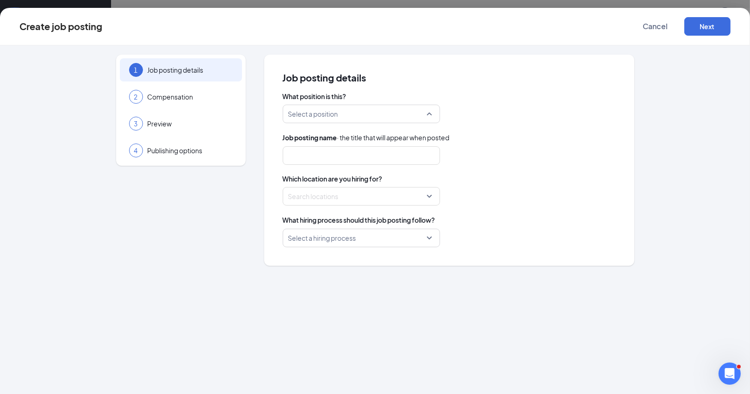
click at [431, 114] on div "Select a position" at bounding box center [361, 114] width 157 height 19
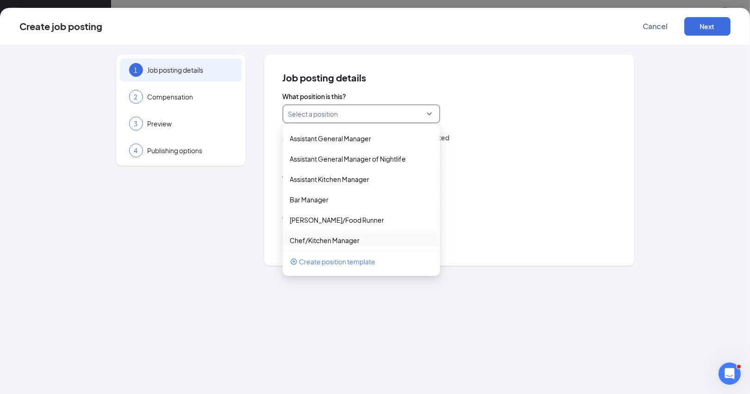
click at [676, 120] on div "1 Job posting details 2 Compensation 3 Preview 4 Publishing options Job posting…" at bounding box center [375, 160] width 711 height 211
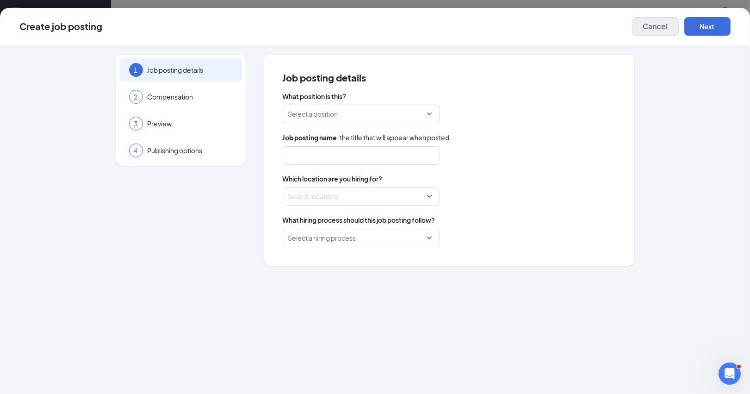
click at [659, 27] on span "Cancel" at bounding box center [655, 26] width 25 height 9
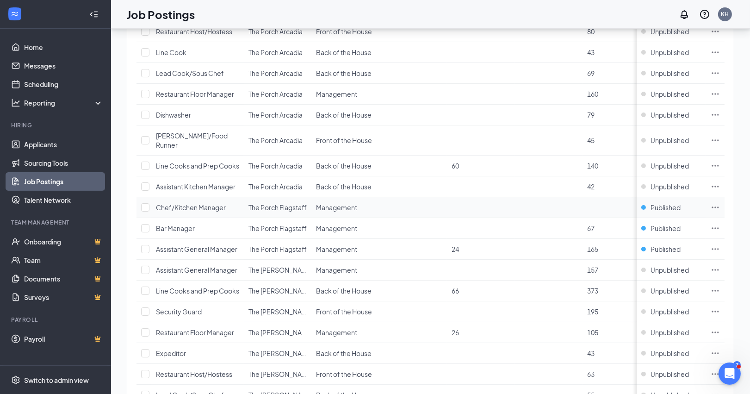
scroll to position [165, 0]
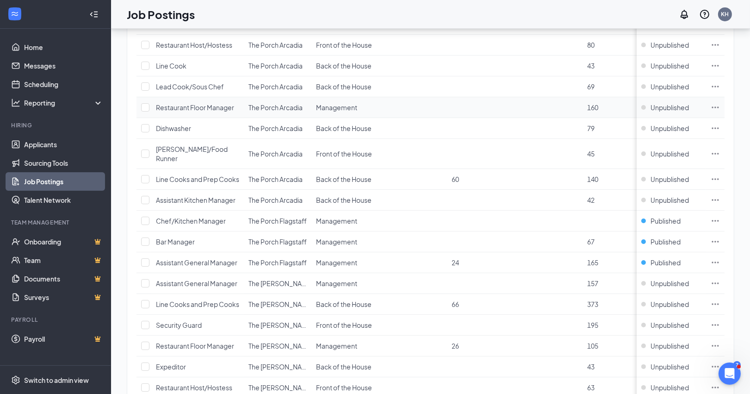
click at [714, 106] on icon "Ellipses" at bounding box center [715, 107] width 9 height 9
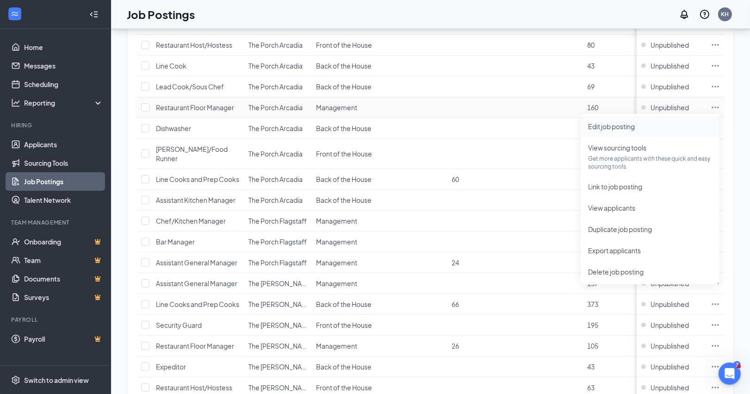
click at [626, 124] on span "Edit job posting" at bounding box center [611, 126] width 47 height 8
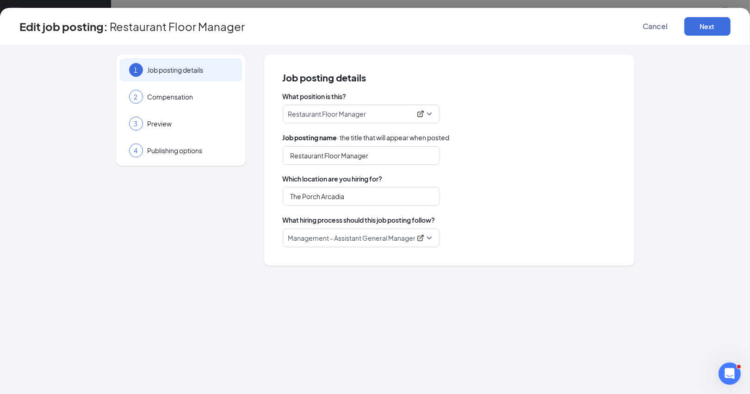
type input "Restaurant Floor Manager"
click at [360, 195] on input "The Porch Arcadia" at bounding box center [361, 196] width 157 height 19
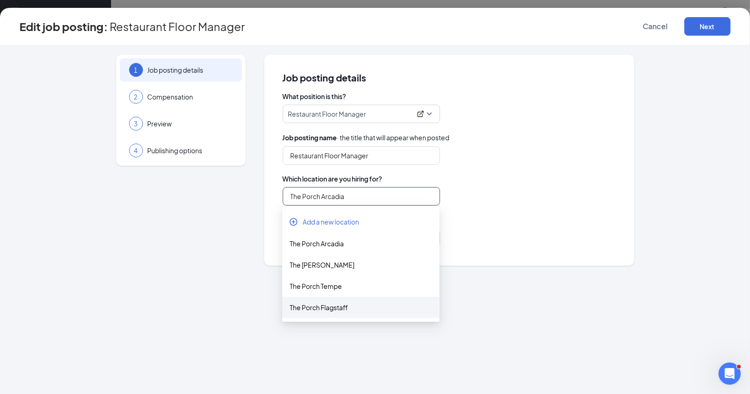
click at [331, 302] on div "The Porch Flagstaff" at bounding box center [361, 307] width 143 height 10
type input "The Porch Flagstaff"
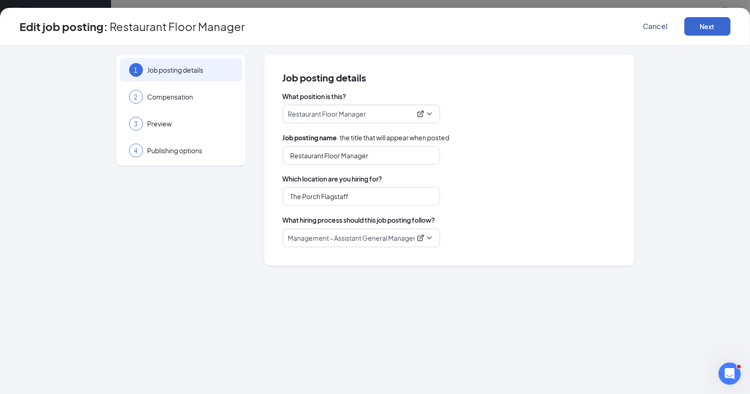
click at [704, 24] on button "Next" at bounding box center [707, 26] width 46 height 19
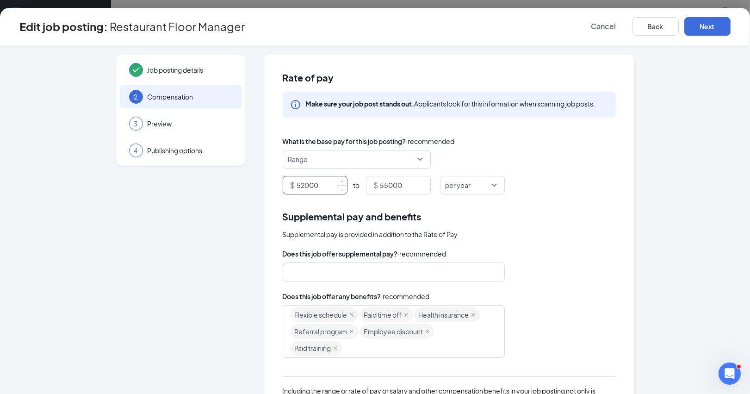
click at [305, 184] on input "52000" at bounding box center [322, 185] width 50 height 18
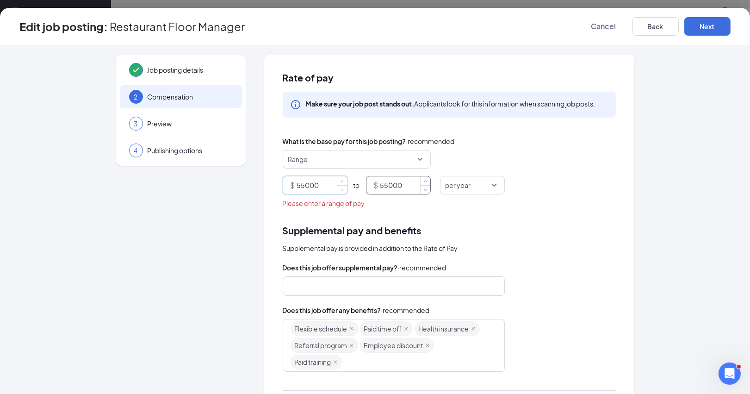
type input "55000"
click at [387, 181] on input "55000" at bounding box center [405, 185] width 50 height 18
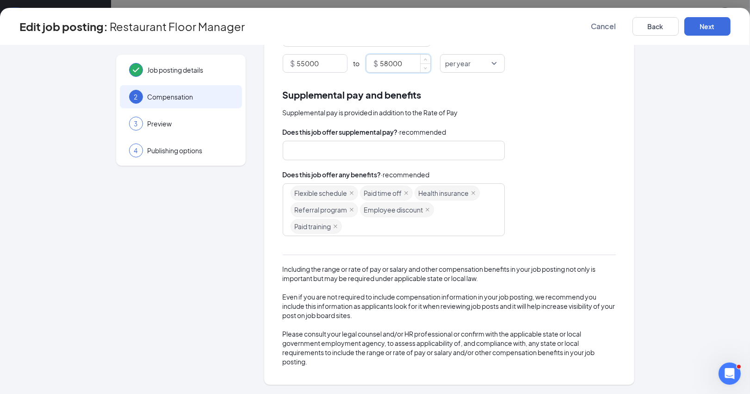
scroll to position [119, 0]
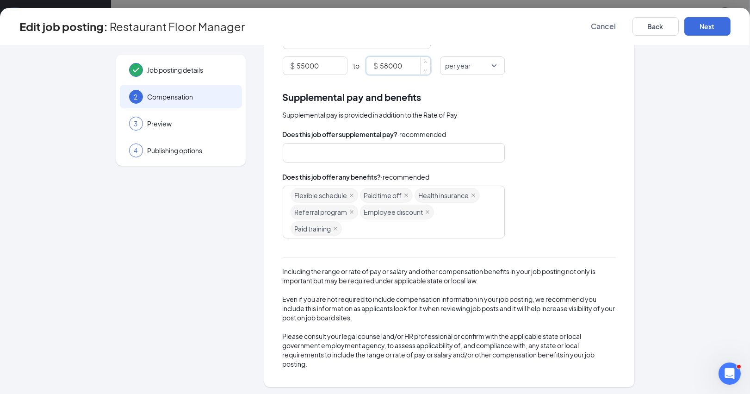
click at [391, 149] on div at bounding box center [390, 152] width 198 height 15
type input "58000"
type input "other"
drag, startPoint x: 316, startPoint y: 168, endPoint x: 313, endPoint y: 175, distance: 7.7
click at [313, 175] on span "Other" at bounding box center [393, 177] width 207 height 10
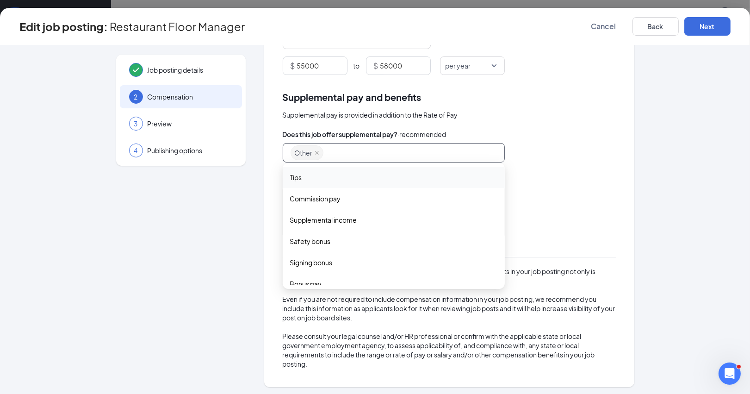
click at [575, 99] on div "Supplemental pay and benefits" at bounding box center [449, 97] width 333 height 14
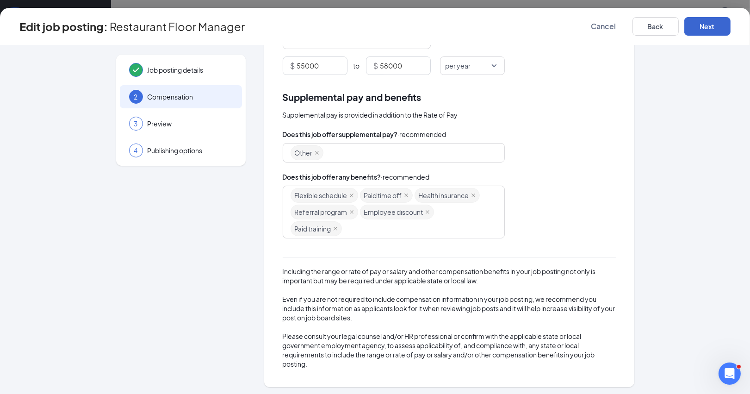
click at [707, 23] on button "Next" at bounding box center [707, 26] width 46 height 19
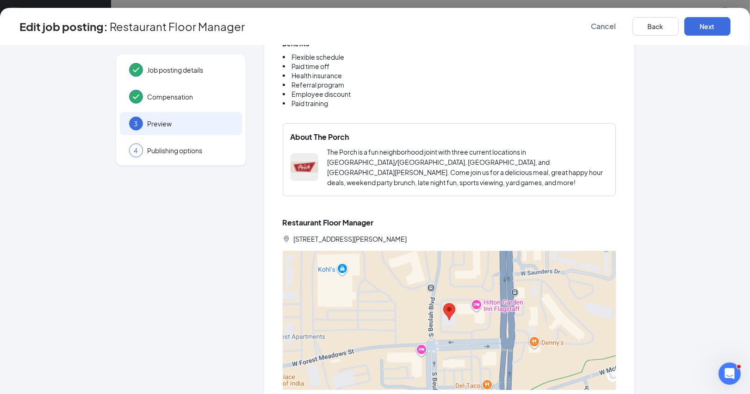
scroll to position [758, 0]
click at [713, 22] on button "Next" at bounding box center [707, 26] width 46 height 19
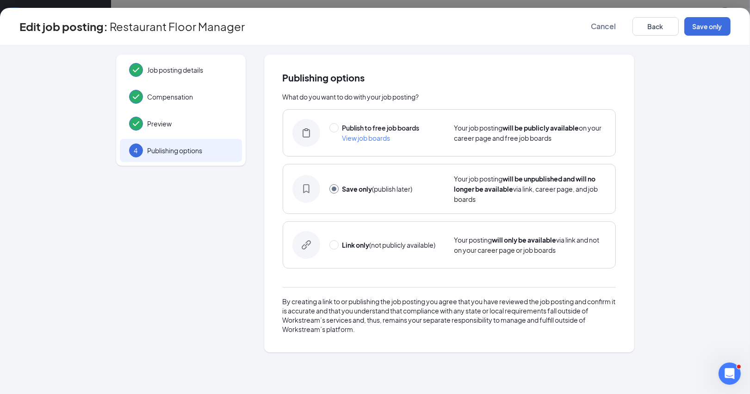
scroll to position [0, 0]
click at [334, 123] on input "radio" at bounding box center [333, 127] width 9 height 9
radio input "true"
radio input "false"
click at [716, 24] on button "Publish" at bounding box center [707, 26] width 46 height 19
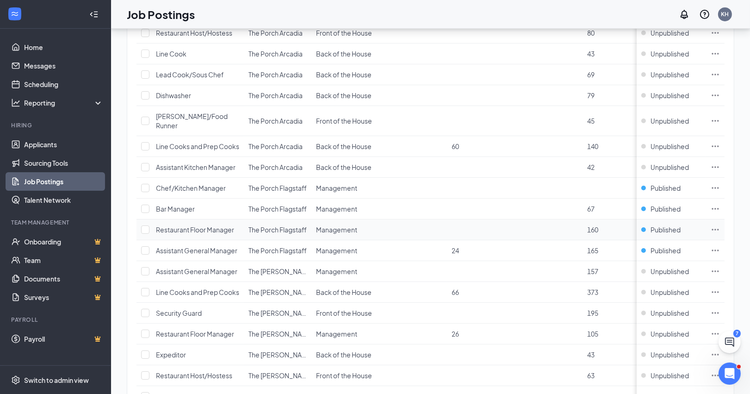
scroll to position [176, 0]
click at [716, 166] on icon "Ellipses" at bounding box center [715, 167] width 9 height 9
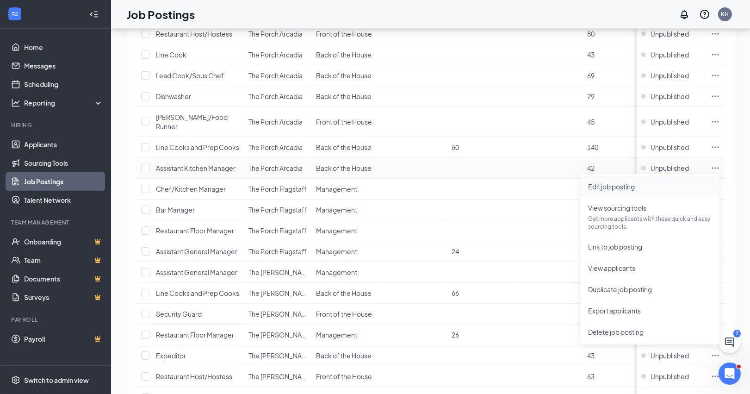
click at [631, 183] on span "Edit job posting" at bounding box center [611, 186] width 47 height 8
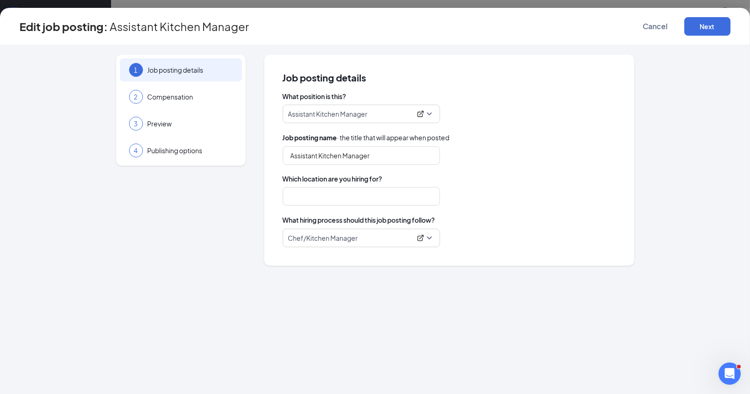
type input "Assistant Kitchen Manager"
click at [402, 193] on input "The Porch Arcadia" at bounding box center [361, 196] width 157 height 19
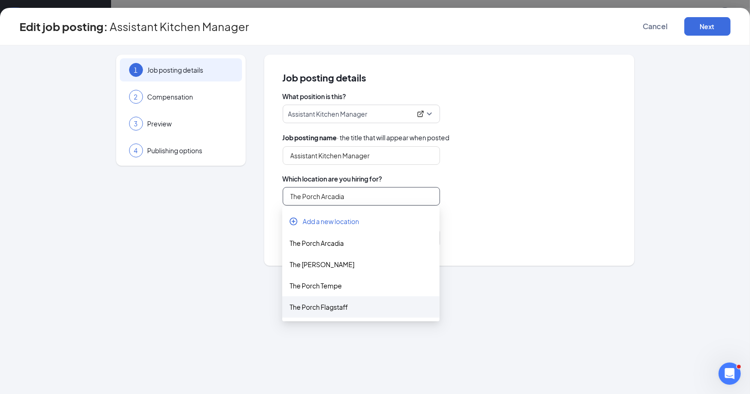
click at [343, 304] on div "The Porch Flagstaff" at bounding box center [361, 307] width 143 height 10
type input "The Porch Flagstaff"
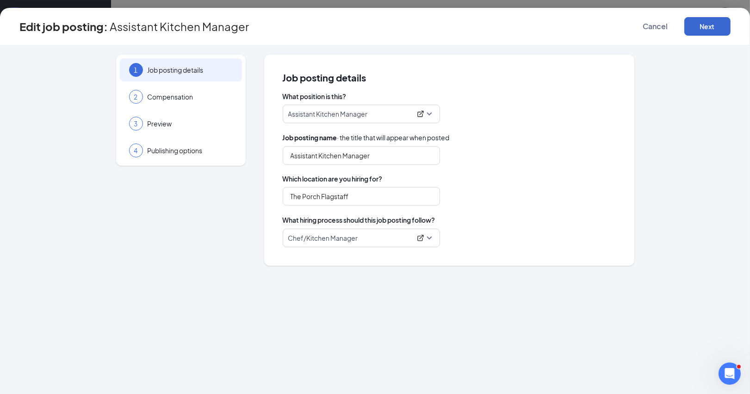
click at [710, 25] on button "Next" at bounding box center [707, 26] width 46 height 19
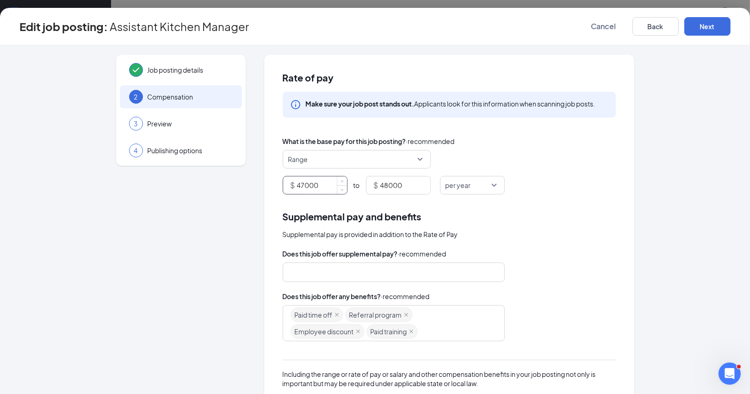
click at [304, 183] on input "47000" at bounding box center [322, 185] width 50 height 18
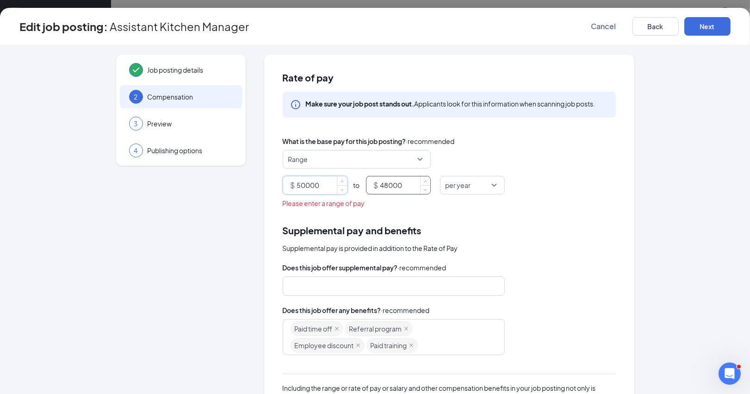
type input "50000"
click at [388, 183] on input "48000" at bounding box center [405, 185] width 50 height 18
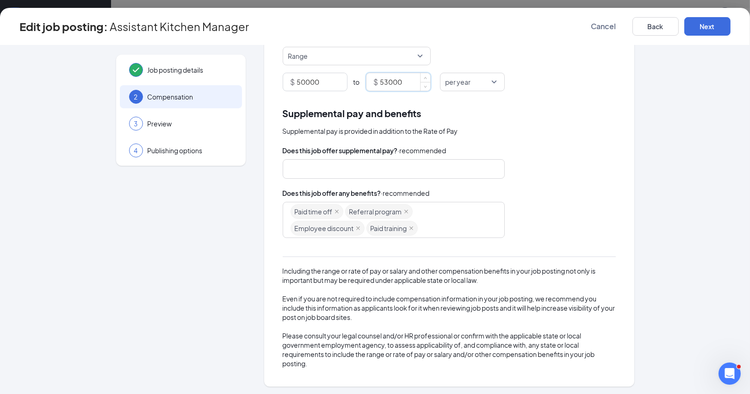
scroll to position [103, 0]
click at [447, 224] on div "Paid time off Referral program Employee discount Paid training" at bounding box center [390, 220] width 198 height 33
type input "53000"
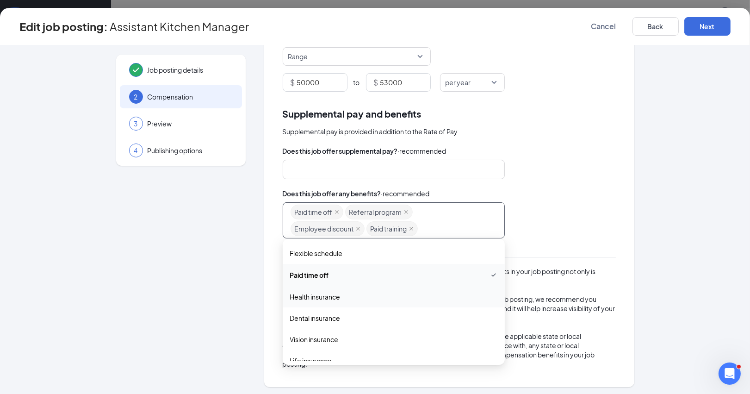
click at [326, 295] on span "Health insurance" at bounding box center [315, 296] width 50 height 10
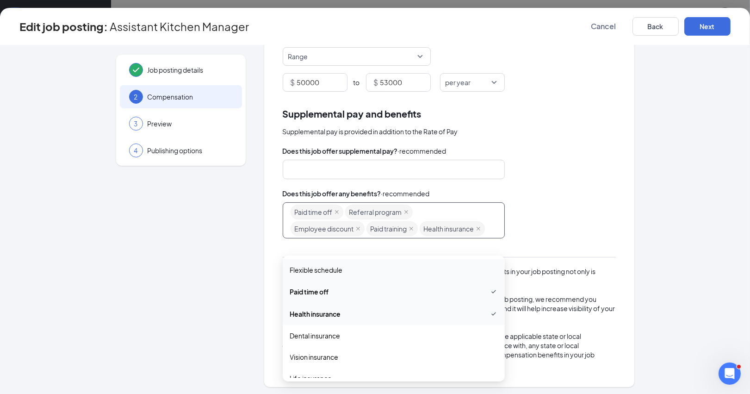
click at [505, 175] on div at bounding box center [449, 169] width 333 height 19
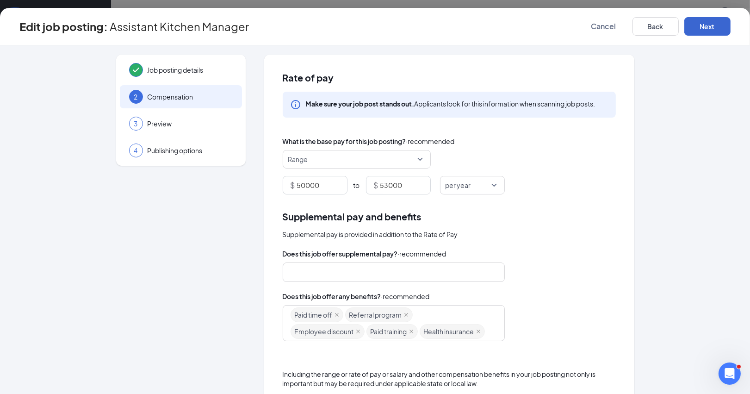
scroll to position [0, 0]
click at [711, 21] on button "Next" at bounding box center [707, 26] width 46 height 19
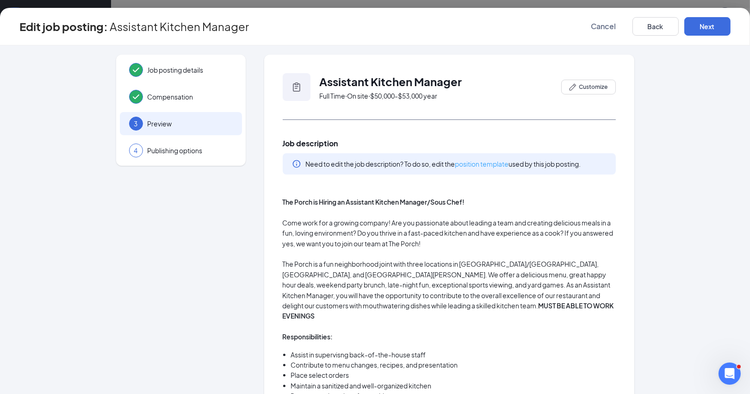
click at [480, 162] on link "position template" at bounding box center [482, 164] width 54 height 8
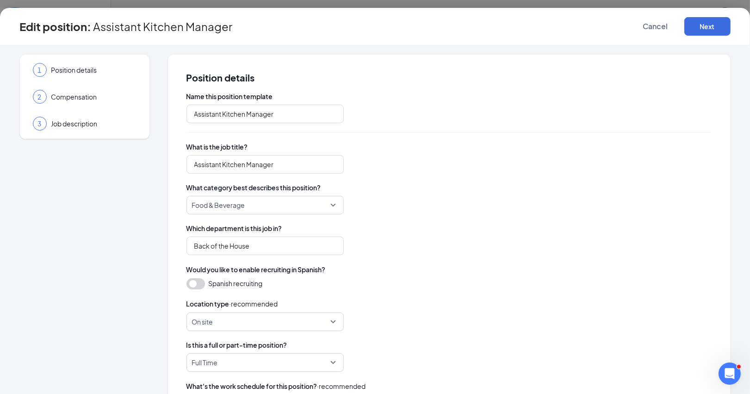
type input "Assistant Kitchen Manager"
type input "Back of the House"
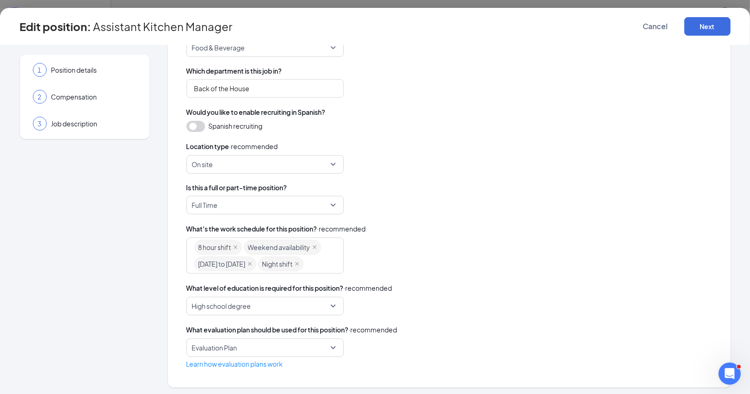
scroll to position [6, 0]
click at [299, 262] on icon "close" at bounding box center [297, 264] width 4 height 4
click at [708, 20] on button "Next" at bounding box center [707, 26] width 46 height 19
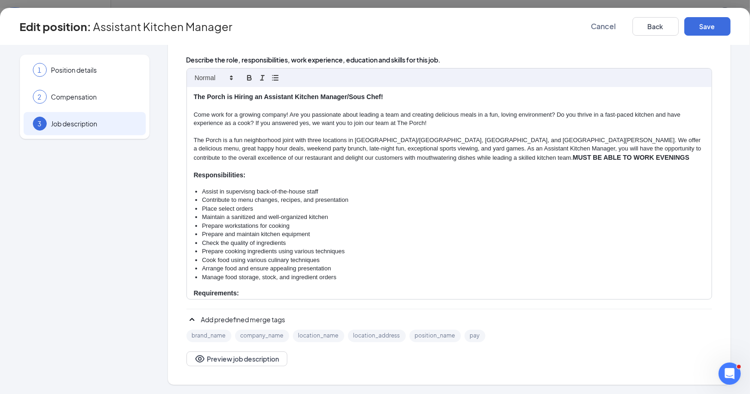
scroll to position [138, 0]
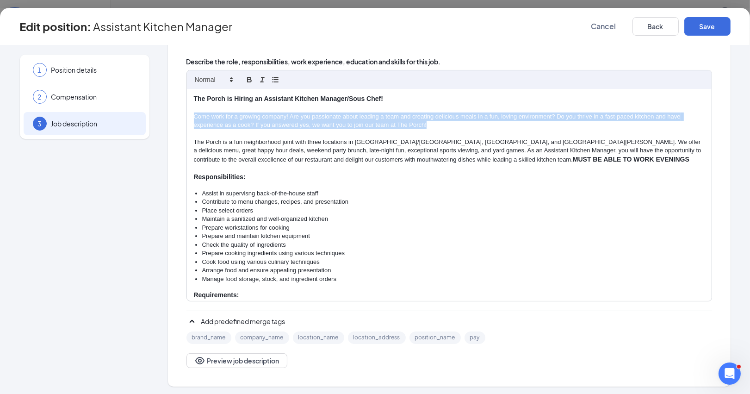
drag, startPoint x: 193, startPoint y: 113, endPoint x: 471, endPoint y: 120, distance: 278.1
click at [471, 122] on p "Come work for a growing company! Are you passionate about leading a team and cr…" at bounding box center [449, 120] width 511 height 17
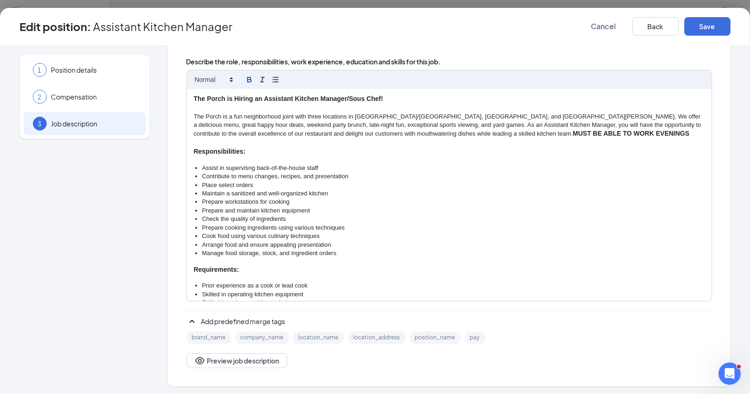
click at [321, 113] on p "The Porch is a fun neighborhood joint with three locations in Phoenix/Arcadia, …" at bounding box center [449, 125] width 511 height 26
click at [431, 112] on p "The Porch is a fun neighborhood joint with four locations in Phoenix/Arcadia, T…" at bounding box center [449, 125] width 511 height 26
click at [467, 112] on p "The Porch is a fun neighborhood joint with four locations in Phoenix/Arcadia, T…" at bounding box center [449, 125] width 511 height 26
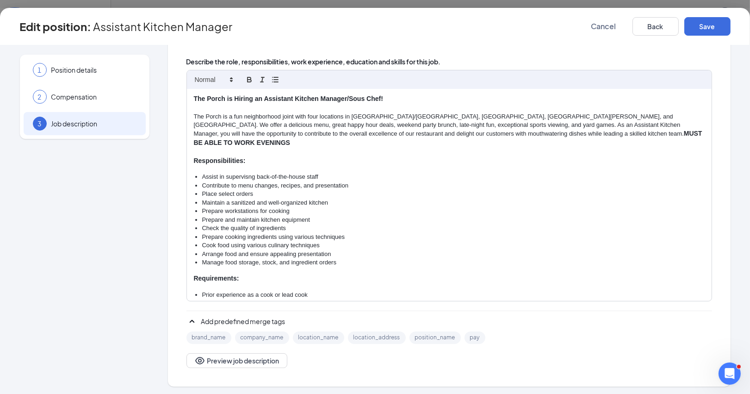
click at [539, 113] on p "The Porch is a fun neighborhood joint with four locations in Phoenix/Arcadia, T…" at bounding box center [449, 130] width 511 height 36
click at [581, 113] on p "The Porch is a fun neighborhood joint with four locations in Phoenix/Arcadia, T…" at bounding box center [449, 130] width 511 height 36
click at [539, 112] on p "The Porch is a fun neighborhood joint with four locations in Phoenix/Arcadia, T…" at bounding box center [449, 129] width 511 height 35
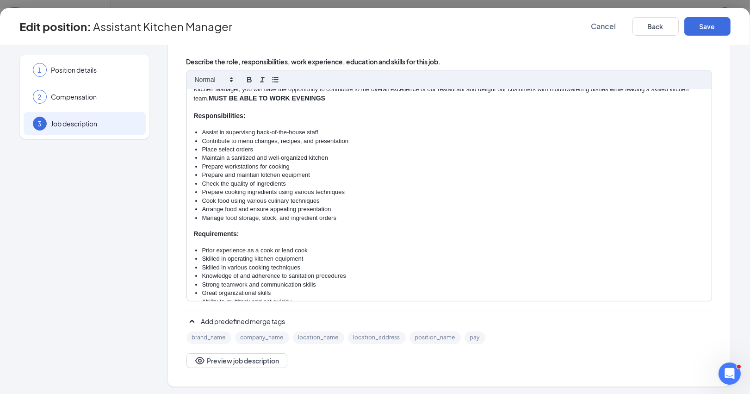
scroll to position [45, 0]
click at [257, 127] on li "Assist in supervisng back-of-the-house staff" at bounding box center [453, 131] width 502 height 8
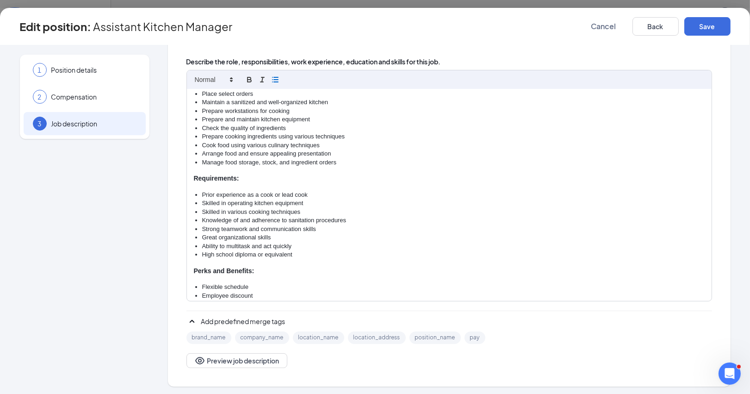
scroll to position [6, 0]
click at [707, 23] on button "Save" at bounding box center [707, 26] width 46 height 19
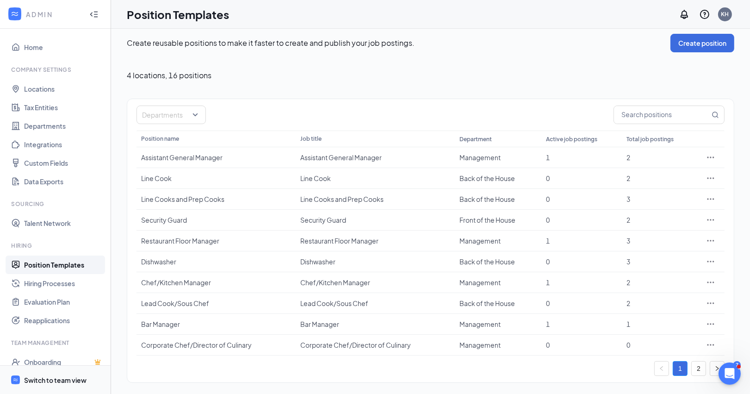
click at [49, 378] on div "Switch to team view" at bounding box center [55, 379] width 62 height 9
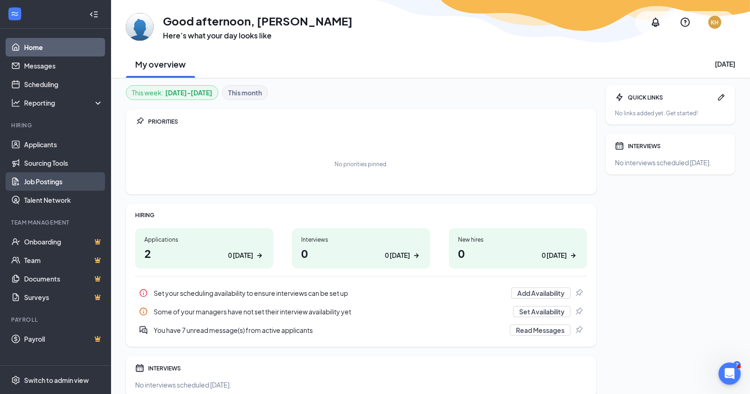
click at [55, 176] on link "Job Postings" at bounding box center [63, 181] width 79 height 19
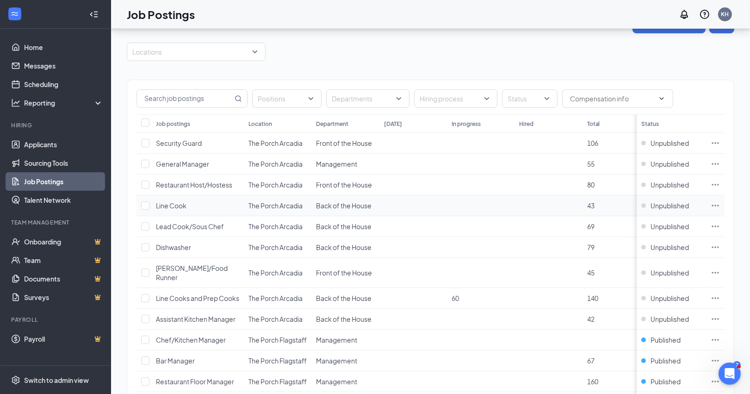
scroll to position [47, 0]
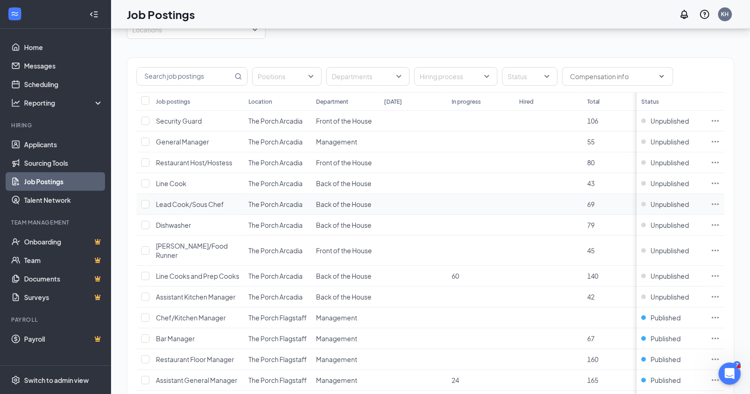
click at [717, 202] on icon "Ellipses" at bounding box center [715, 203] width 9 height 9
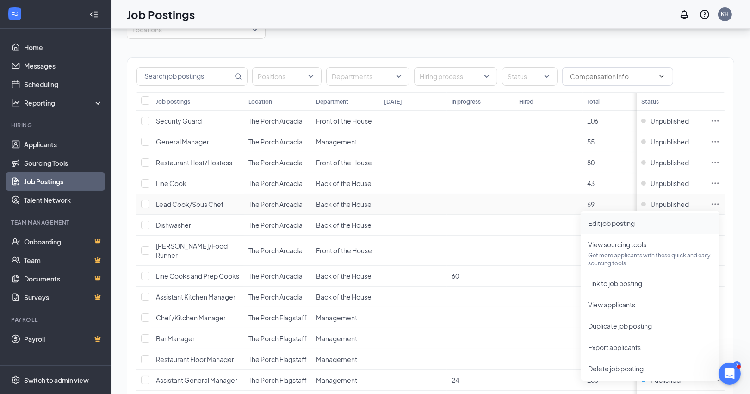
click at [619, 219] on span "Edit job posting" at bounding box center [611, 223] width 47 height 8
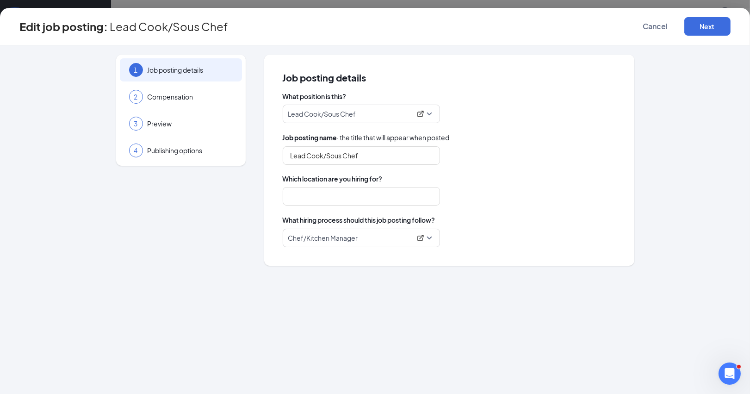
type input "Lead Cook/Sous Chef"
type input "The Porch Arcadia"
click at [711, 23] on button "Next" at bounding box center [707, 26] width 46 height 19
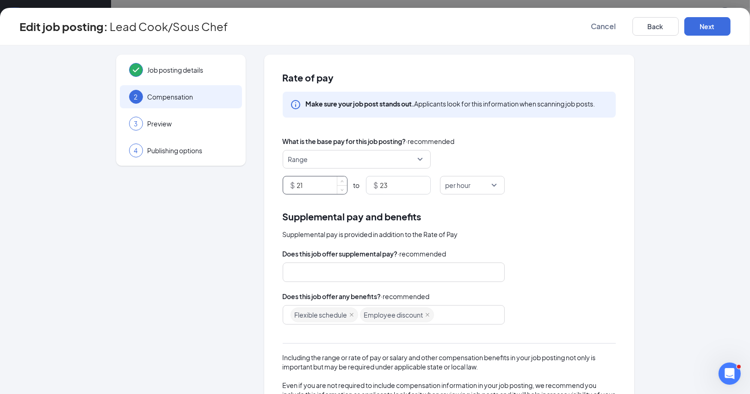
click at [310, 184] on input "21" at bounding box center [322, 185] width 50 height 18
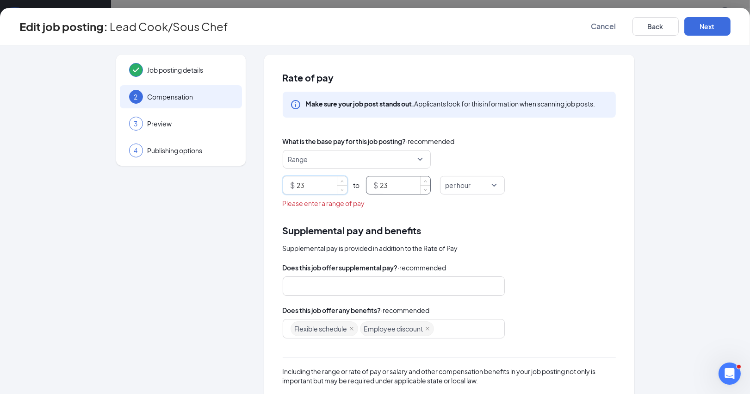
type input "23"
click at [396, 185] on input "23" at bounding box center [405, 185] width 50 height 18
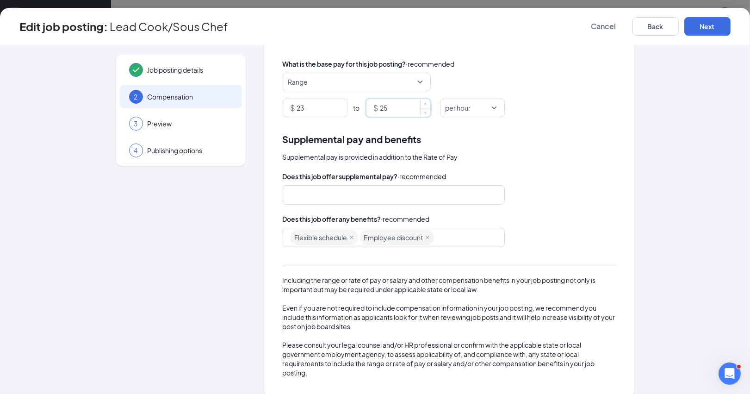
scroll to position [81, 0]
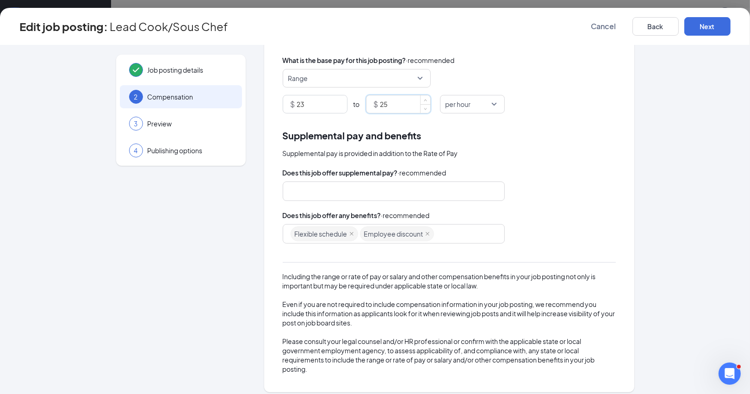
click at [325, 189] on div at bounding box center [390, 191] width 198 height 15
type input "25"
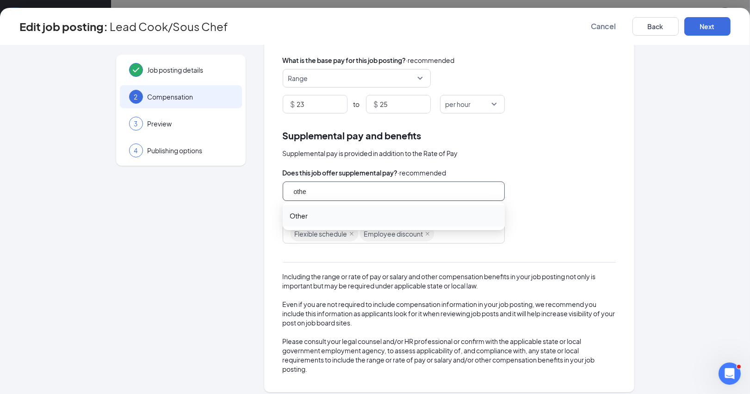
type input "other"
click at [314, 215] on span "Other" at bounding box center [393, 216] width 207 height 10
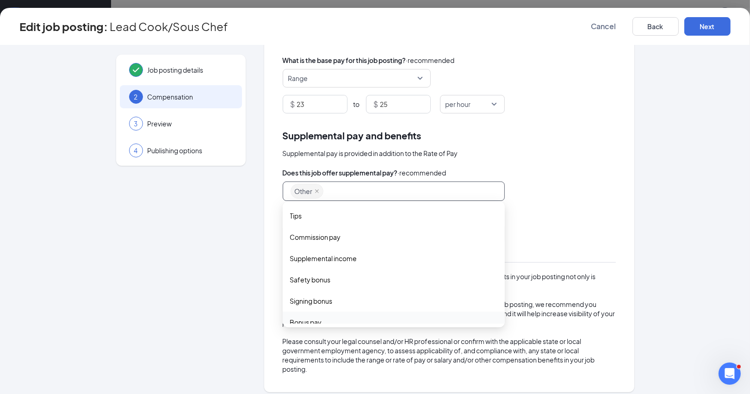
scroll to position [28, 0]
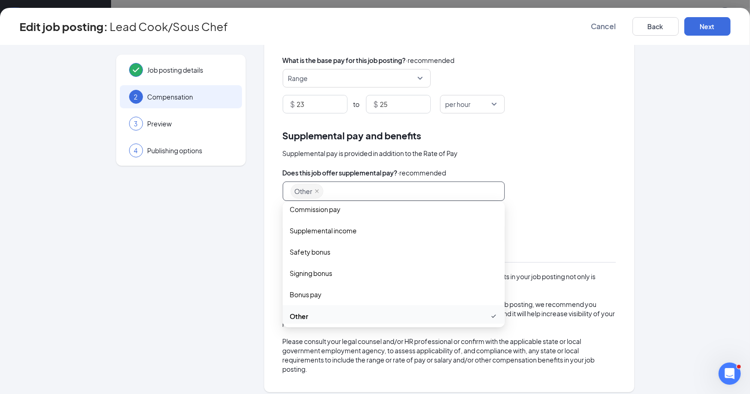
click at [326, 310] on span "Other" at bounding box center [393, 315] width 207 height 11
click at [300, 313] on span "Other" at bounding box center [299, 315] width 18 height 10
click at [573, 167] on div "Does this job offer supplemental pay? · recommended" at bounding box center [449, 172] width 333 height 10
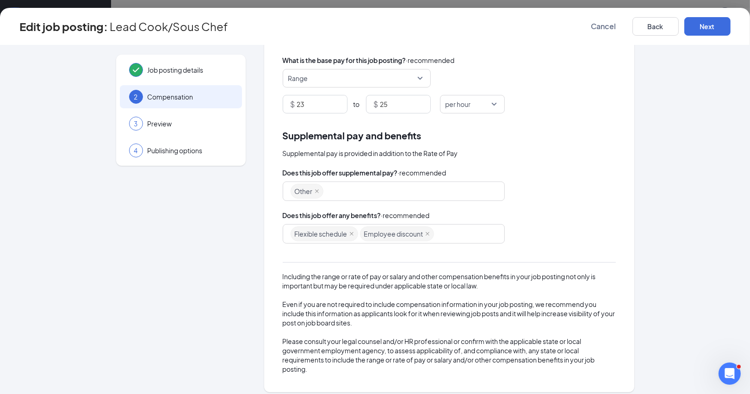
click at [461, 232] on div "Flexible schedule Employee discount" at bounding box center [390, 233] width 198 height 17
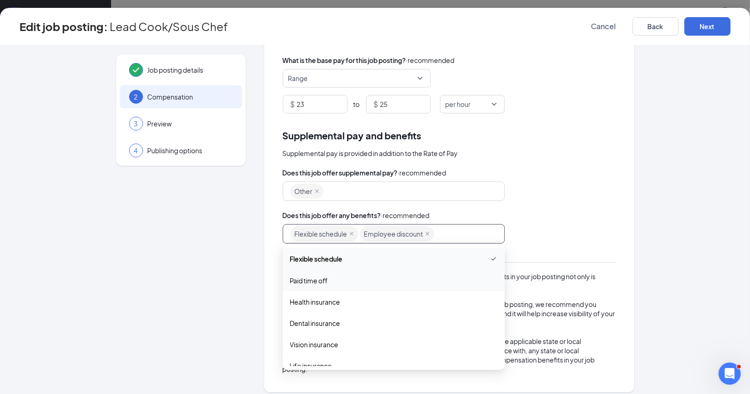
scroll to position [0, 0]
click at [326, 297] on span "Health insurance" at bounding box center [315, 302] width 50 height 10
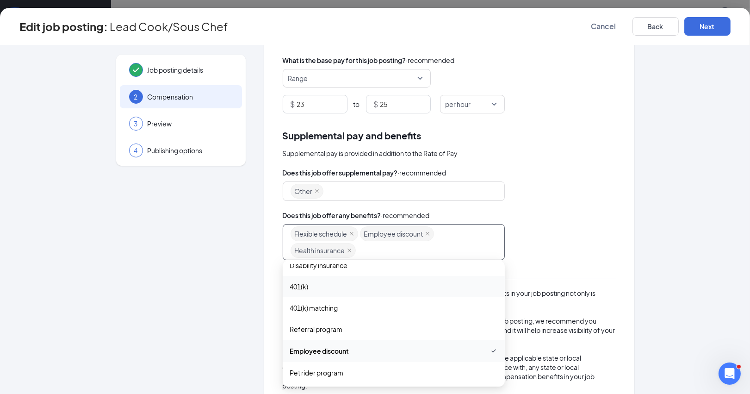
scroll to position [139, 0]
click at [335, 326] on span "Referral program" at bounding box center [316, 329] width 53 height 10
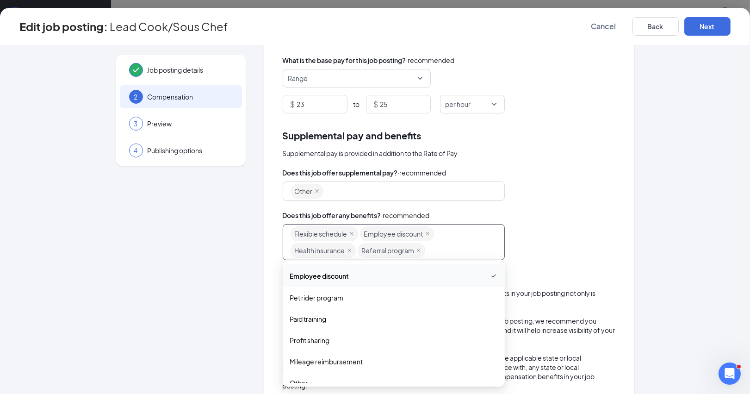
scroll to position [213, 0]
click at [314, 317] on span "Paid training" at bounding box center [308, 321] width 37 height 10
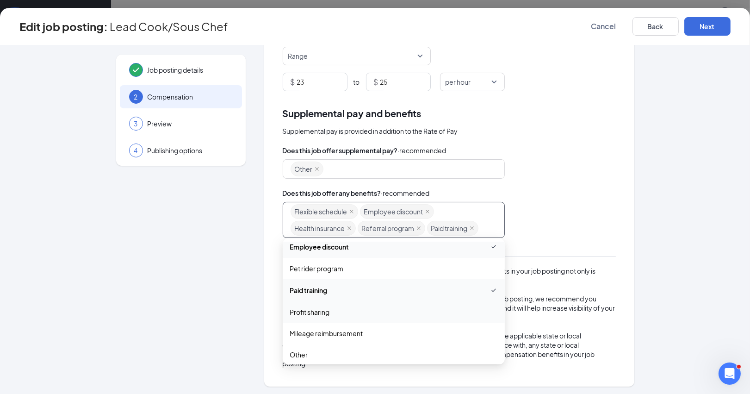
scroll to position [103, 0]
click at [298, 350] on span "Other" at bounding box center [299, 355] width 18 height 10
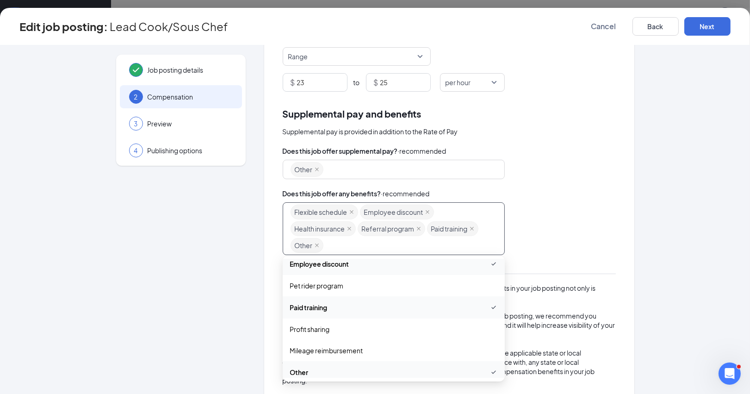
click at [572, 178] on div "Does this job offer supplemental pay? · recommended Other tips commission_pay s…" at bounding box center [449, 265] width 333 height 239
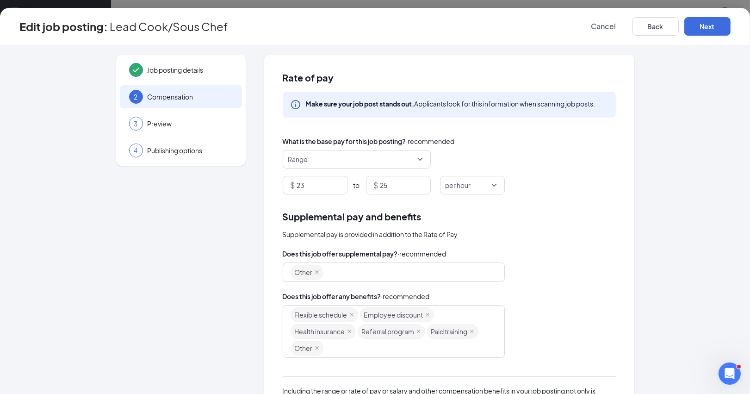
scroll to position [0, 0]
click at [309, 184] on input "23" at bounding box center [322, 185] width 50 height 18
type input "24"
click at [396, 186] on input "25" at bounding box center [405, 185] width 50 height 18
type input "26"
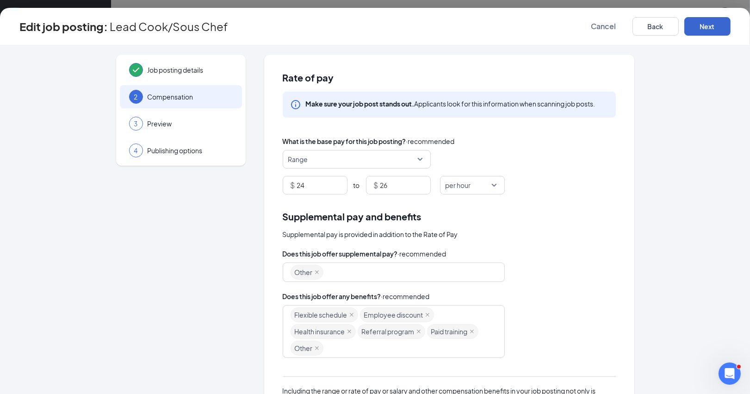
click at [711, 24] on button "Next" at bounding box center [707, 26] width 46 height 19
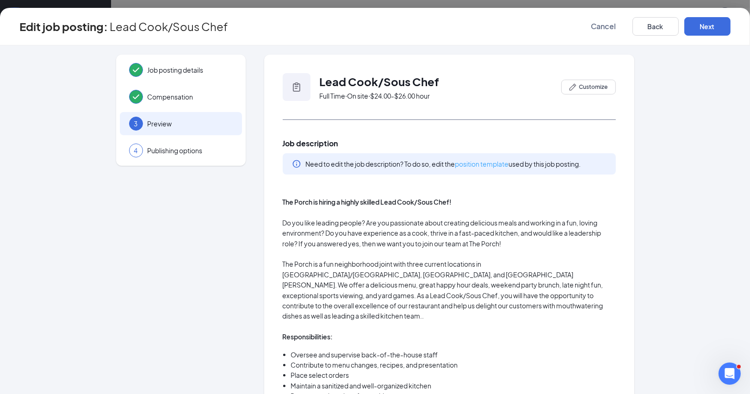
click at [494, 160] on link "position template" at bounding box center [482, 164] width 54 height 8
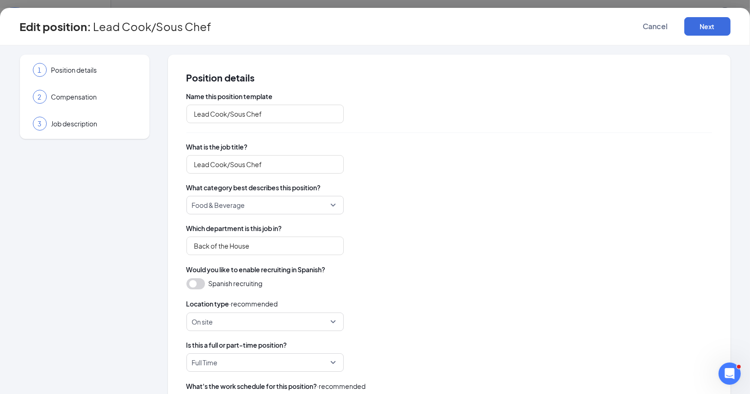
type input "Lead Cook/Sous Chef"
type input "Back of the House"
click at [657, 27] on span "Cancel" at bounding box center [655, 26] width 25 height 9
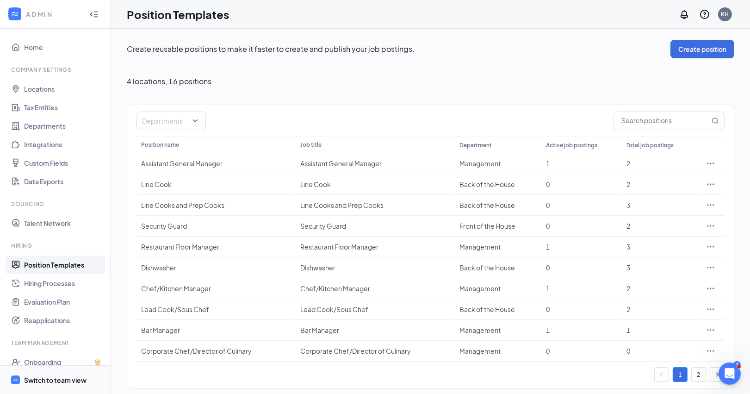
click at [71, 378] on div "Switch to team view" at bounding box center [55, 379] width 62 height 9
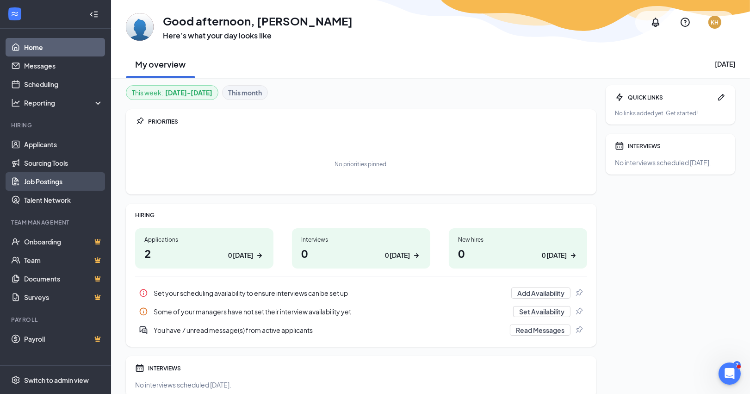
click at [30, 180] on link "Job Postings" at bounding box center [63, 181] width 79 height 19
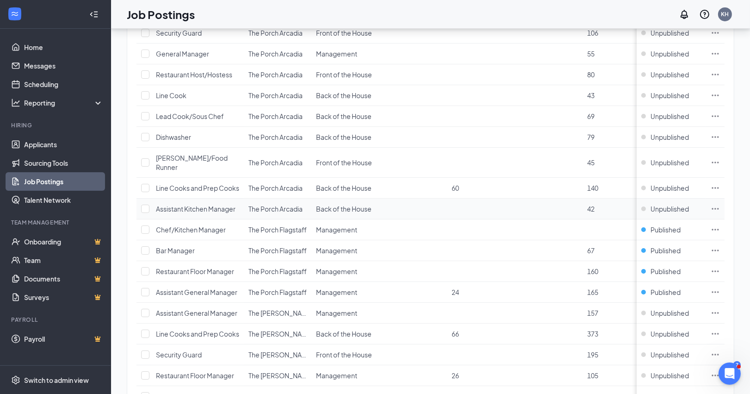
scroll to position [135, 0]
click at [716, 207] on icon "Ellipses" at bounding box center [715, 209] width 9 height 9
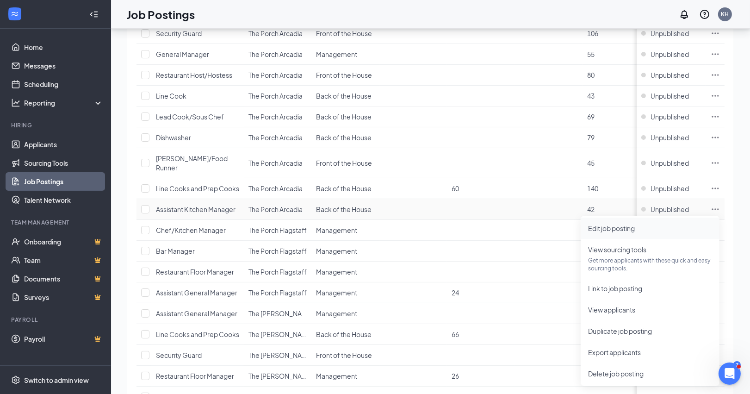
click at [624, 224] on span "Edit job posting" at bounding box center [611, 228] width 47 height 8
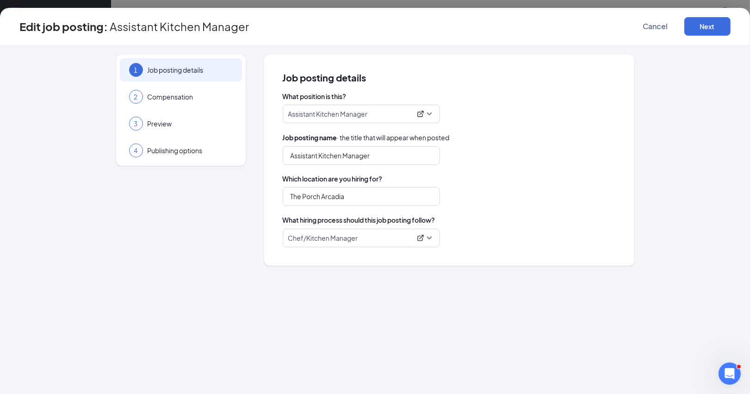
type input "Assistant Kitchen Manager"
click at [713, 19] on button "Next" at bounding box center [707, 26] width 46 height 19
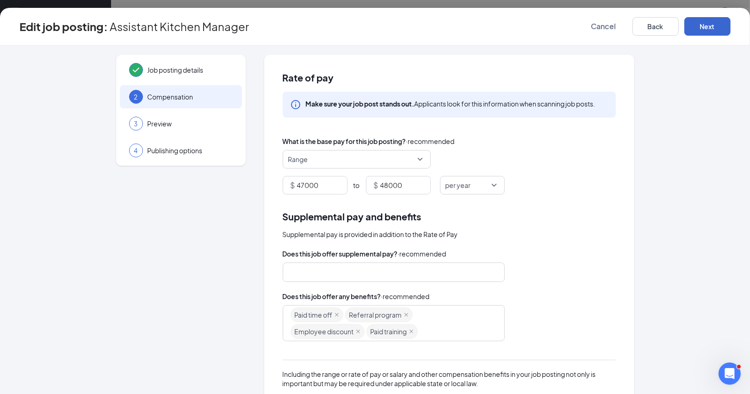
click at [708, 26] on button "Next" at bounding box center [707, 26] width 46 height 19
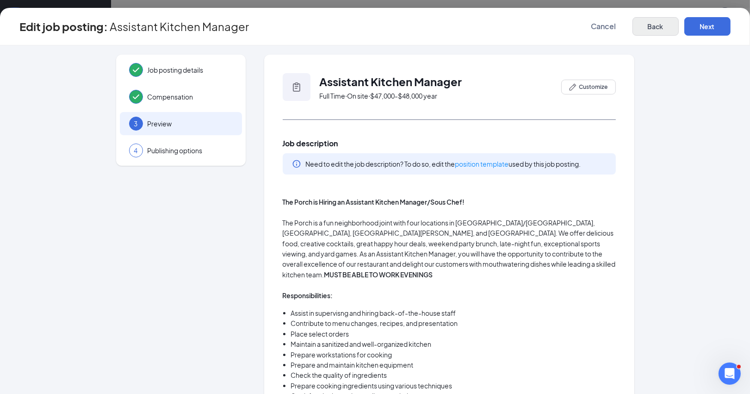
click at [660, 23] on button "Back" at bounding box center [655, 26] width 46 height 19
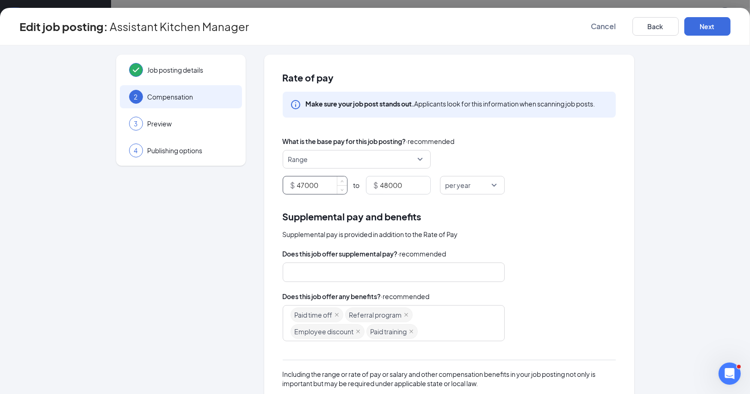
click at [305, 181] on input "47000" at bounding box center [322, 185] width 50 height 18
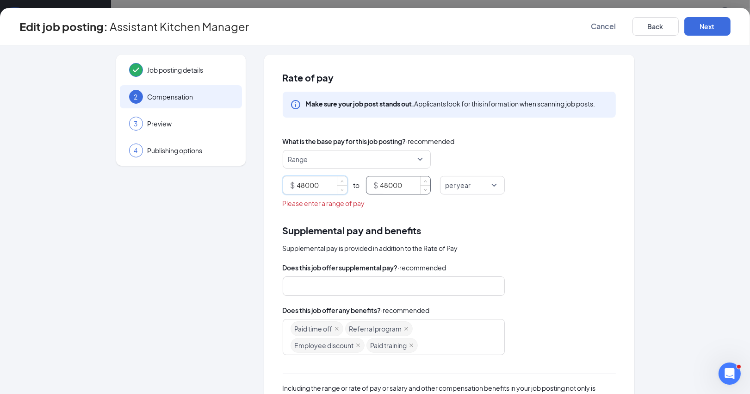
type input "48000"
click at [387, 183] on input "48000" at bounding box center [405, 185] width 50 height 18
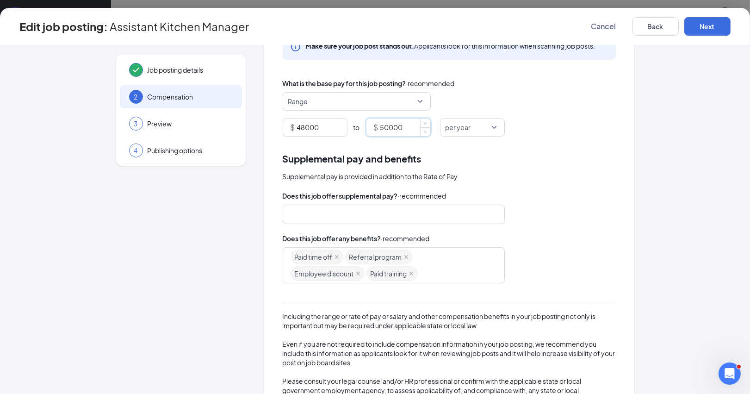
scroll to position [59, 0]
click at [432, 265] on div "Paid time off Referral program Employee discount Paid training" at bounding box center [390, 264] width 198 height 33
type input "50000"
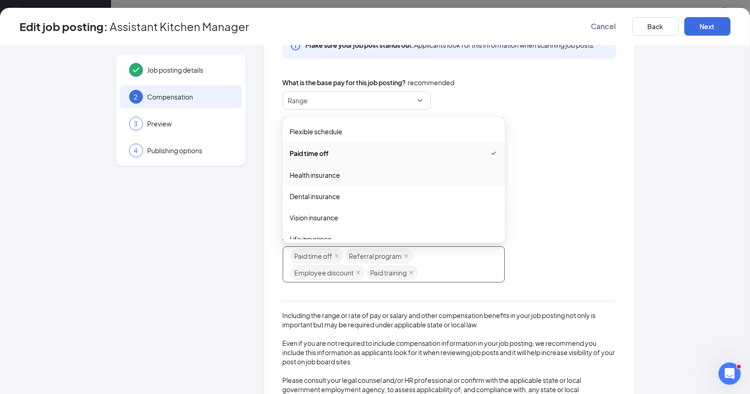
click at [331, 171] on span "Health insurance" at bounding box center [315, 175] width 50 height 10
click at [341, 125] on div "Flexible schedule" at bounding box center [394, 131] width 222 height 21
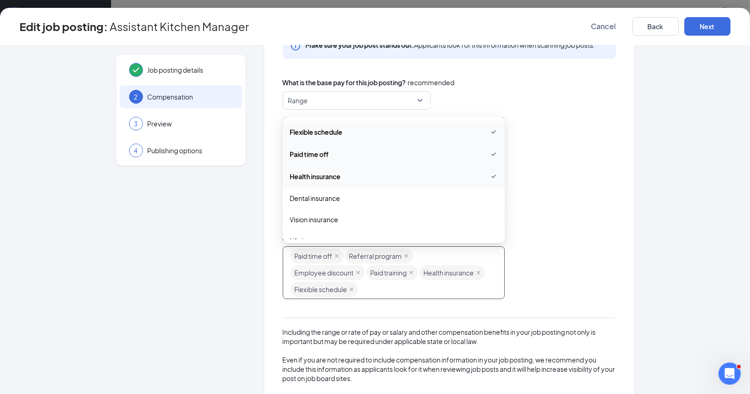
click at [548, 171] on div "Supplemental pay is provided in addition to the Rate of Pay" at bounding box center [449, 175] width 333 height 10
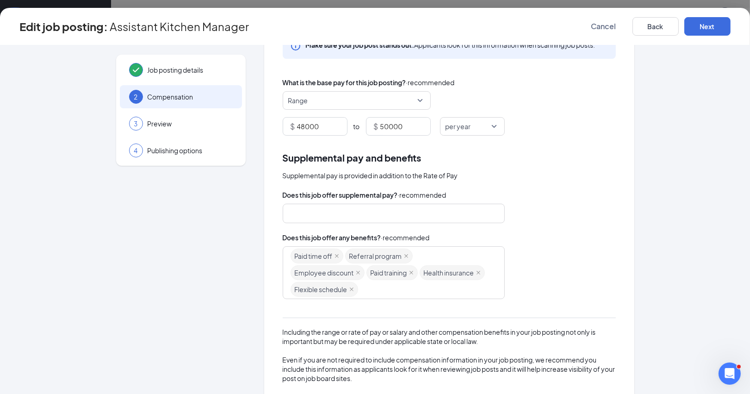
click at [347, 211] on div at bounding box center [390, 213] width 198 height 15
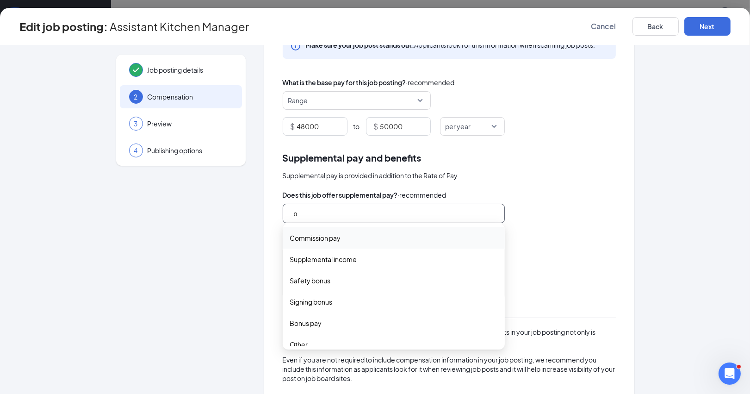
type input "ot"
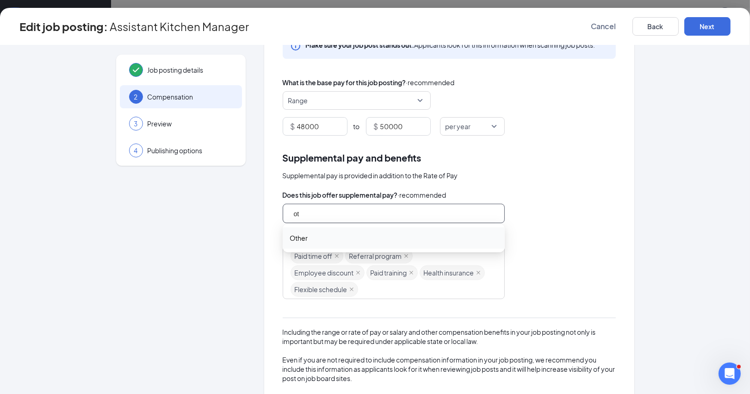
click at [303, 236] on span "Other" at bounding box center [299, 238] width 18 height 10
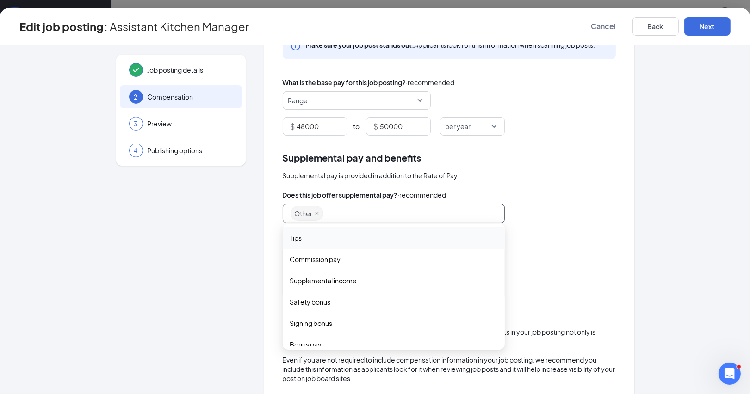
click at [526, 229] on div "Does this job offer supplemental pay? · recommended Other tips commission_pay T…" at bounding box center [449, 309] width 333 height 239
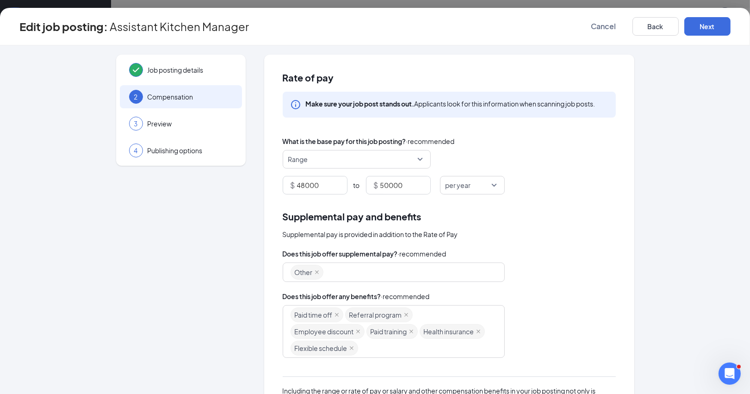
scroll to position [0, 0]
click at [702, 24] on button "Next" at bounding box center [707, 26] width 46 height 19
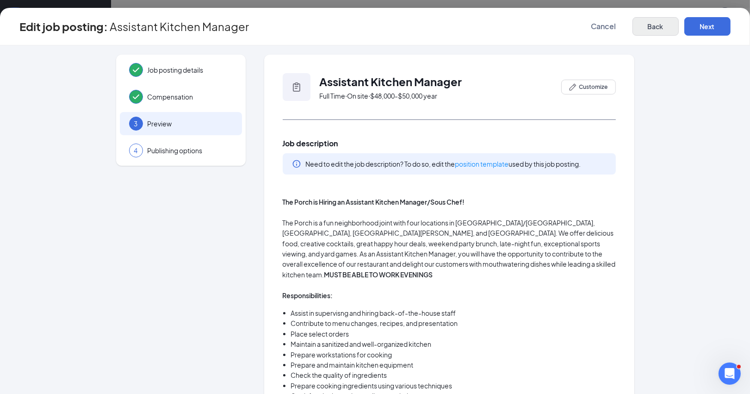
click at [651, 23] on button "Back" at bounding box center [655, 26] width 46 height 19
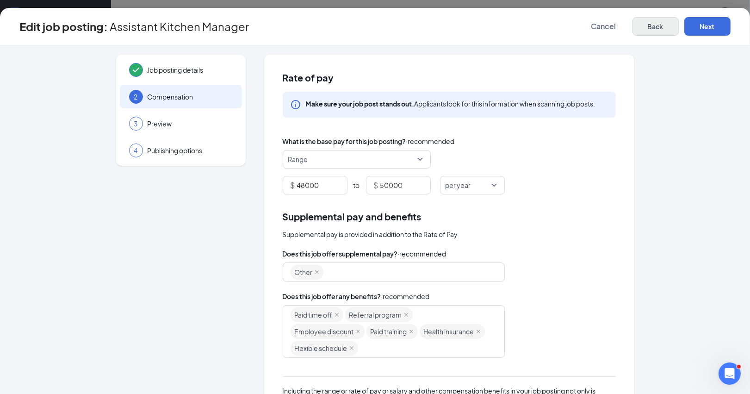
click at [653, 26] on button "Back" at bounding box center [655, 26] width 46 height 19
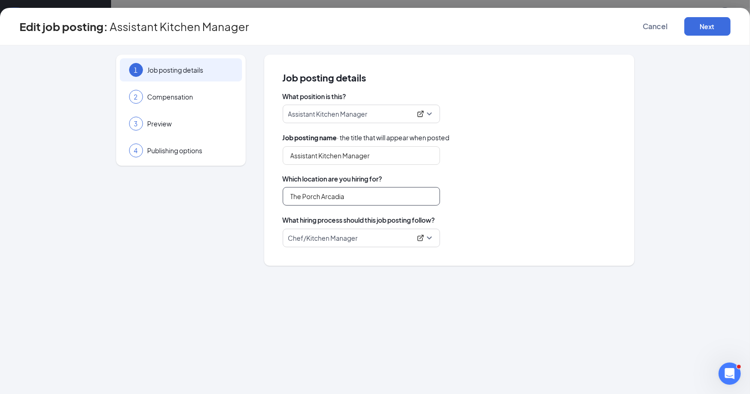
click at [378, 195] on input "The Porch Arcadia" at bounding box center [361, 196] width 157 height 19
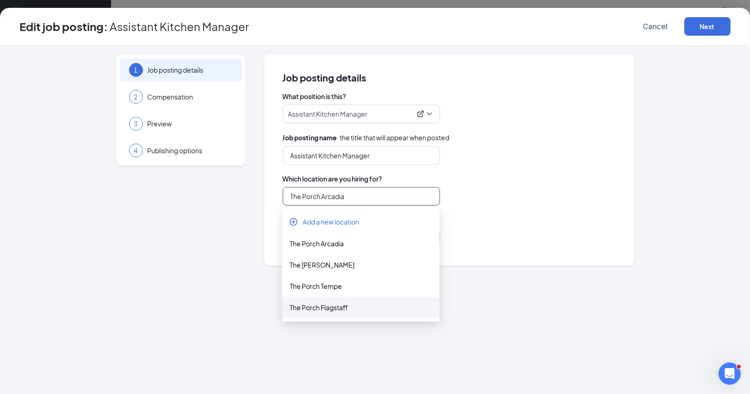
click at [341, 304] on div "The Porch Flagstaff" at bounding box center [361, 307] width 143 height 10
type input "The Porch Flagstaff"
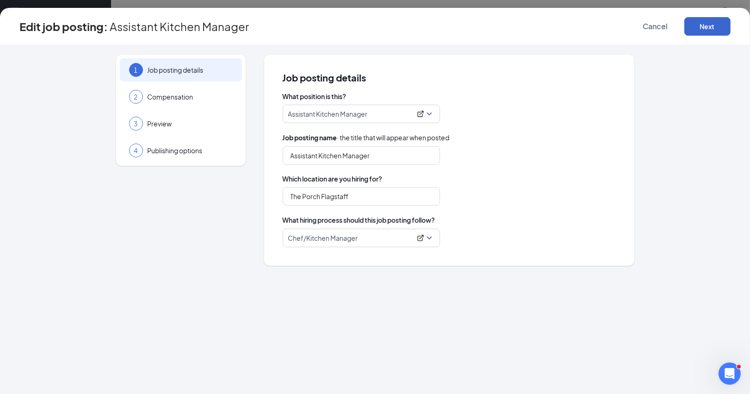
click at [707, 27] on button "Next" at bounding box center [707, 26] width 46 height 19
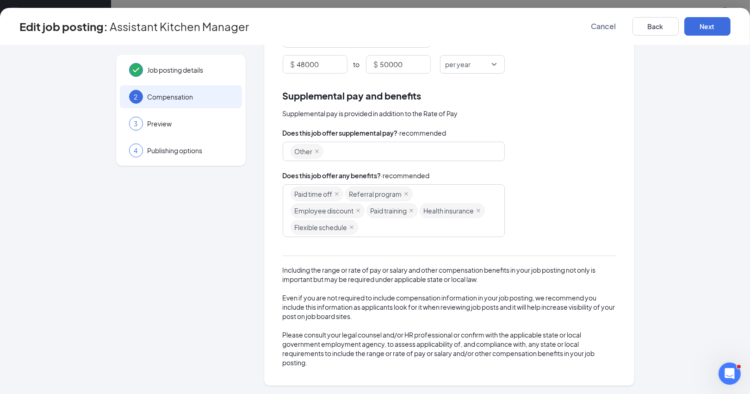
scroll to position [119, 0]
click at [705, 28] on button "Next" at bounding box center [707, 26] width 46 height 19
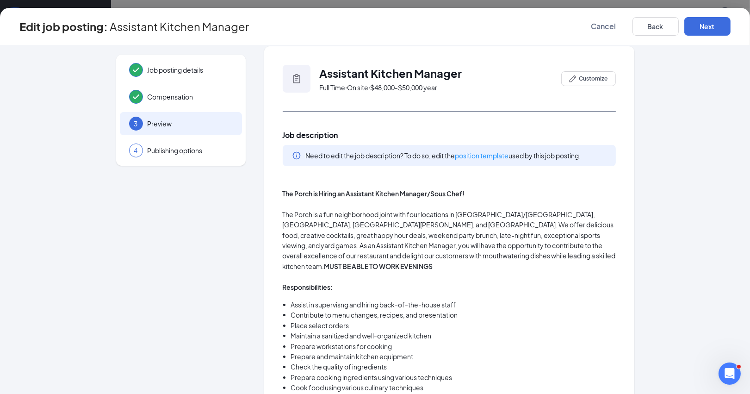
scroll to position [6, 0]
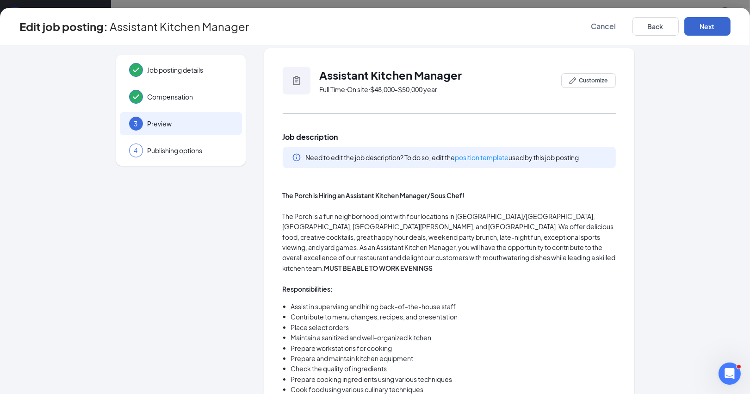
click at [714, 24] on button "Next" at bounding box center [707, 26] width 46 height 19
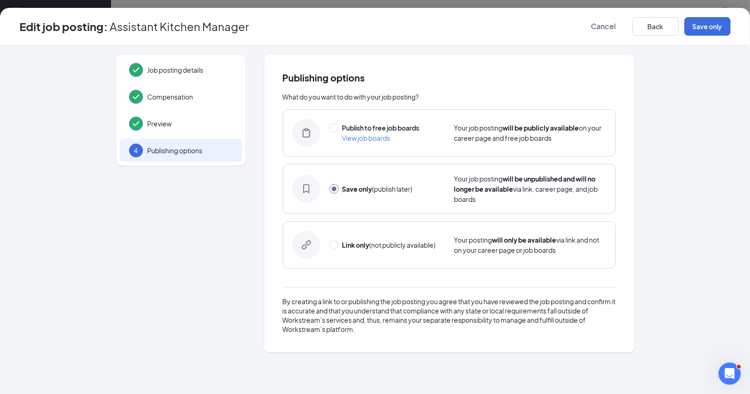
scroll to position [0, 0]
click at [332, 124] on input "radio" at bounding box center [333, 127] width 9 height 9
radio input "true"
radio input "false"
click at [718, 24] on button "Publish" at bounding box center [707, 26] width 46 height 19
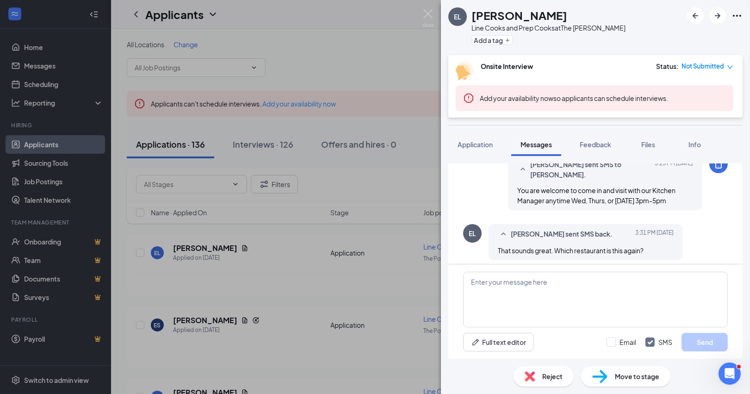
scroll to position [316, 0]
click at [473, 285] on textarea at bounding box center [595, 300] width 265 height 56
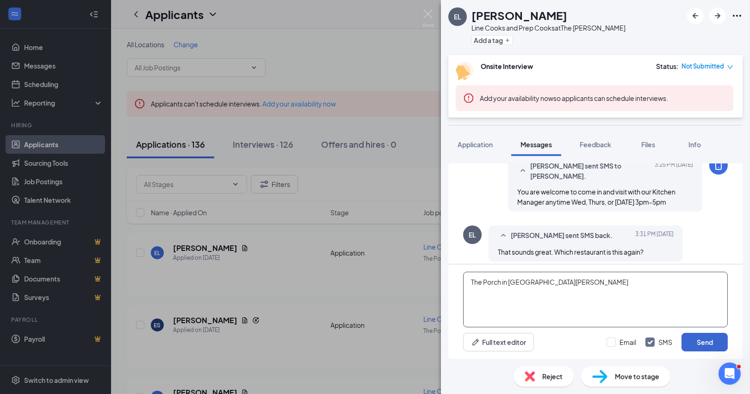
type textarea "The Porch in [GEOGRAPHIC_DATA][PERSON_NAME]"
click at [694, 340] on button "Send" at bounding box center [705, 342] width 46 height 19
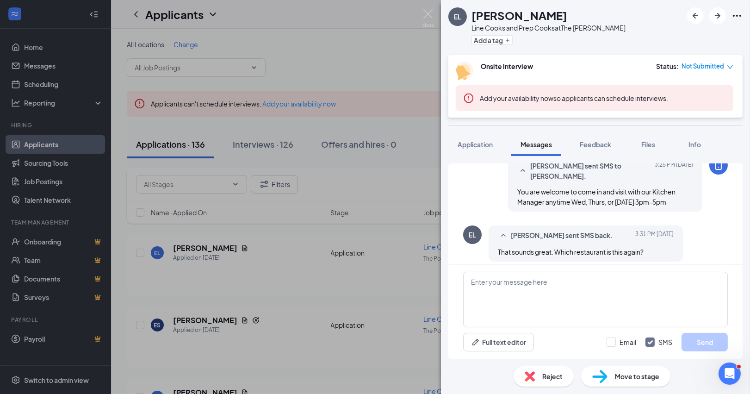
scroll to position [375, 0]
